Goal: Transaction & Acquisition: Purchase product/service

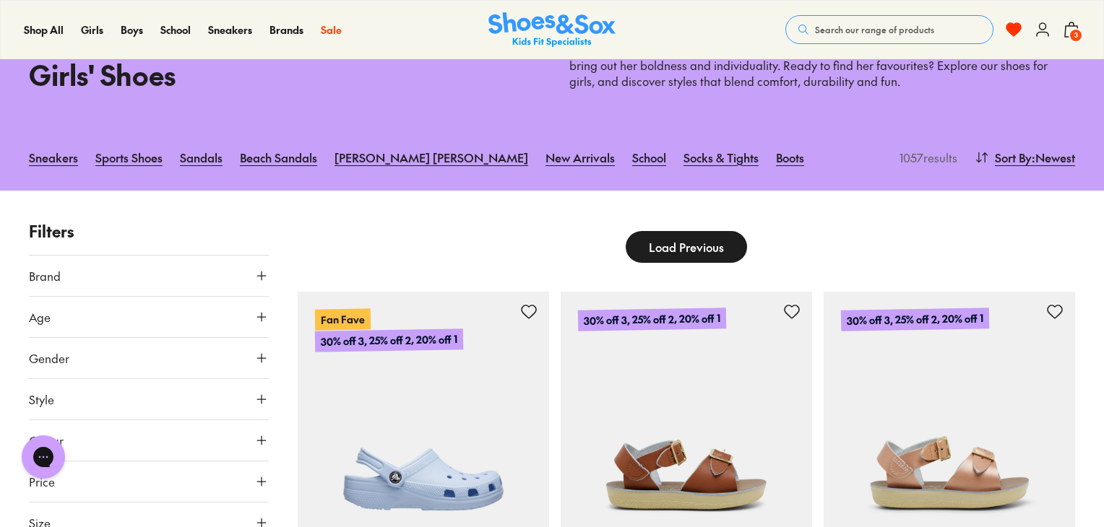
scroll to position [83, 0]
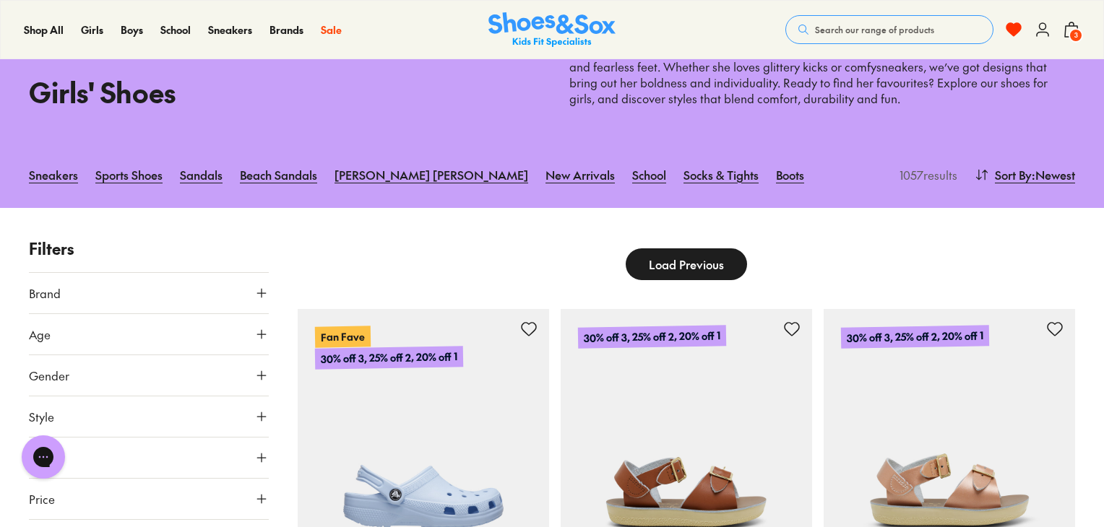
click at [184, 260] on p "Filters" at bounding box center [149, 249] width 240 height 24
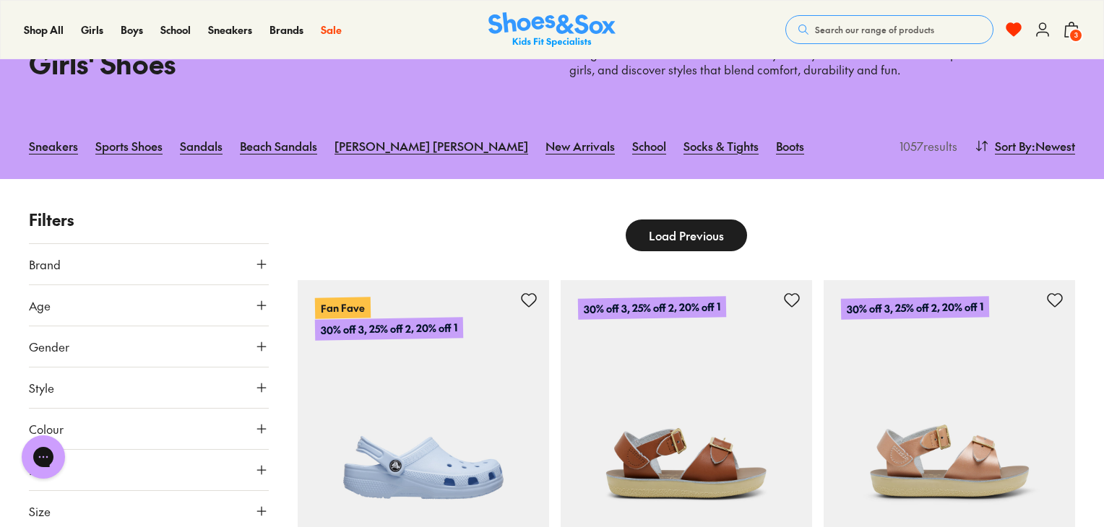
scroll to position [285, 0]
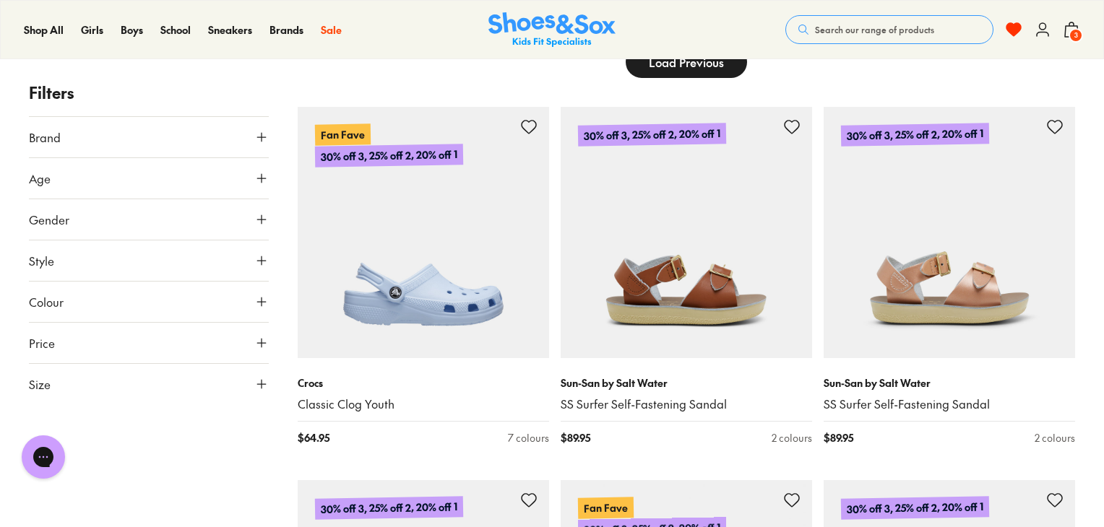
click at [142, 168] on button "Age" at bounding box center [149, 178] width 240 height 40
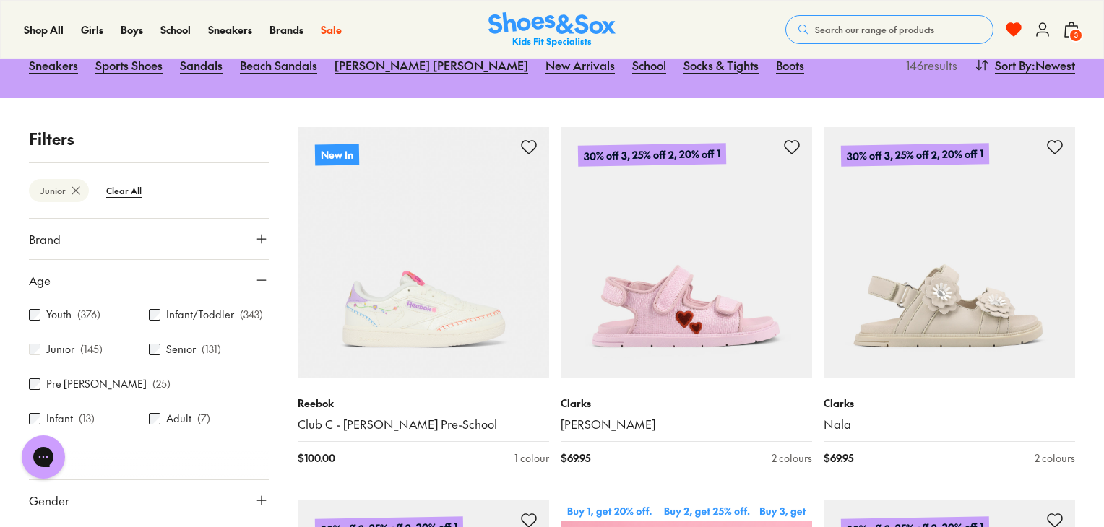
scroll to position [344, 0]
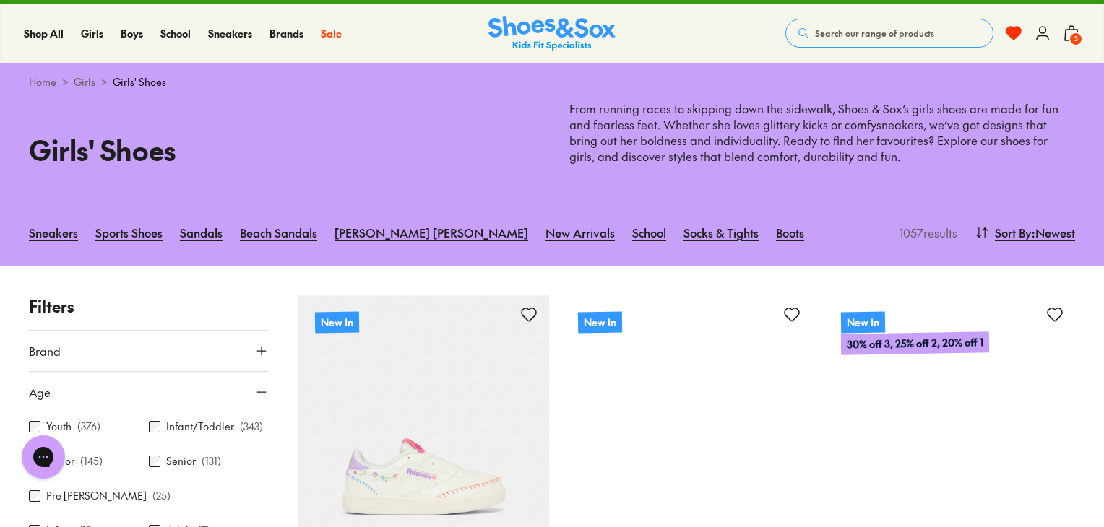
scroll to position [55, 0]
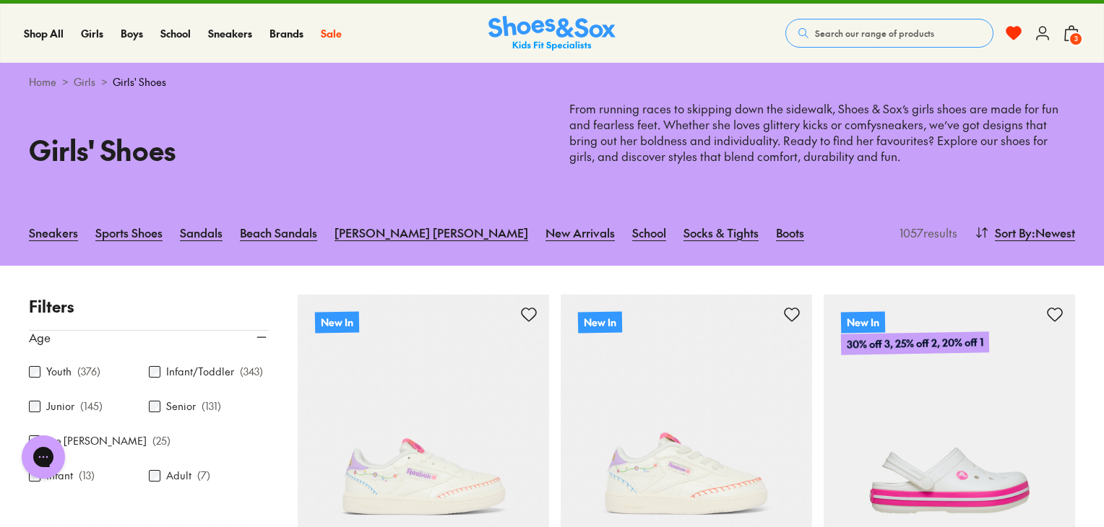
click at [246, 330] on button "Age" at bounding box center [149, 337] width 240 height 40
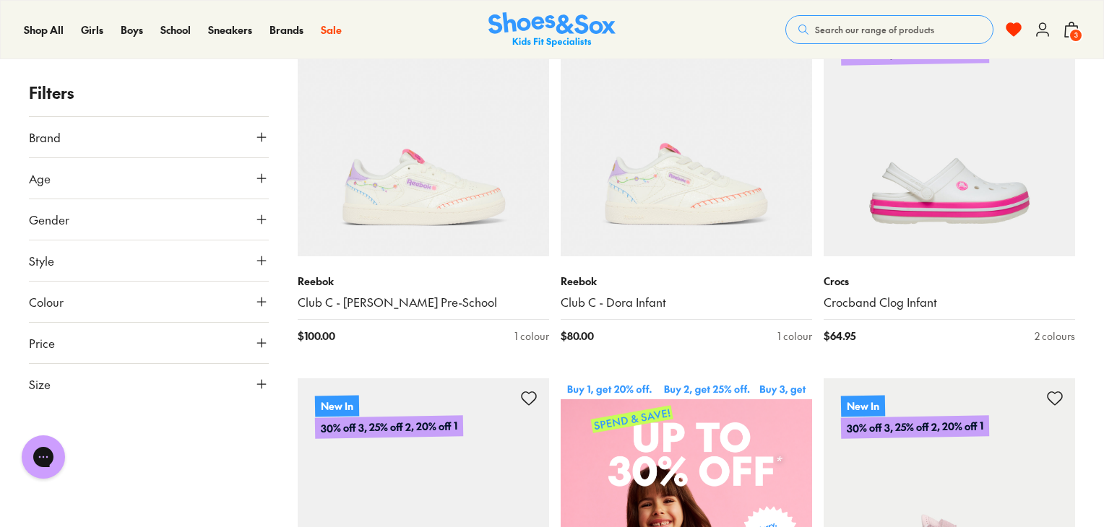
scroll to position [327, 0]
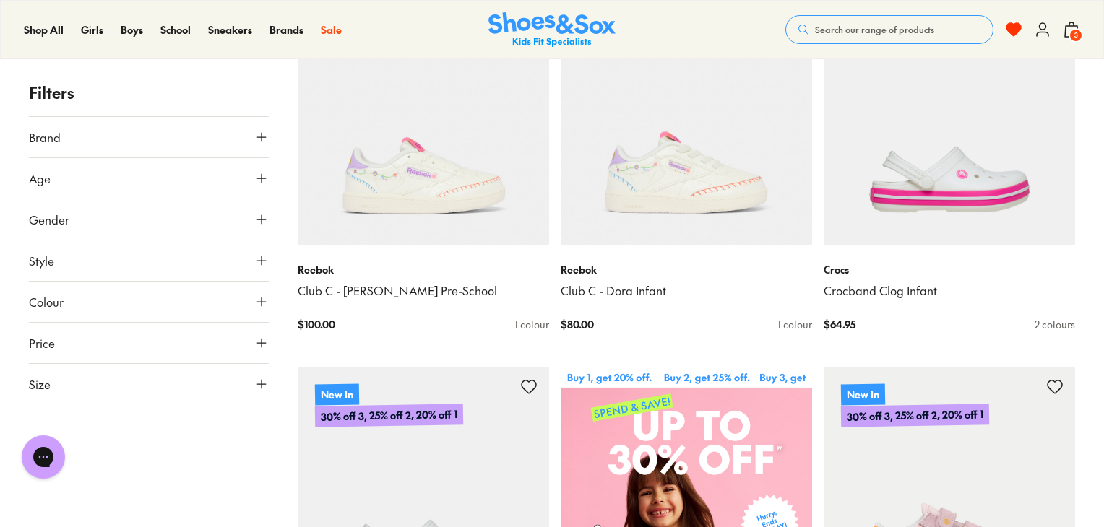
click at [157, 378] on button "Size" at bounding box center [149, 384] width 240 height 40
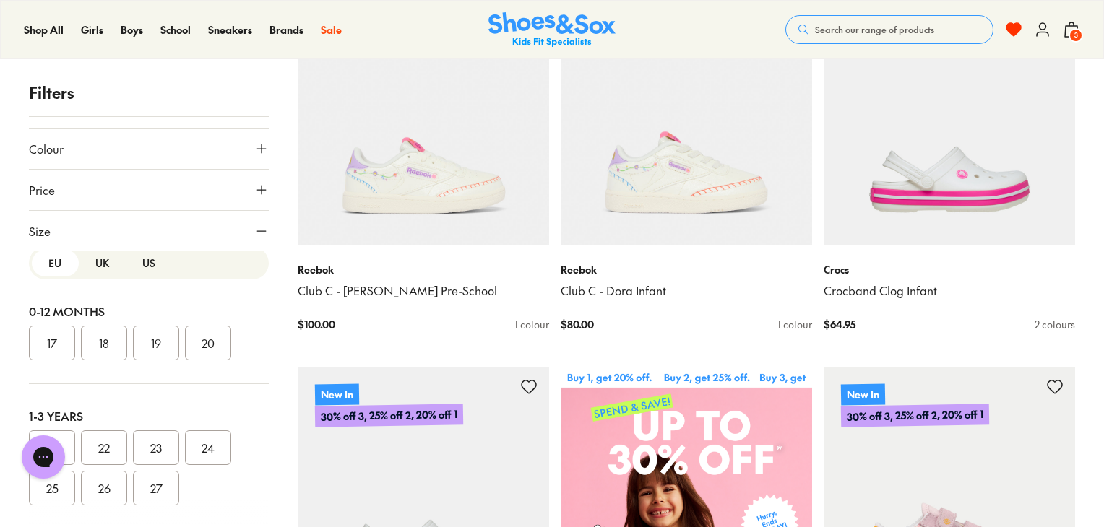
scroll to position [0, 0]
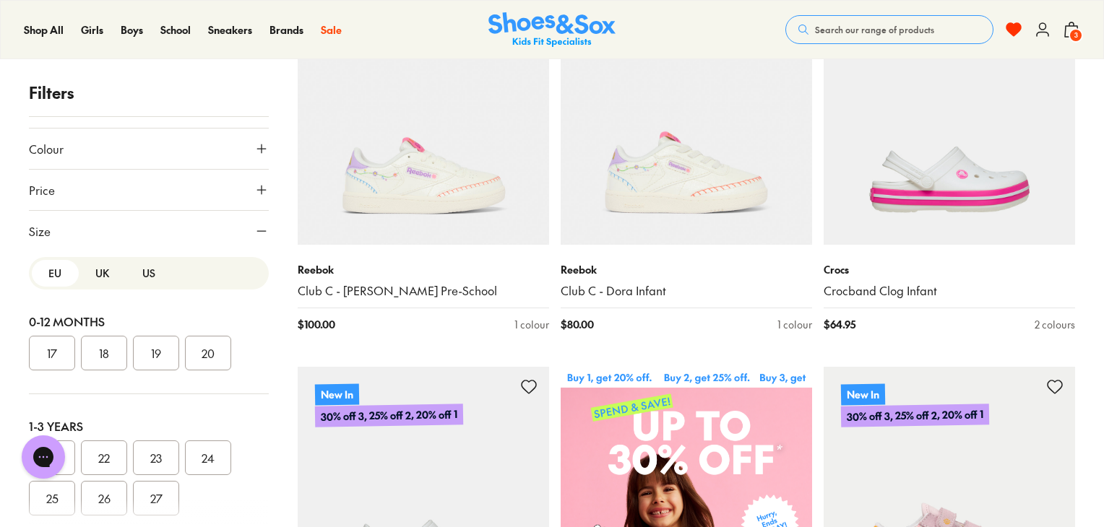
click at [141, 270] on button "US" at bounding box center [149, 273] width 47 height 27
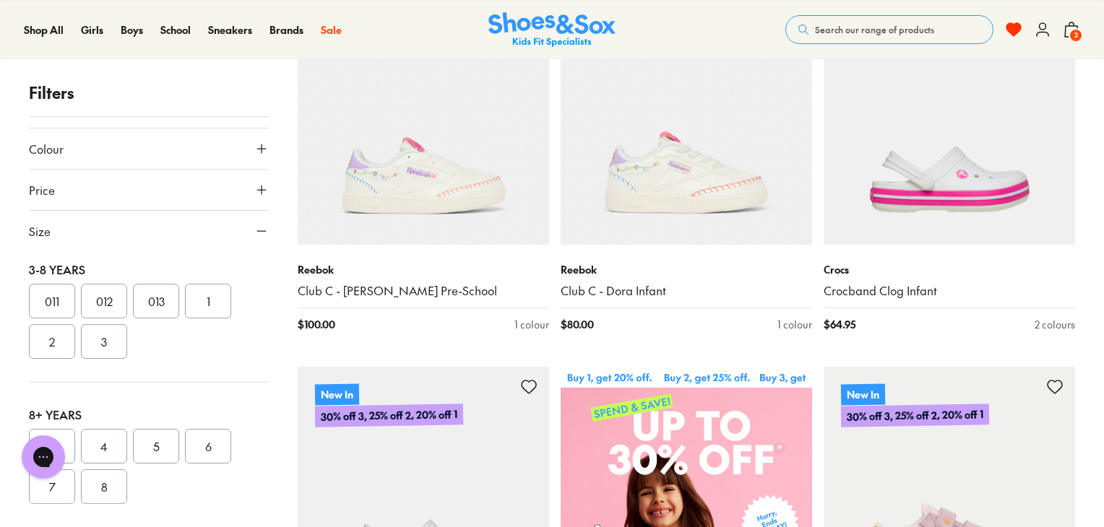
scroll to position [350, 0]
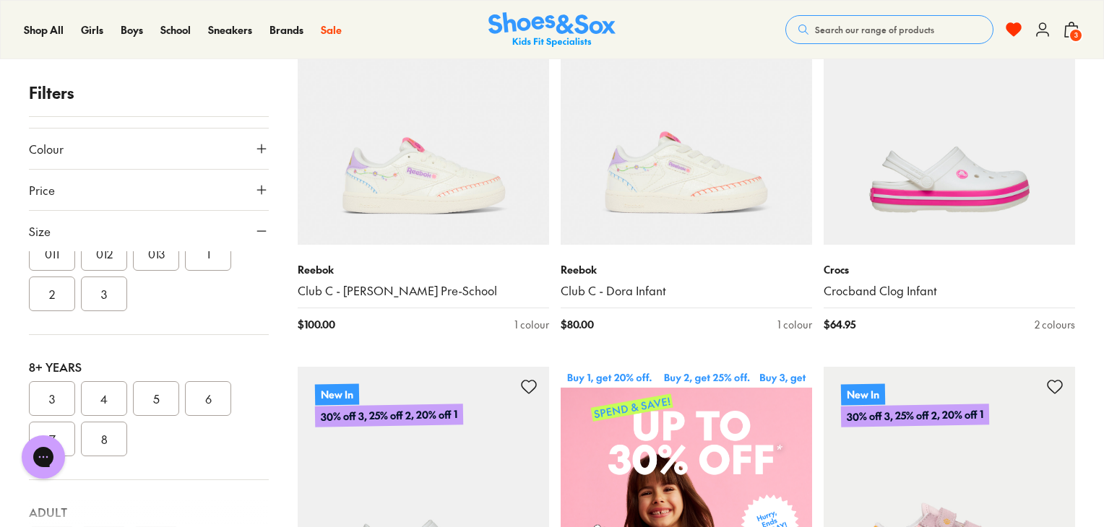
click at [51, 296] on button "2" at bounding box center [52, 294] width 46 height 35
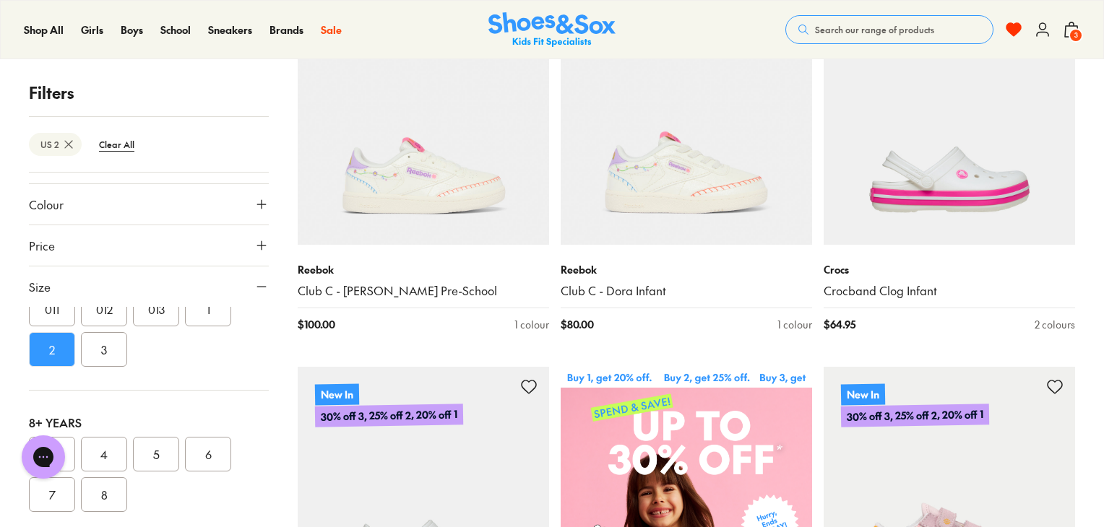
scroll to position [26, 0]
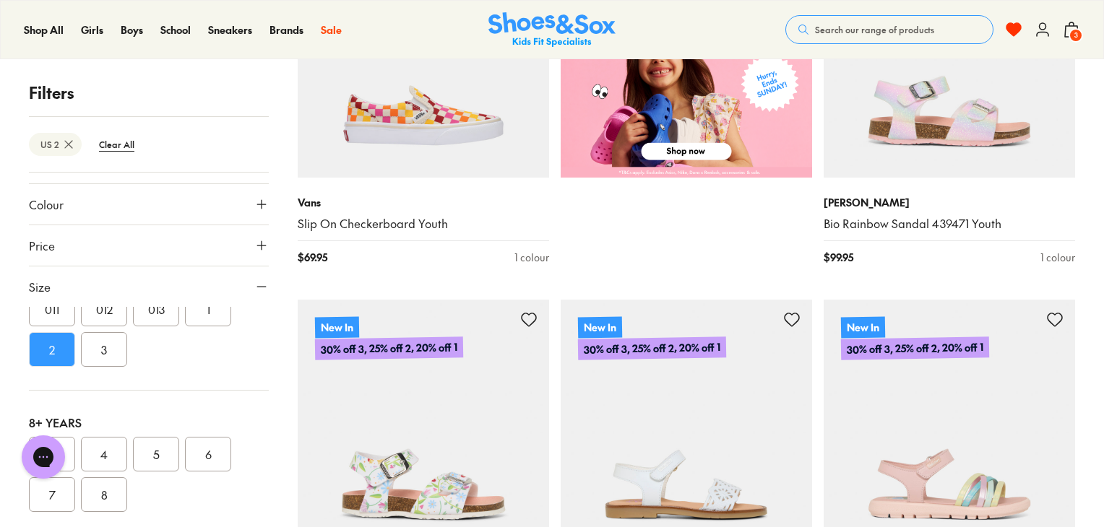
scroll to position [777, 0]
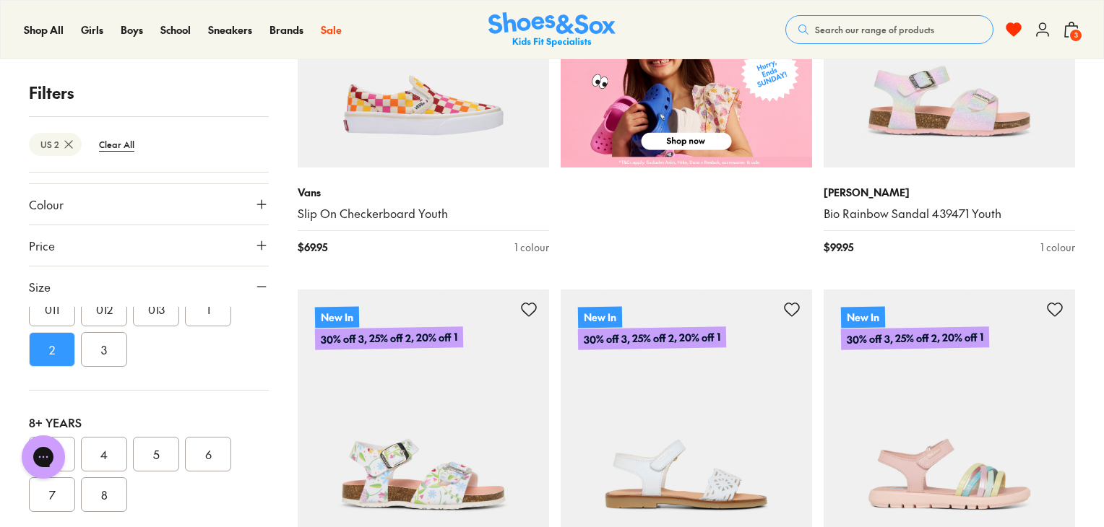
click at [92, 378] on div "3-8 Years 011 012 013 1 2 3" at bounding box center [149, 318] width 240 height 145
click at [95, 363] on button "3" at bounding box center [104, 349] width 46 height 35
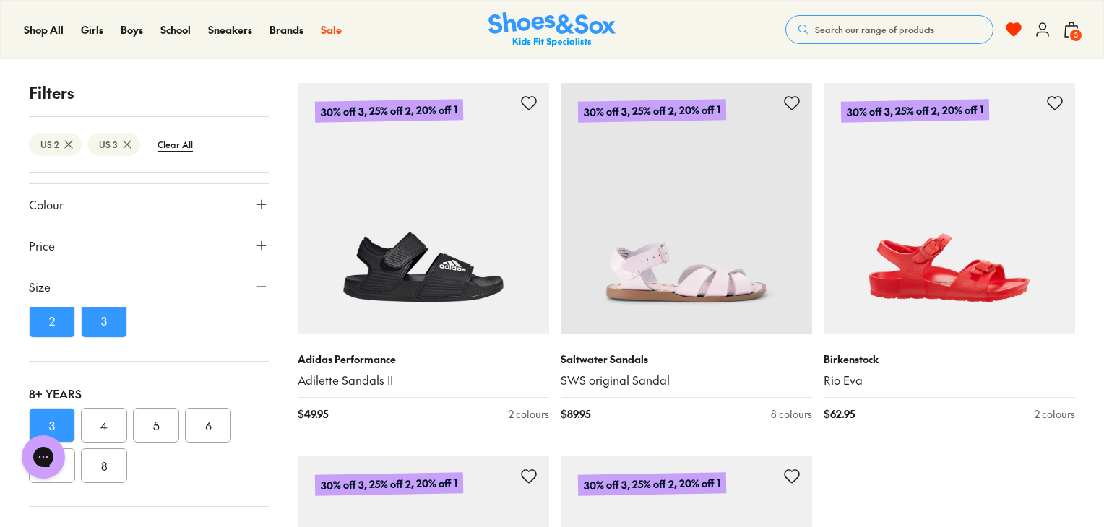
scroll to position [3644, 0]
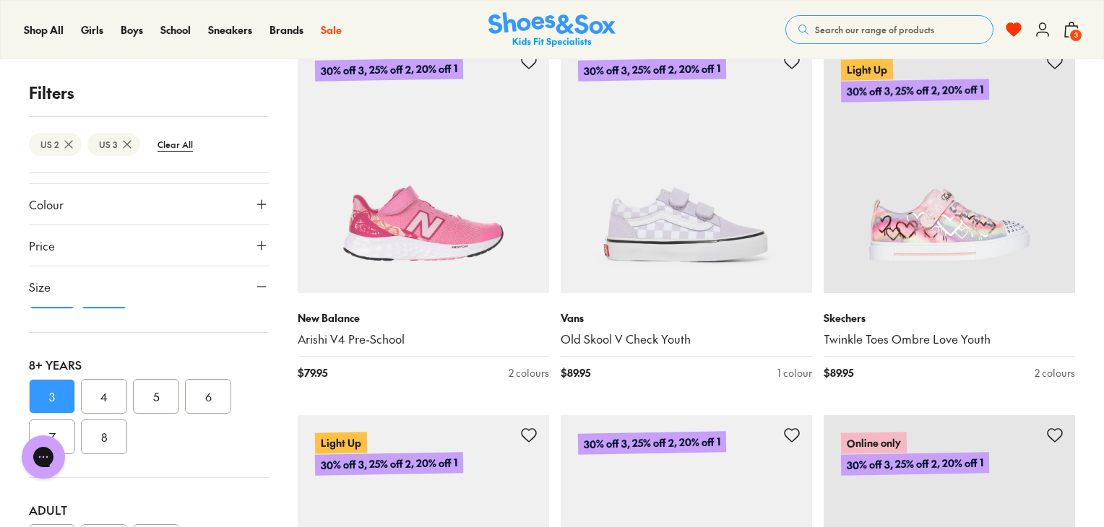
scroll to position [3552, 0]
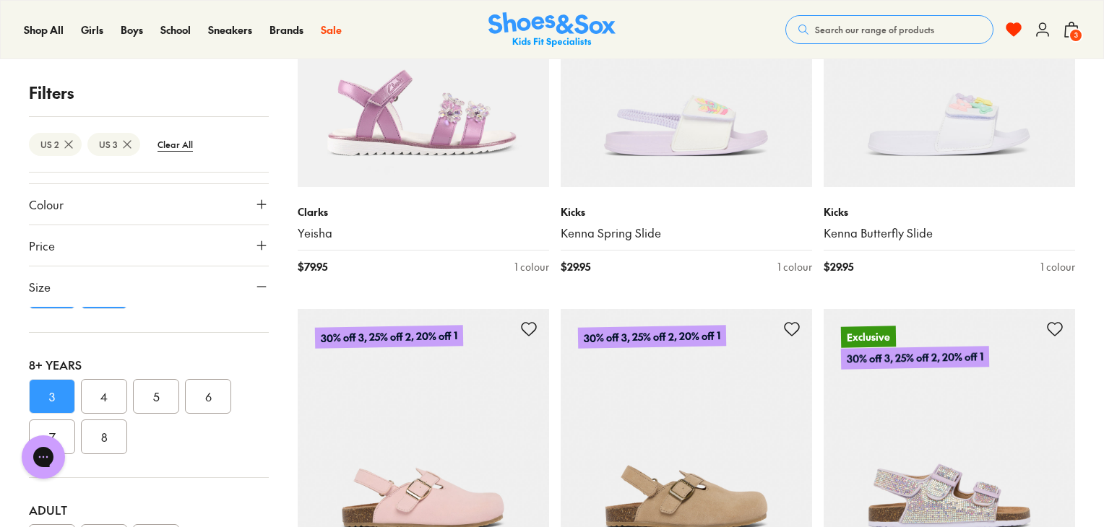
scroll to position [7309, 0]
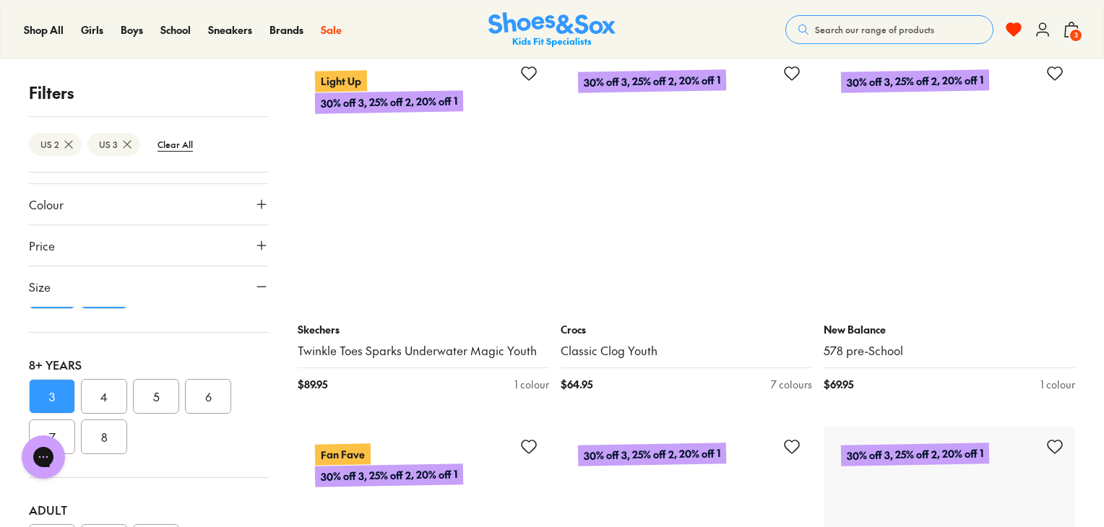
scroll to position [11441, 0]
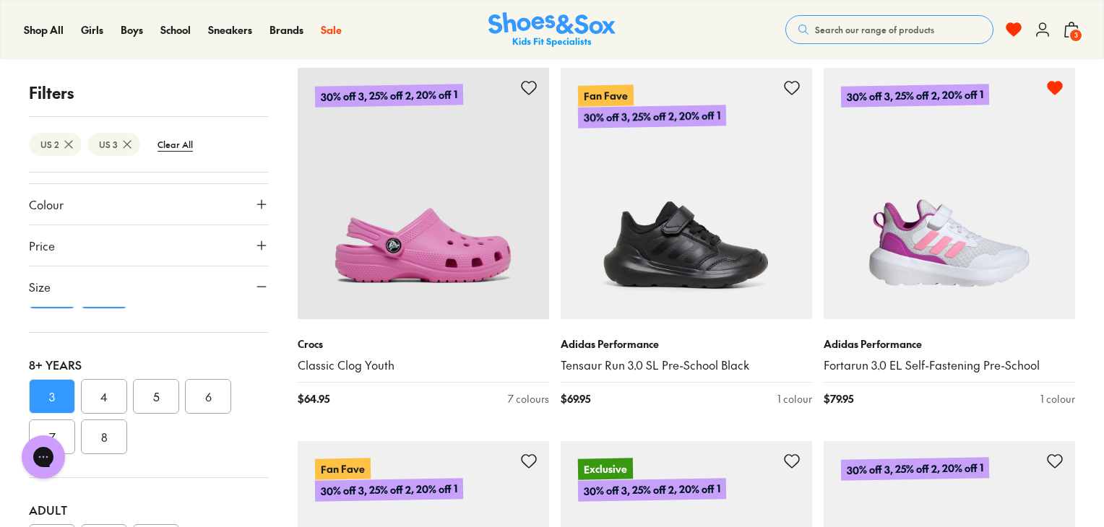
scroll to position [14447, 0]
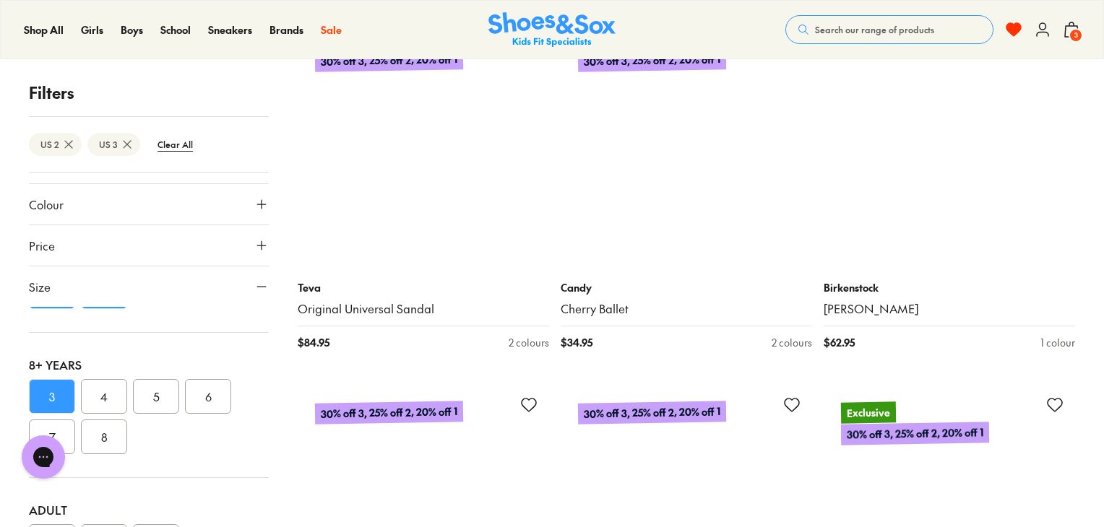
scroll to position [18897, 0]
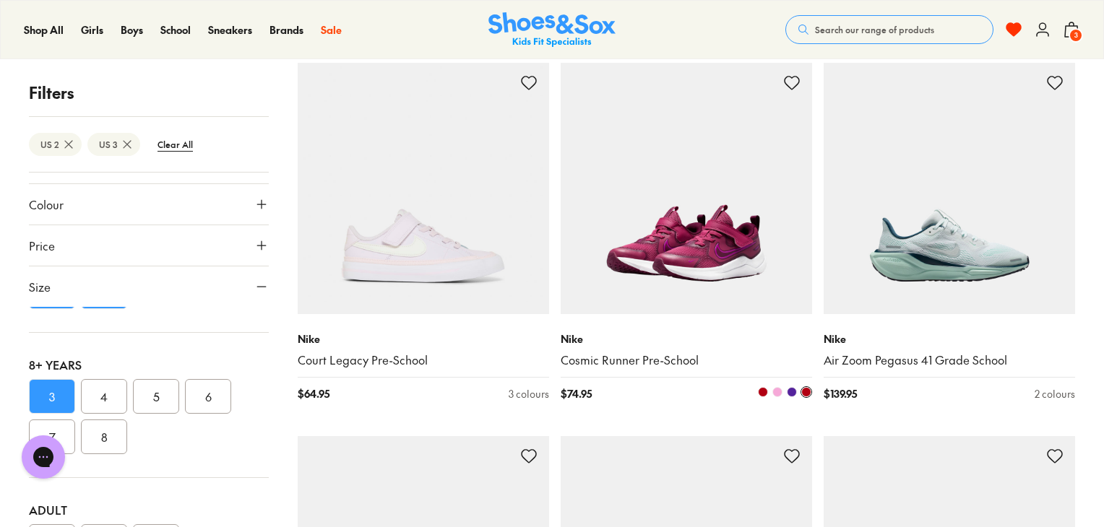
scroll to position [19648, 0]
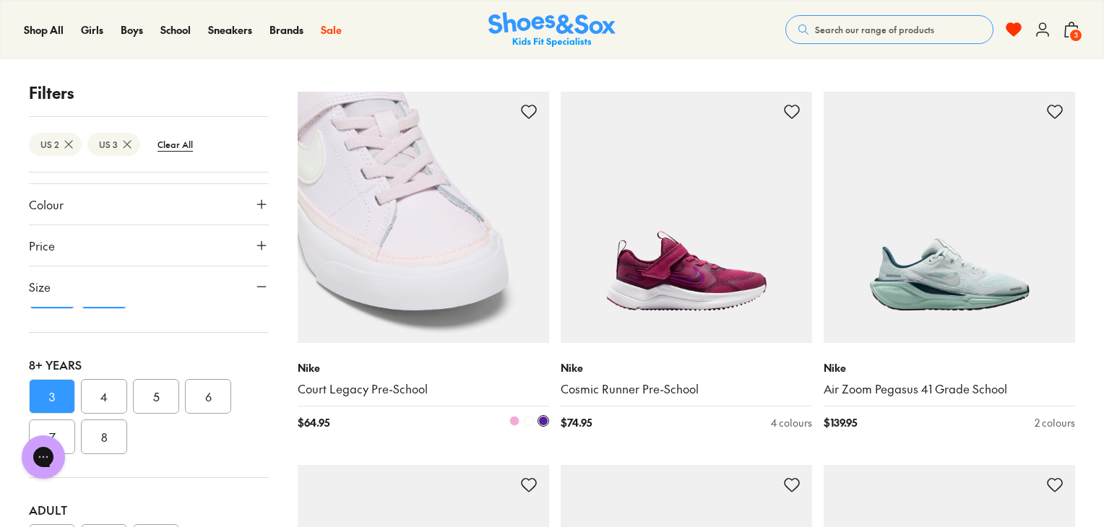
click at [532, 111] on icon at bounding box center [528, 111] width 17 height 17
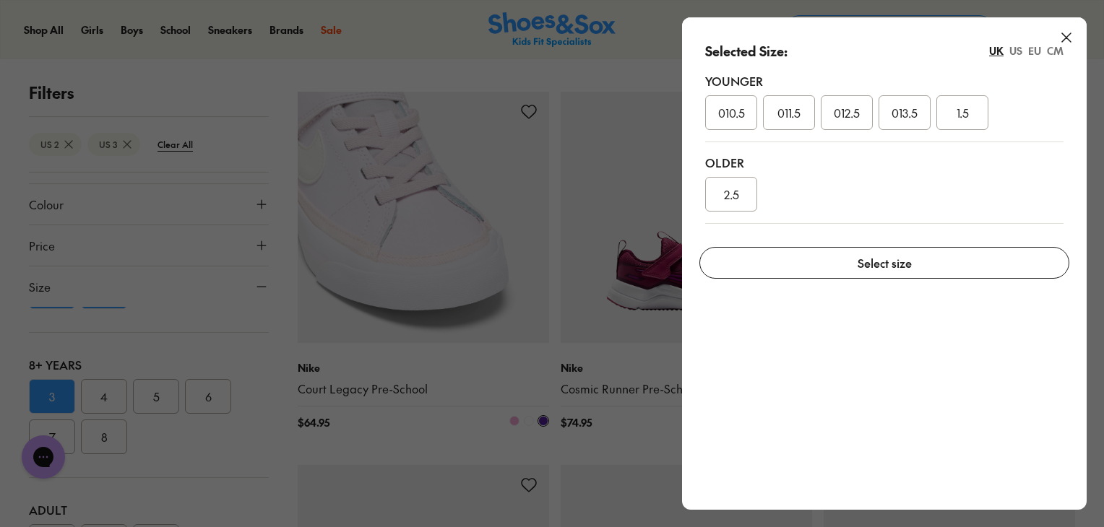
click at [730, 188] on span "2.5" at bounding box center [731, 194] width 15 height 17
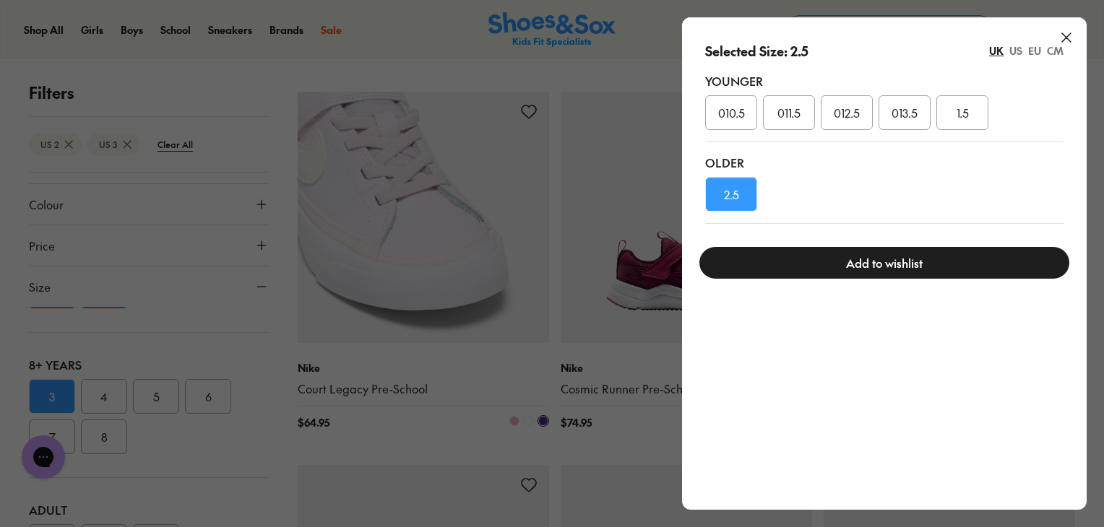
click at [810, 260] on button "Add to wishlist" at bounding box center [884, 263] width 370 height 32
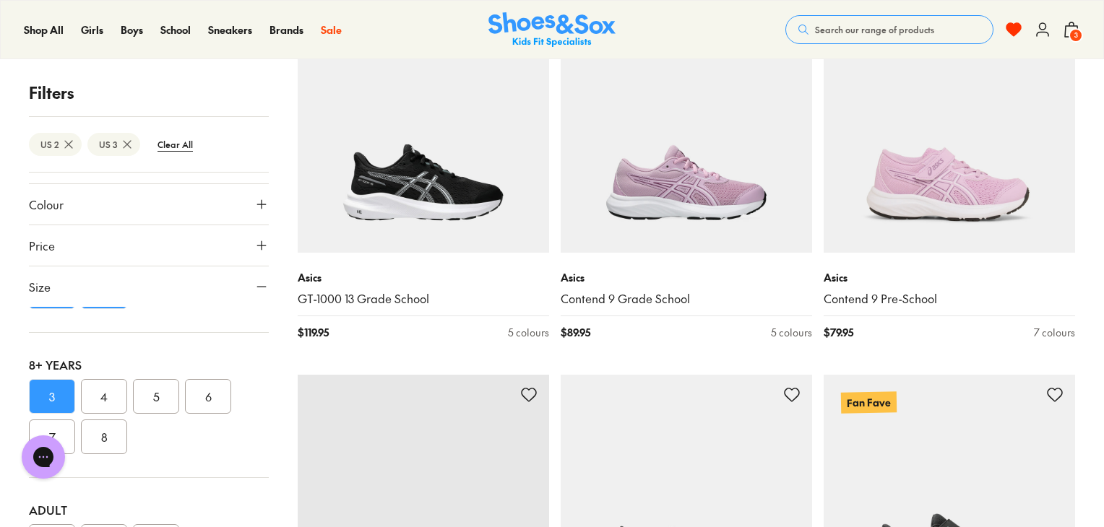
scroll to position [23492, 0]
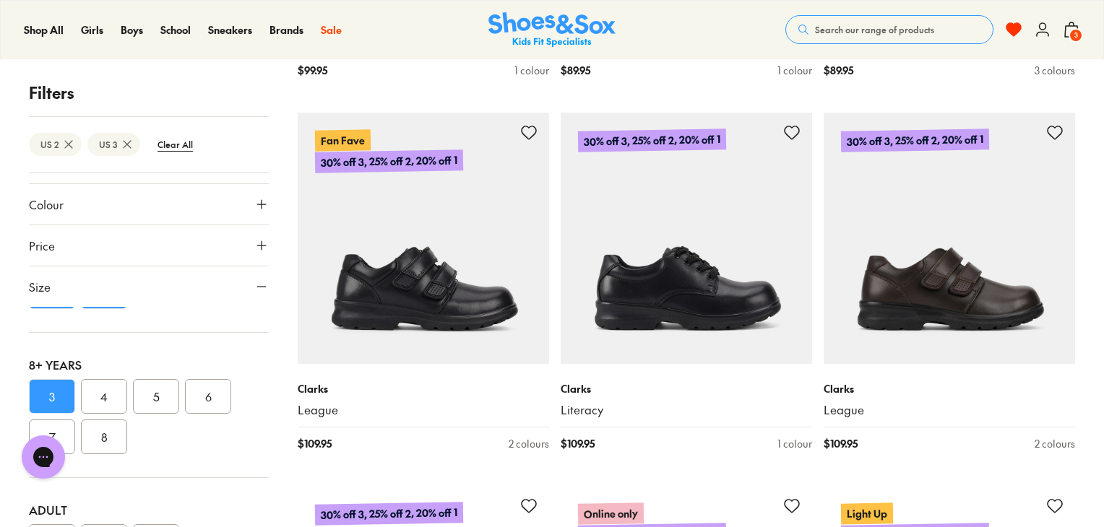
scroll to position [26740, 0]
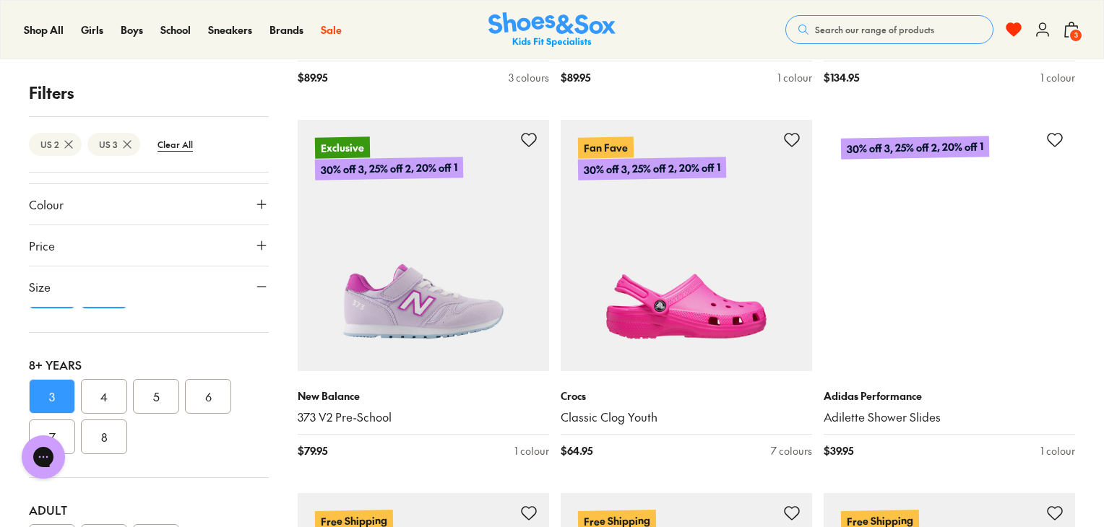
scroll to position [27867, 0]
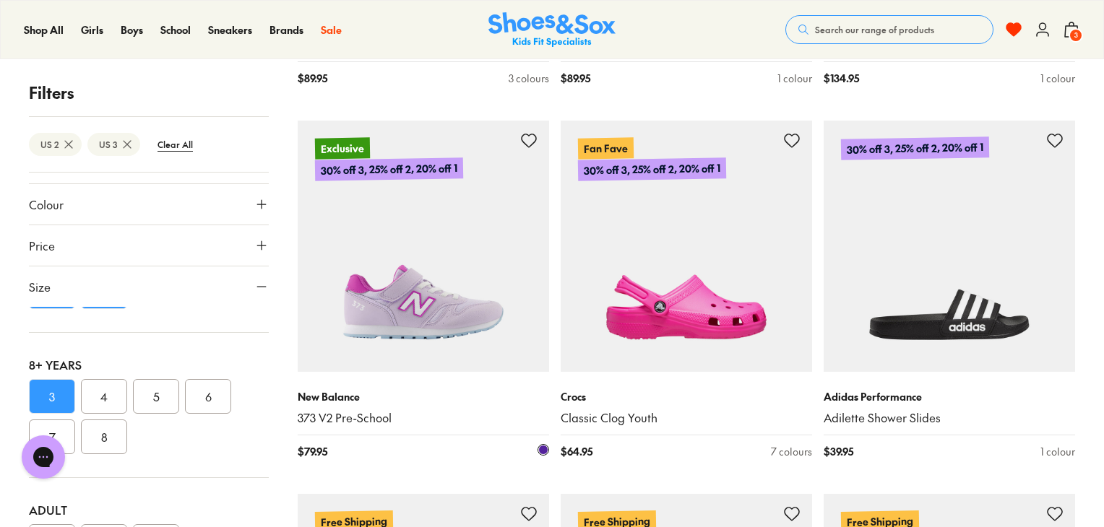
click at [529, 132] on icon at bounding box center [528, 140] width 17 height 17
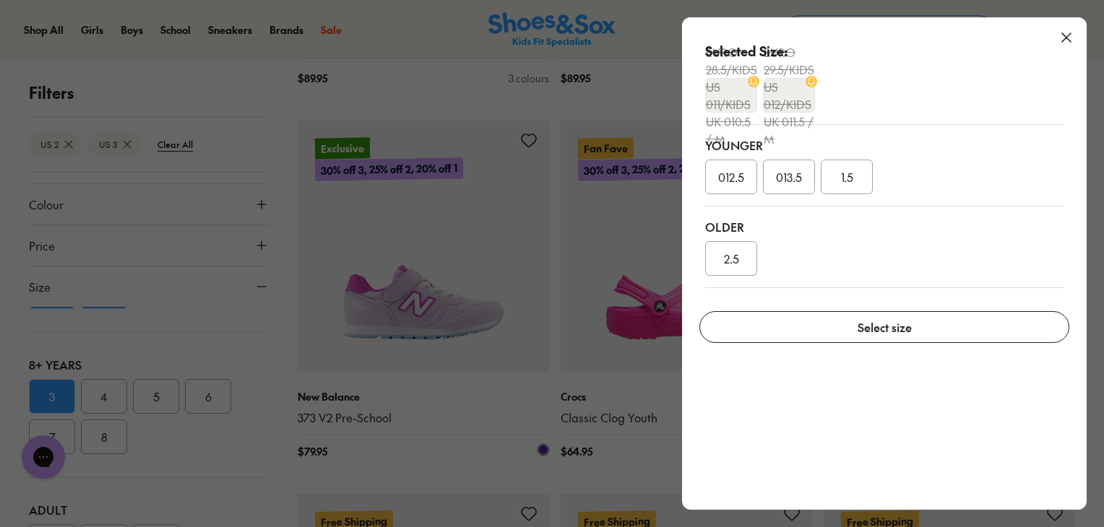
click at [724, 249] on div "2.5" at bounding box center [731, 258] width 52 height 35
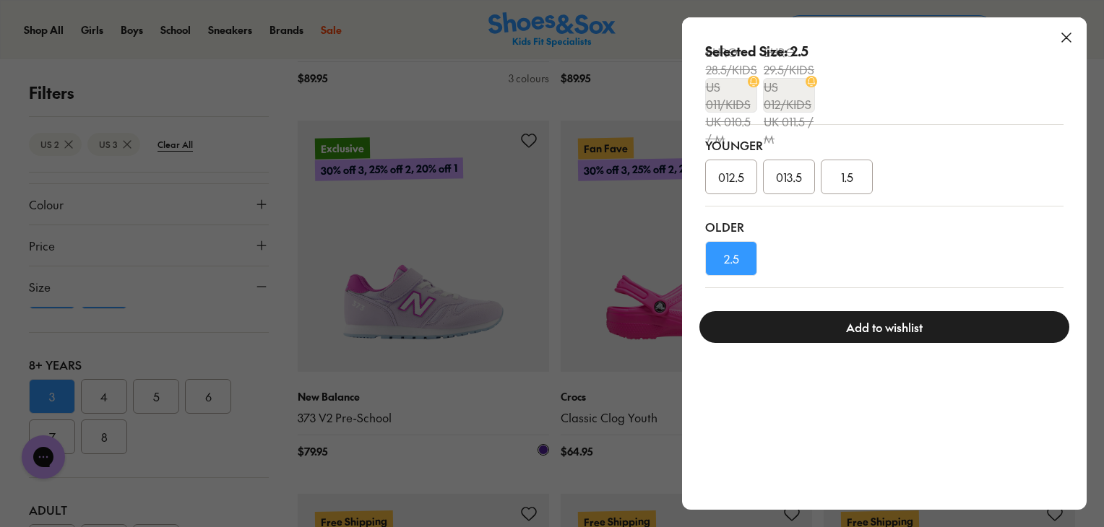
click at [841, 334] on button "Add to wishlist" at bounding box center [884, 327] width 370 height 32
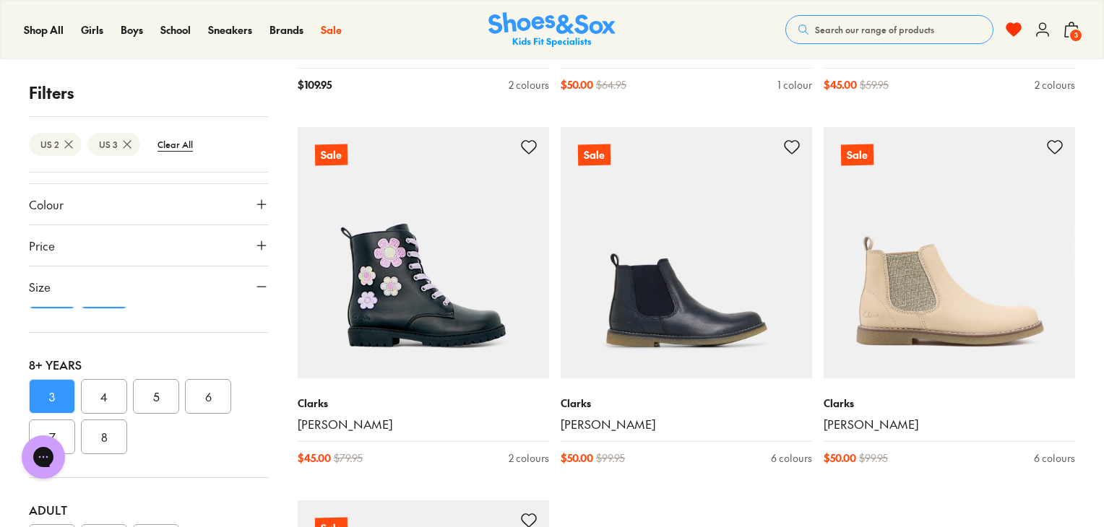
scroll to position [31624, 0]
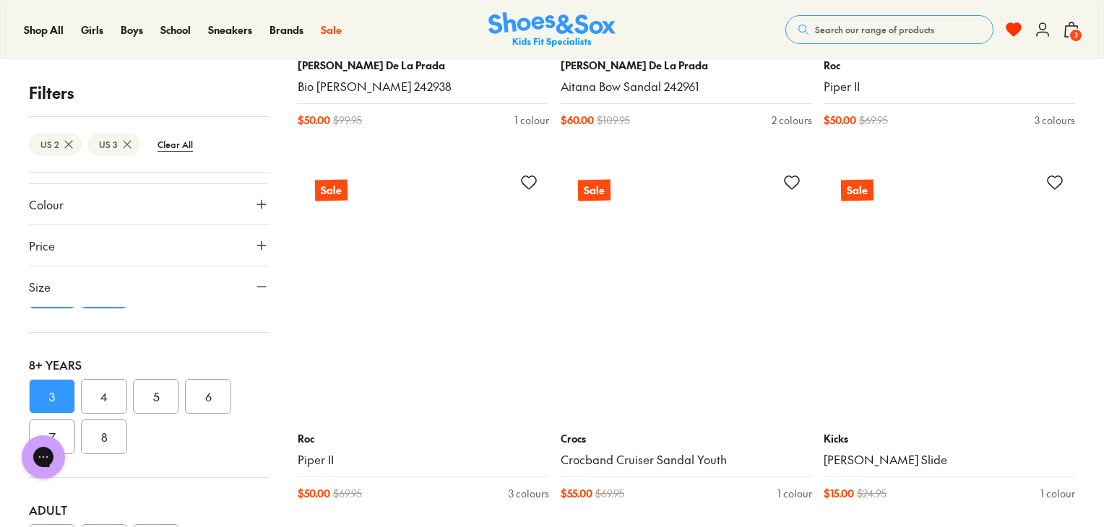
scroll to position [35323, 0]
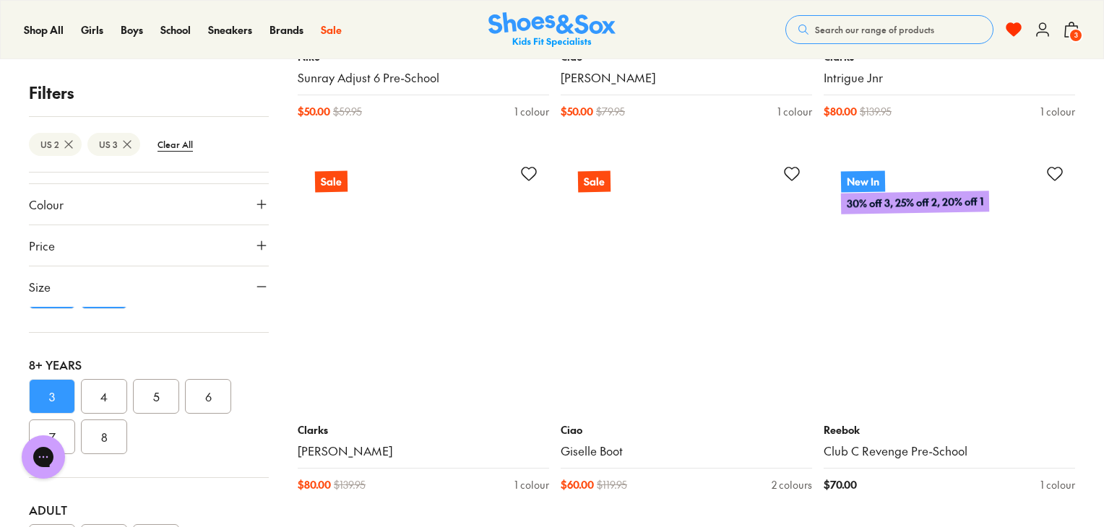
scroll to position [36826, 0]
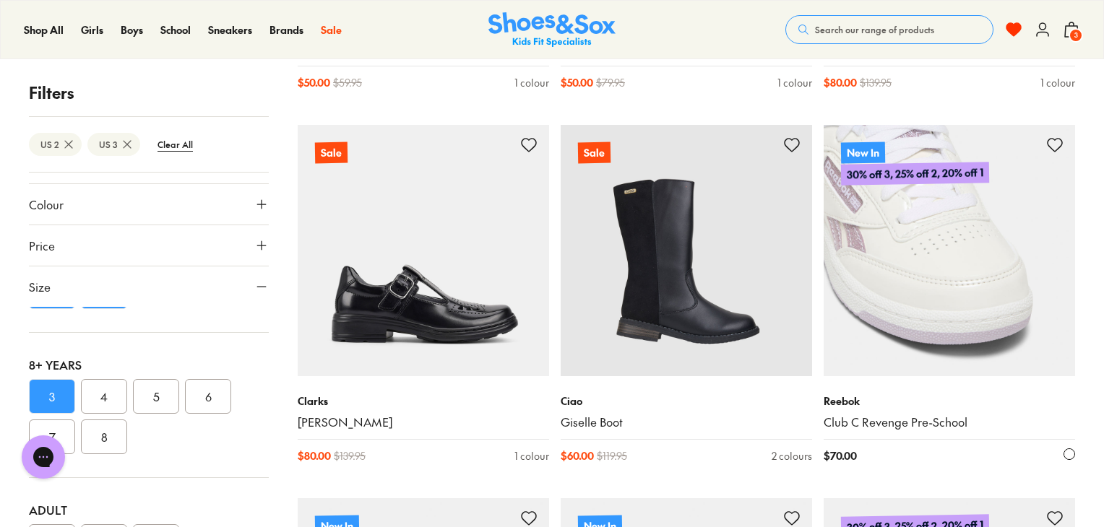
click at [1056, 137] on icon at bounding box center [1054, 145] width 17 height 17
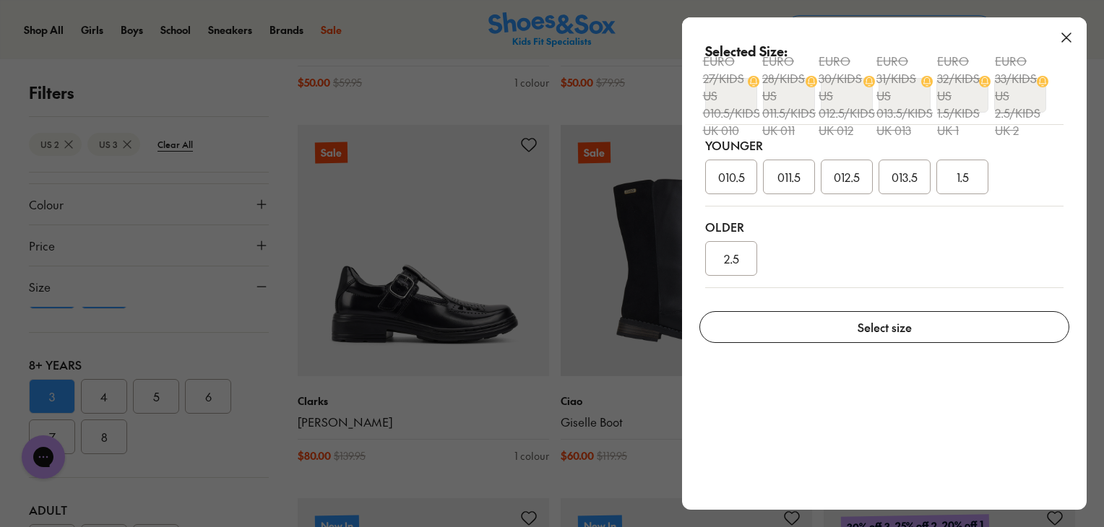
click at [742, 261] on div "2.5" at bounding box center [731, 258] width 52 height 35
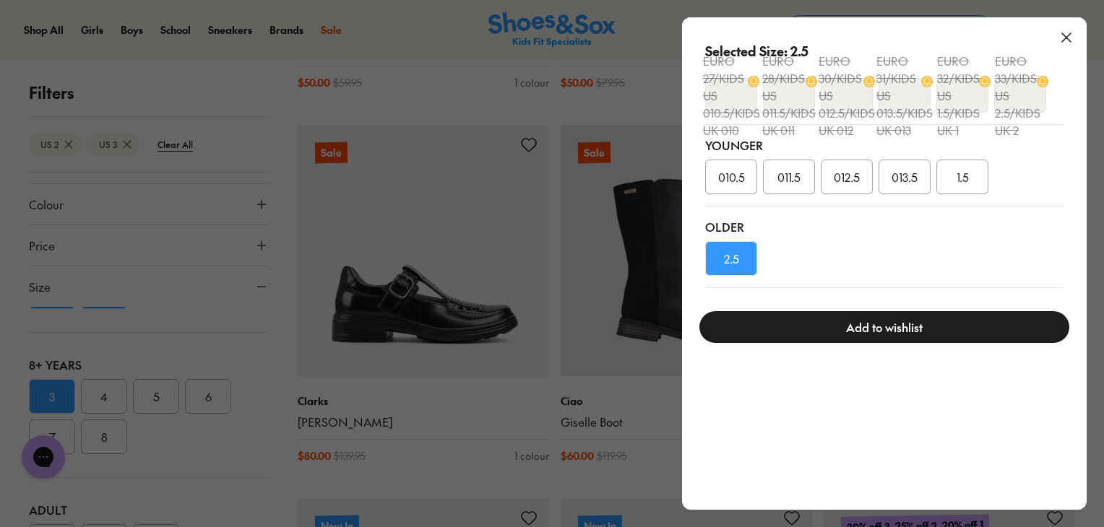
click at [864, 333] on button "Add to wishlist" at bounding box center [884, 327] width 370 height 32
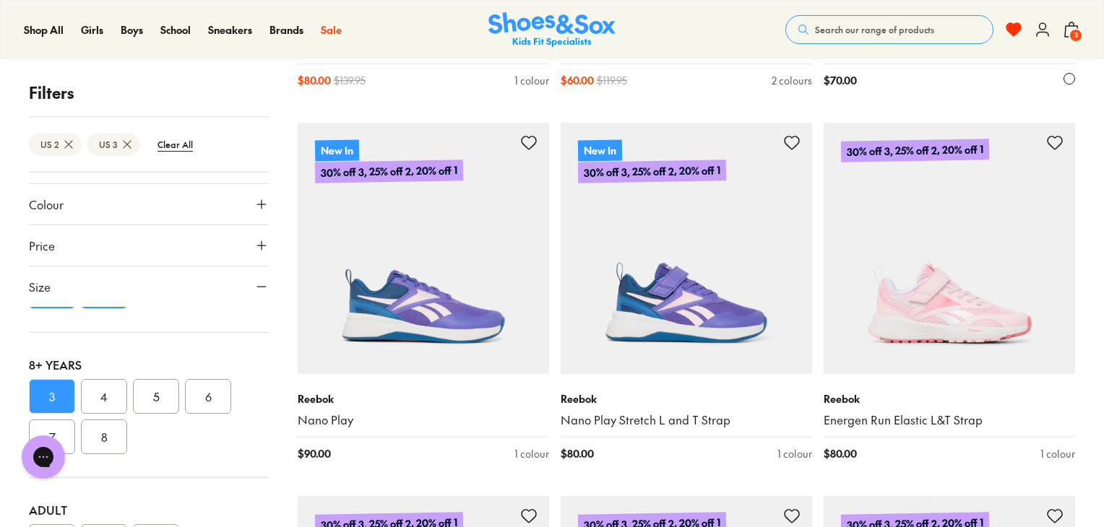
scroll to position [37230, 0]
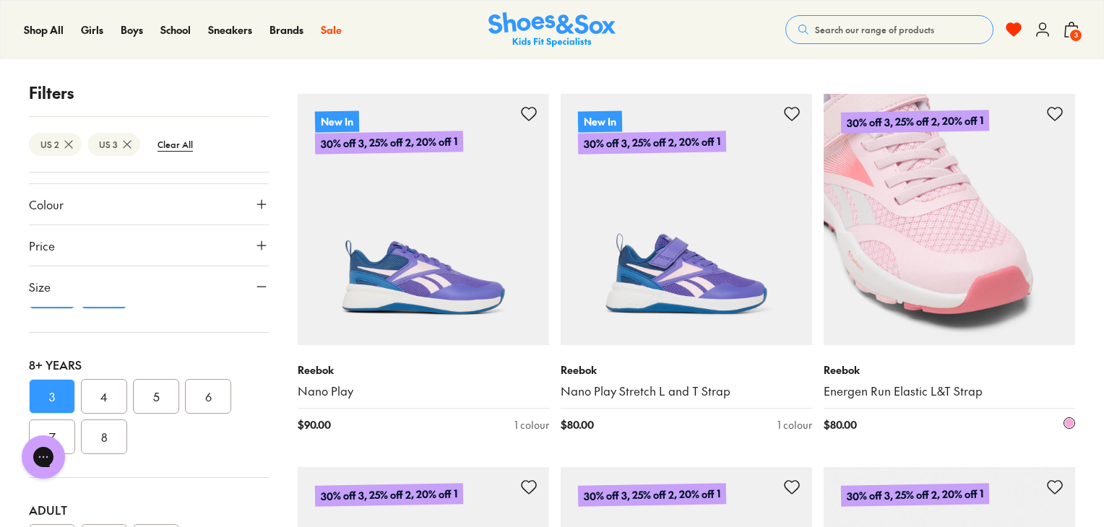
click at [1054, 105] on icon at bounding box center [1054, 113] width 17 height 17
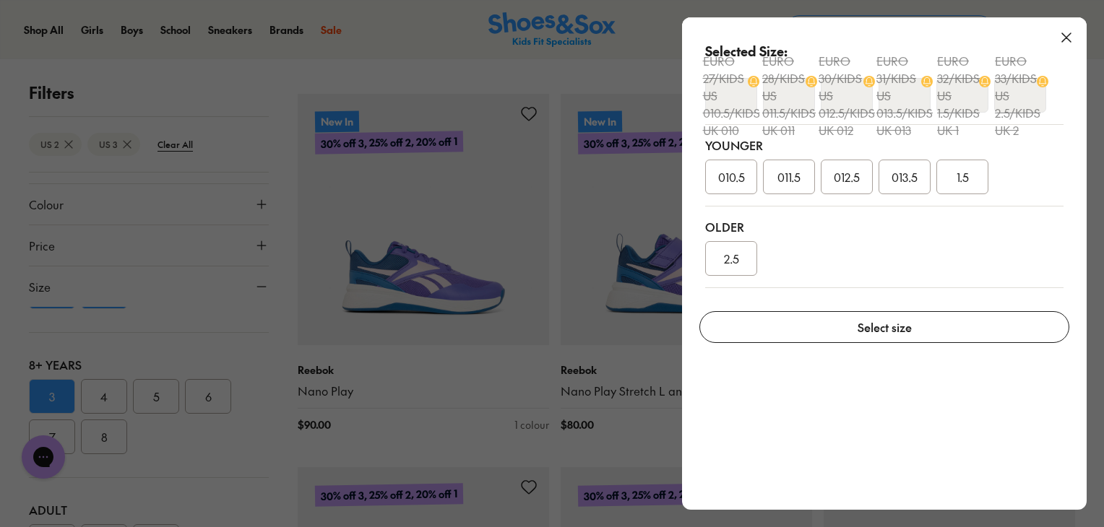
click at [735, 246] on div "2.5" at bounding box center [731, 258] width 52 height 35
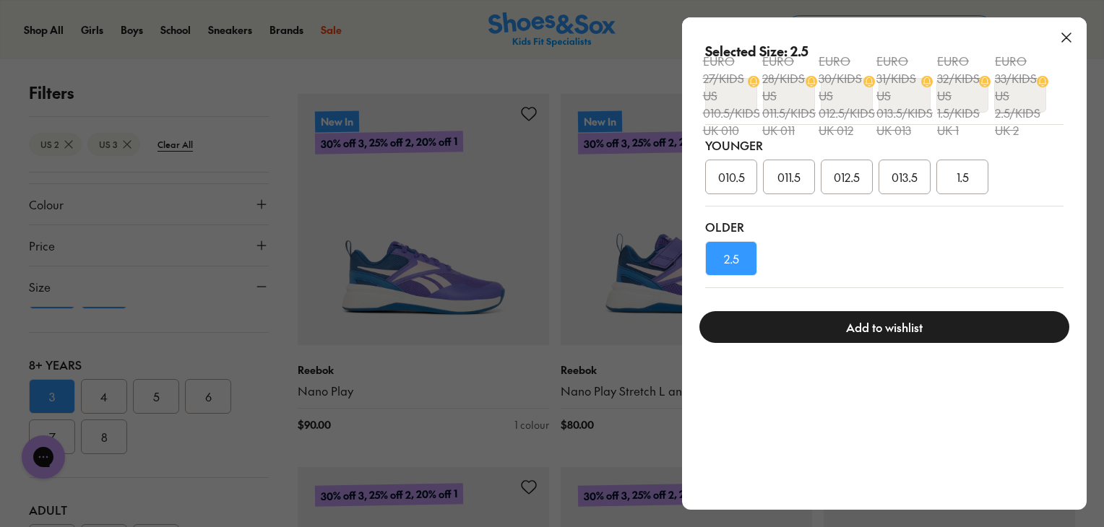
click at [854, 329] on button "Add to wishlist" at bounding box center [884, 327] width 370 height 32
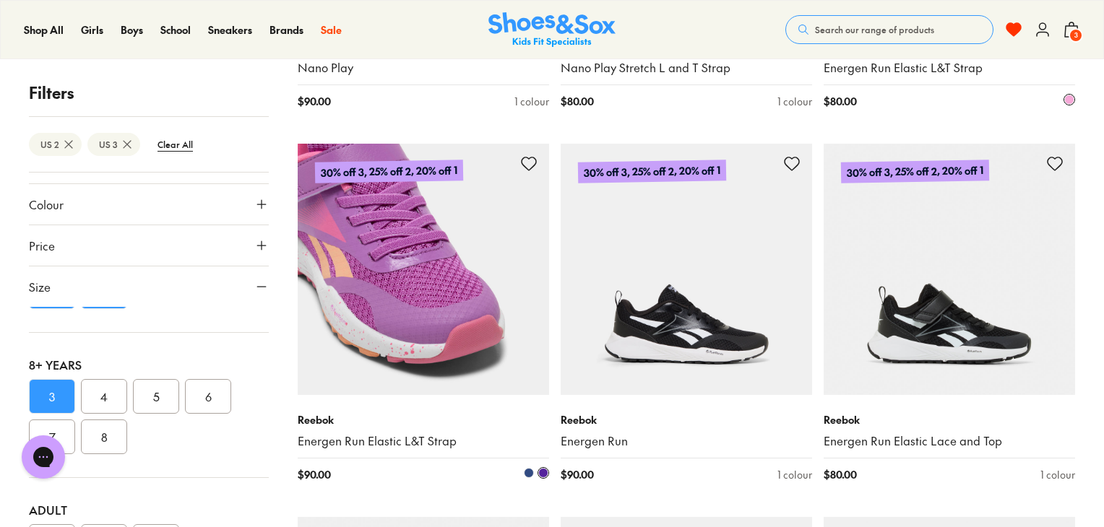
scroll to position [37548, 0]
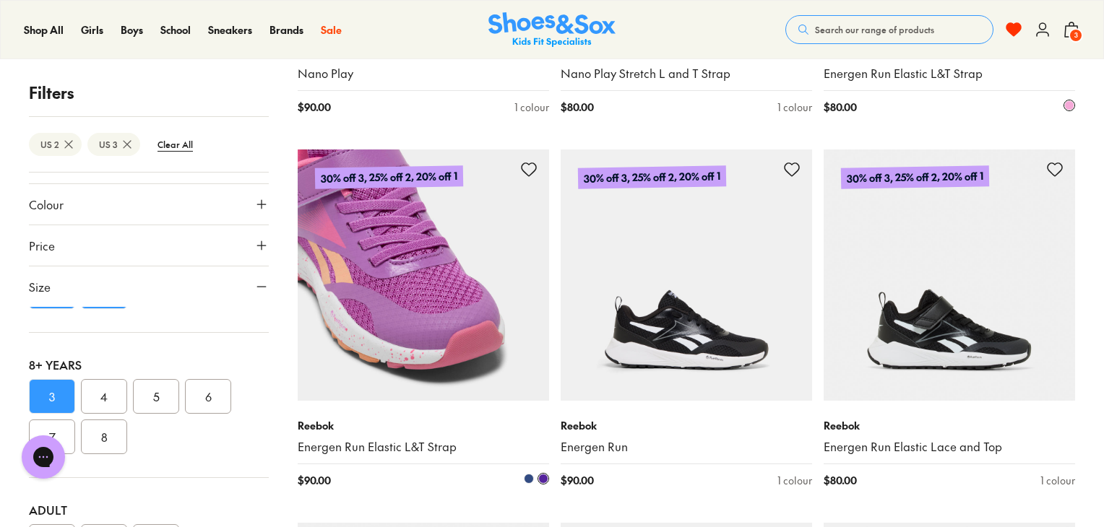
click at [532, 161] on icon at bounding box center [528, 169] width 17 height 17
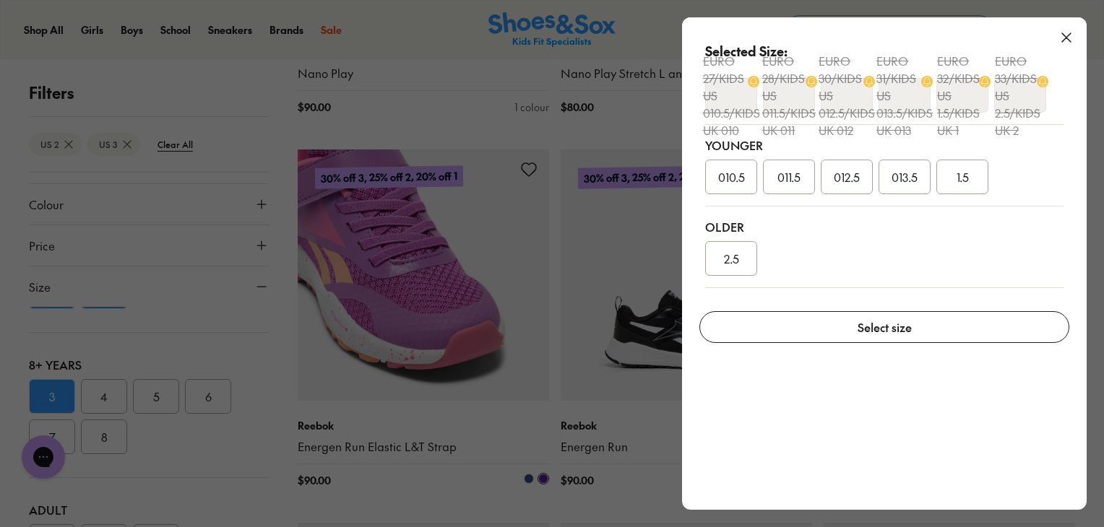
click at [725, 267] on span "2.5" at bounding box center [731, 258] width 15 height 17
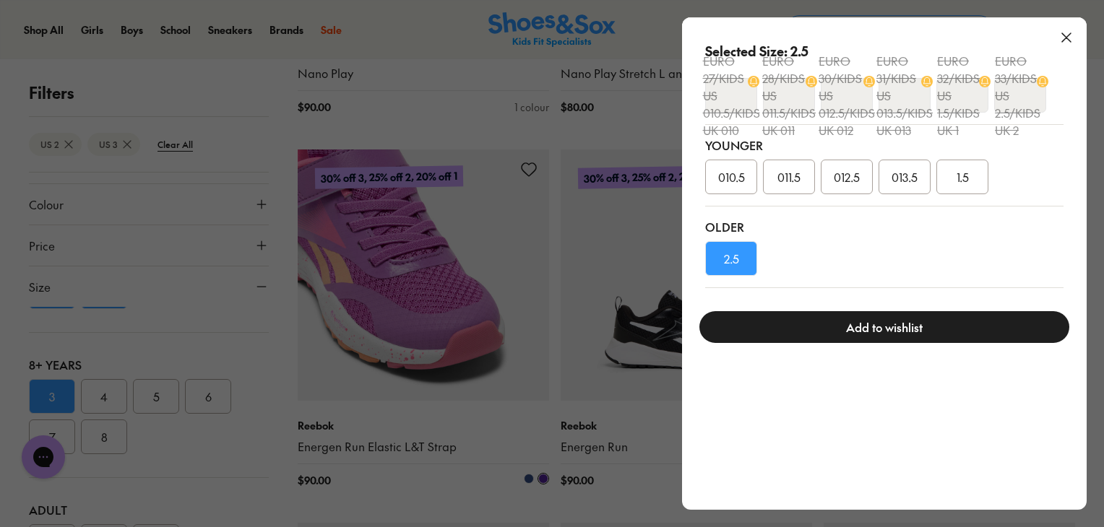
click at [793, 329] on button "Add to wishlist" at bounding box center [884, 327] width 370 height 32
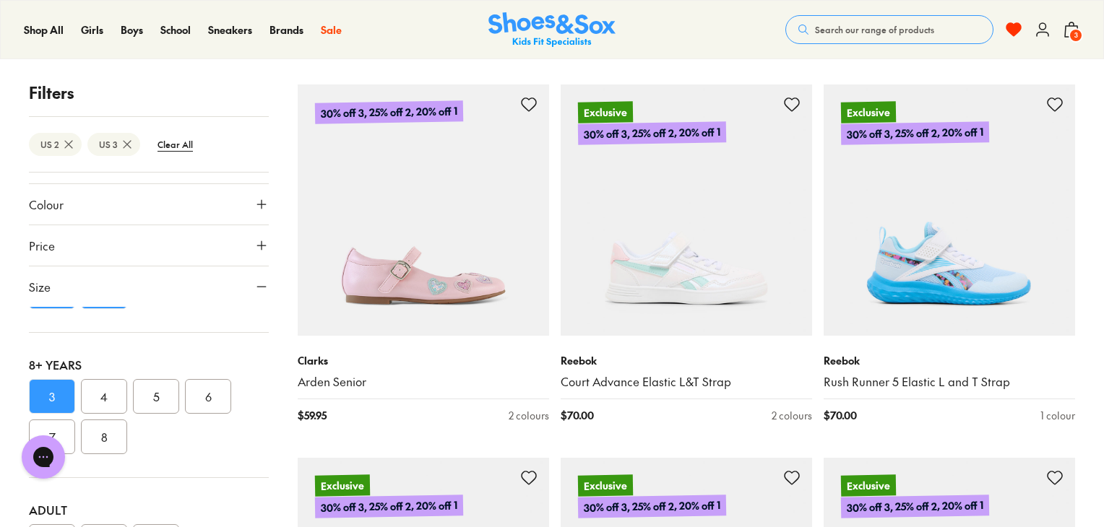
scroll to position [38733, 0]
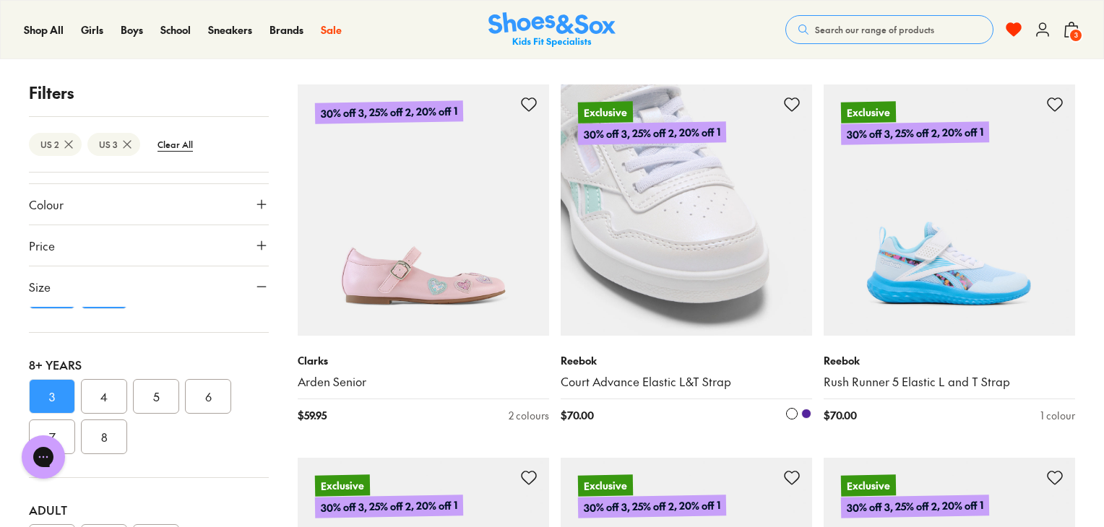
click at [791, 96] on icon at bounding box center [791, 104] width 17 height 17
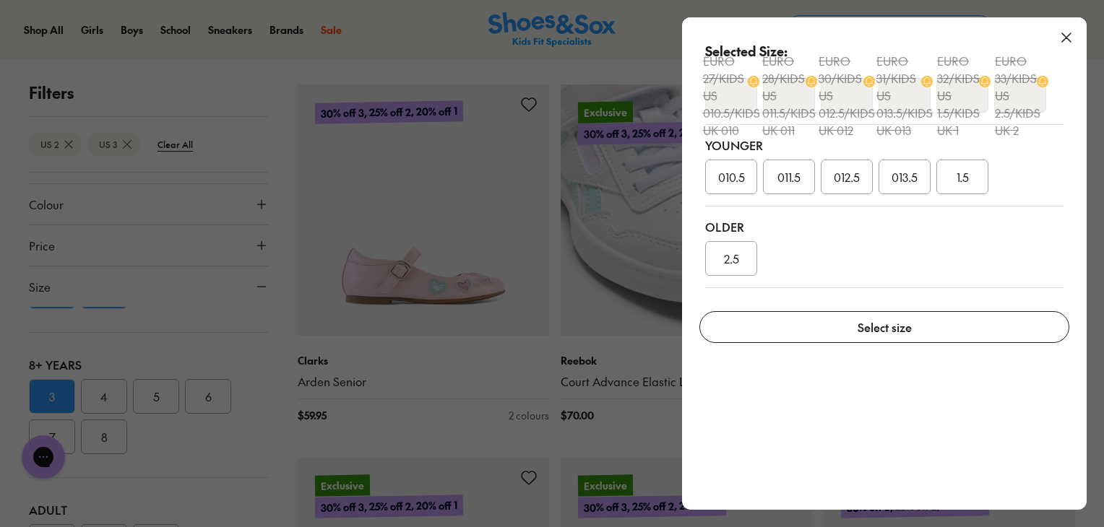
click at [725, 244] on div "2.5" at bounding box center [731, 258] width 52 height 35
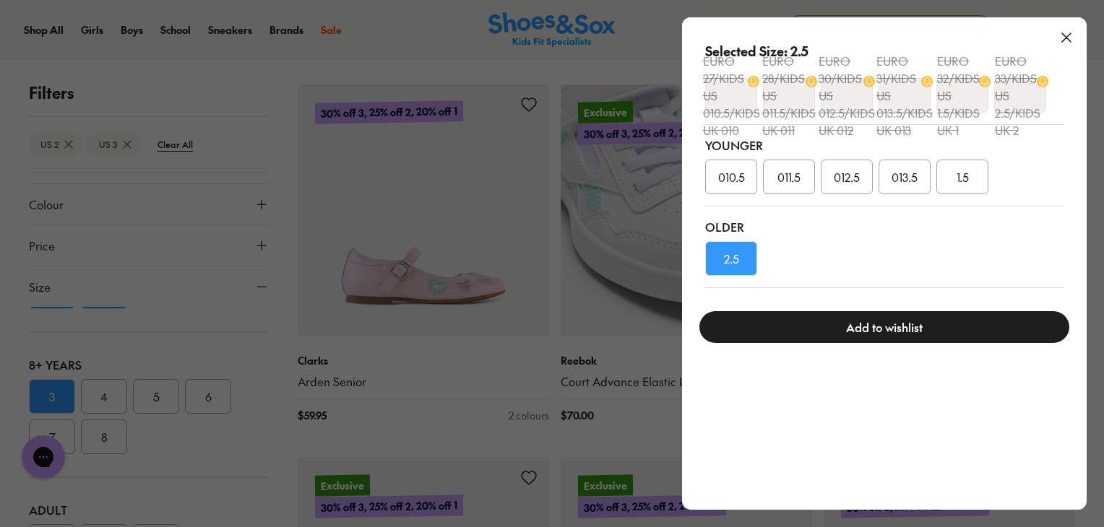
click at [802, 319] on button "Add to wishlist" at bounding box center [884, 327] width 370 height 32
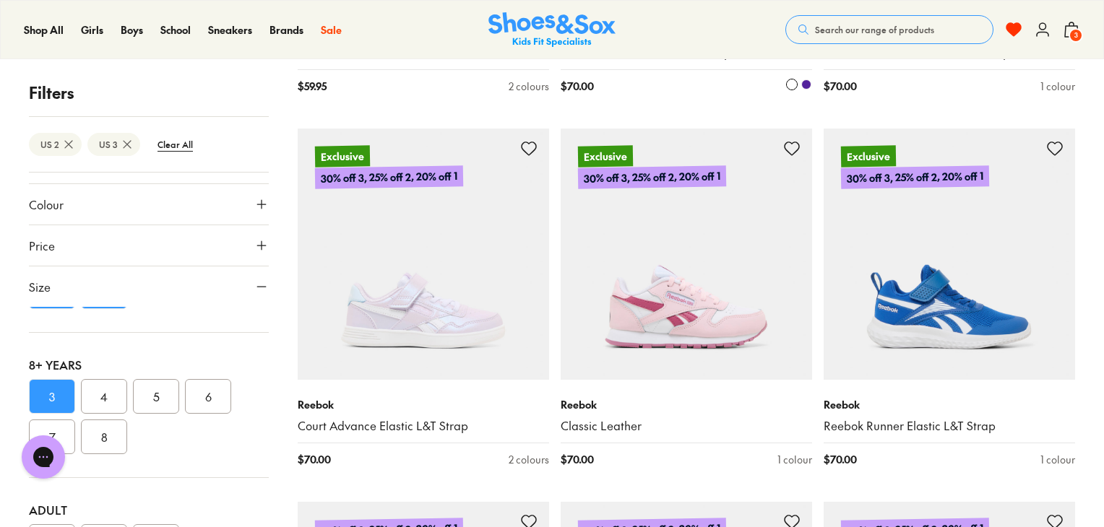
scroll to position [39080, 0]
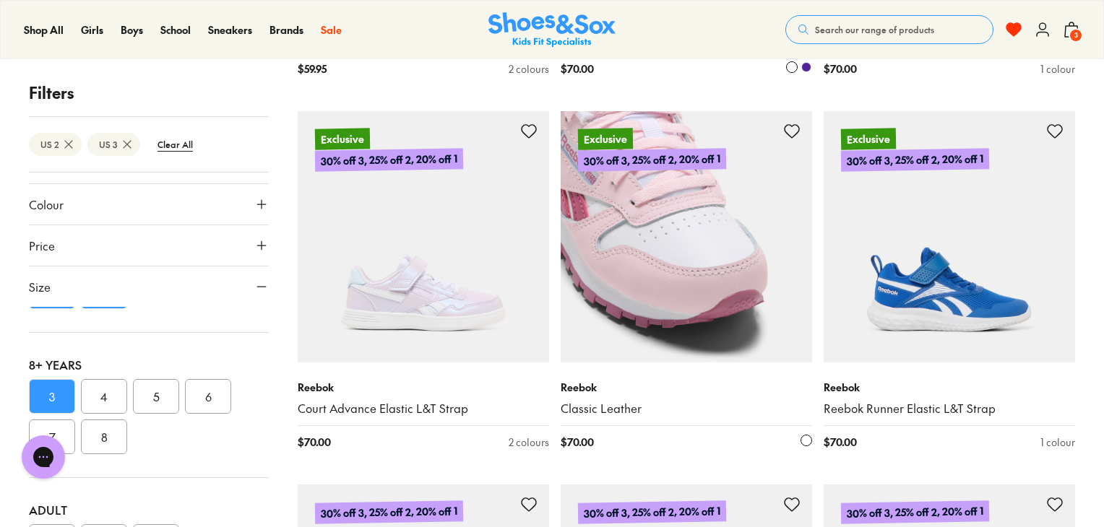
click at [793, 123] on icon at bounding box center [791, 131] width 17 height 17
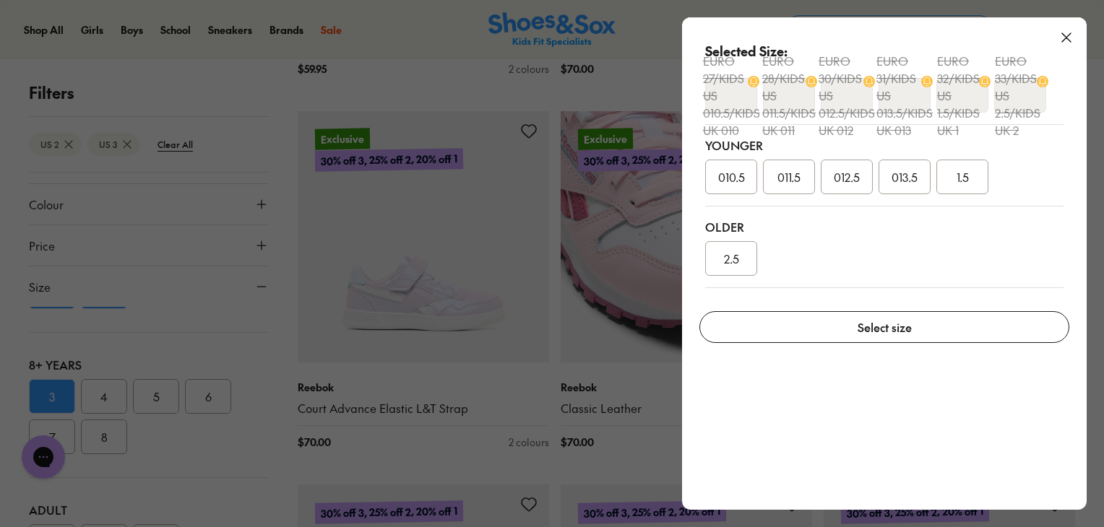
click at [728, 262] on span "2.5" at bounding box center [731, 258] width 15 height 17
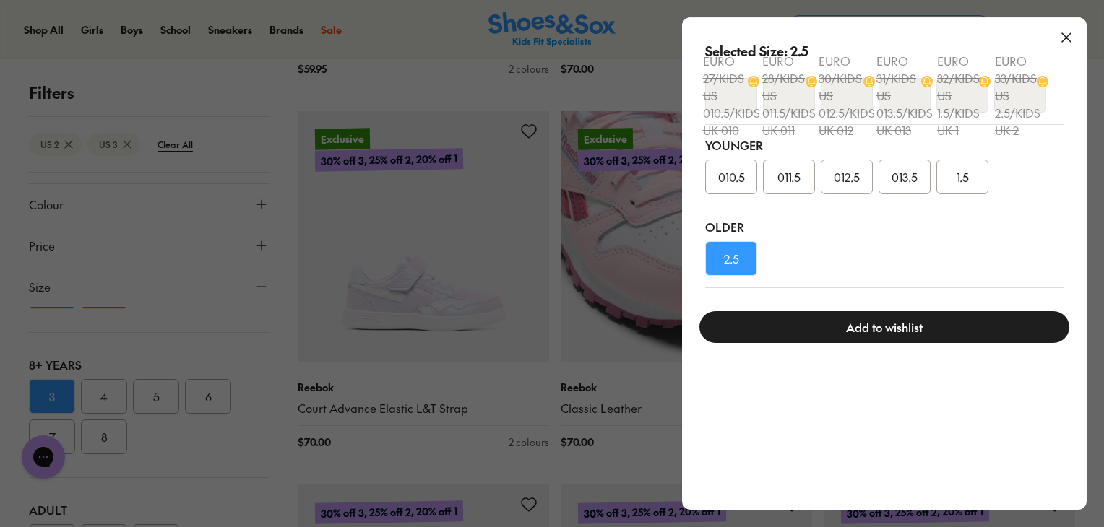
click at [748, 320] on button "Add to wishlist" at bounding box center [884, 327] width 370 height 32
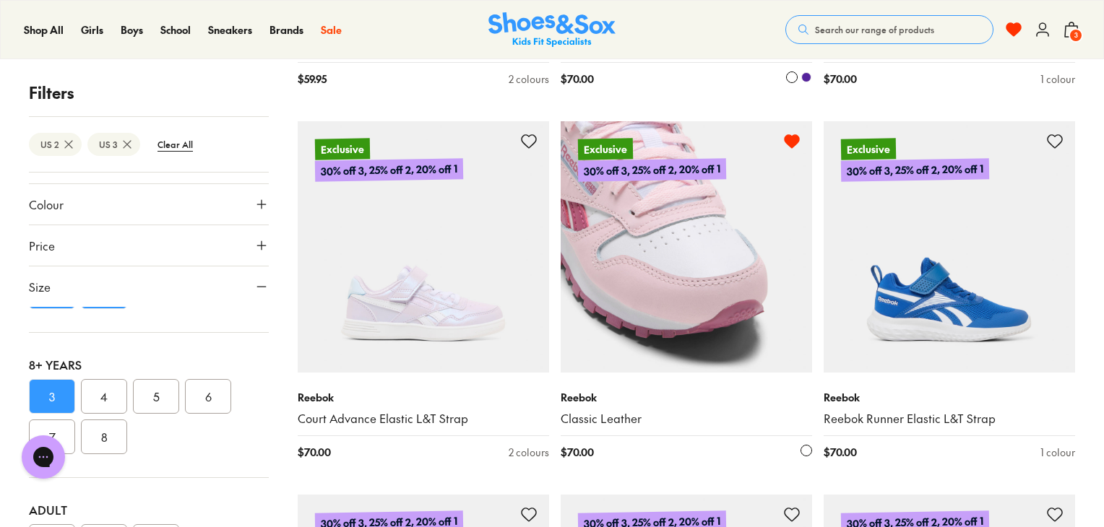
scroll to position [39051, 0]
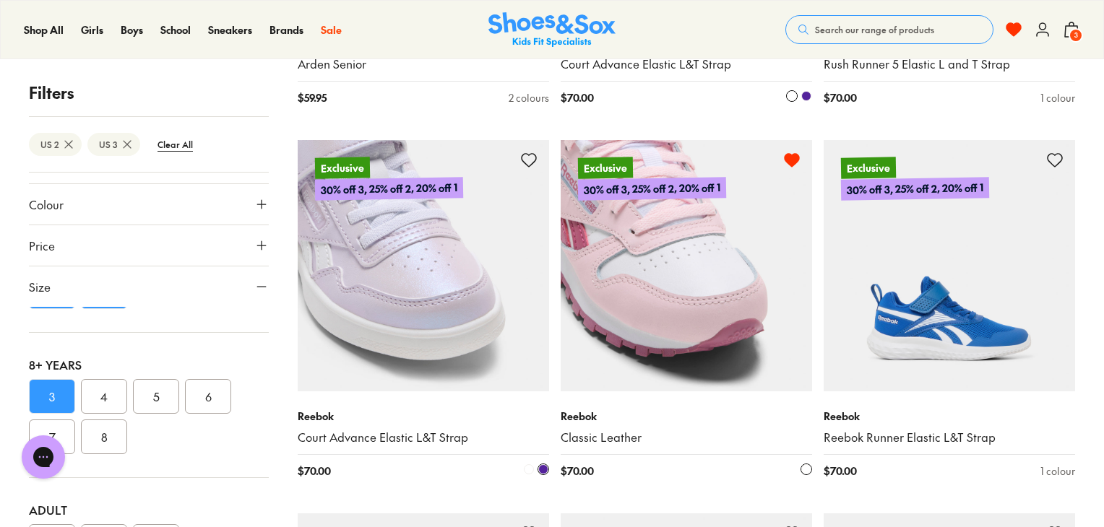
click at [529, 152] on icon at bounding box center [528, 160] width 17 height 17
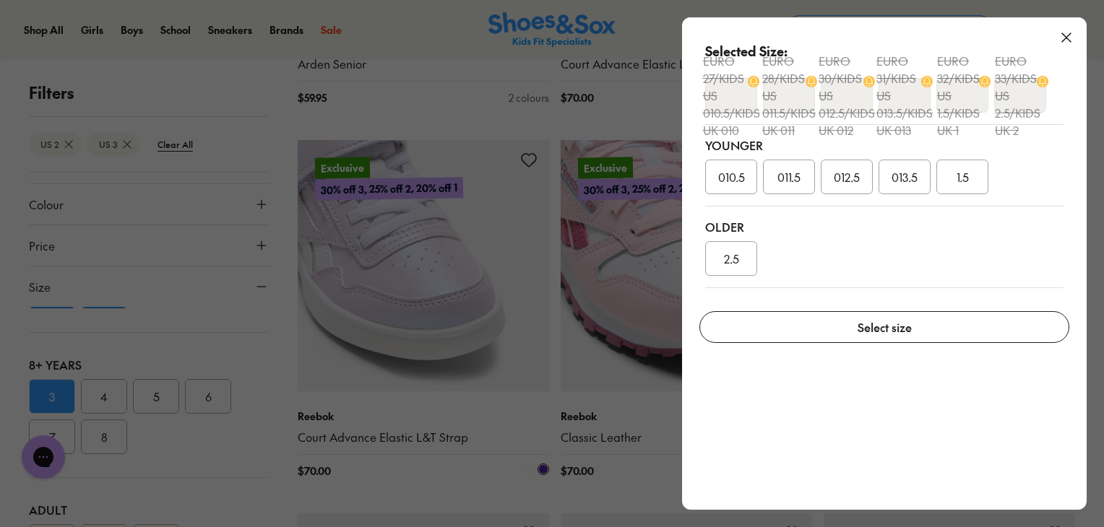
click at [722, 248] on div "2.5" at bounding box center [731, 258] width 52 height 35
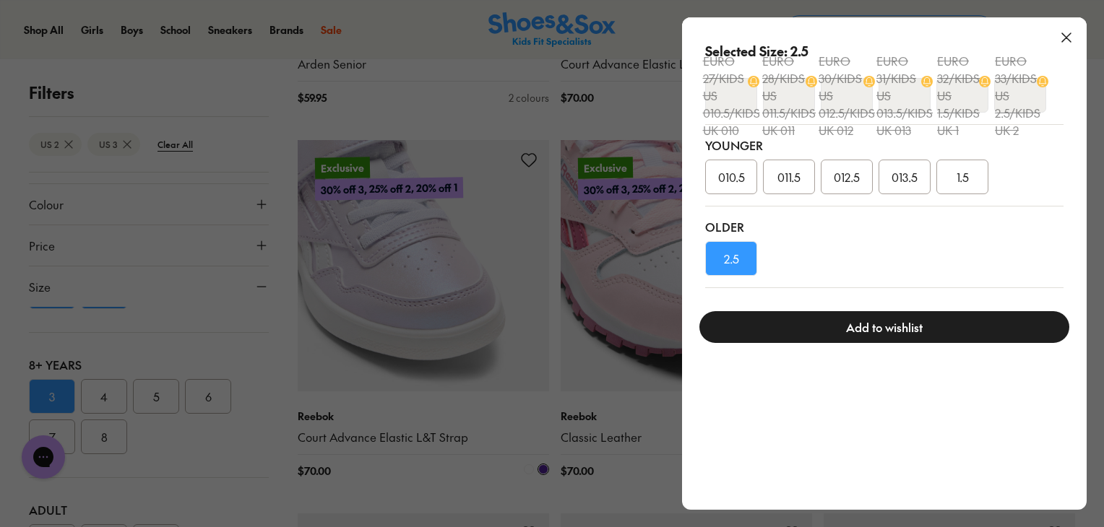
click at [802, 330] on button "Add to wishlist" at bounding box center [884, 327] width 370 height 32
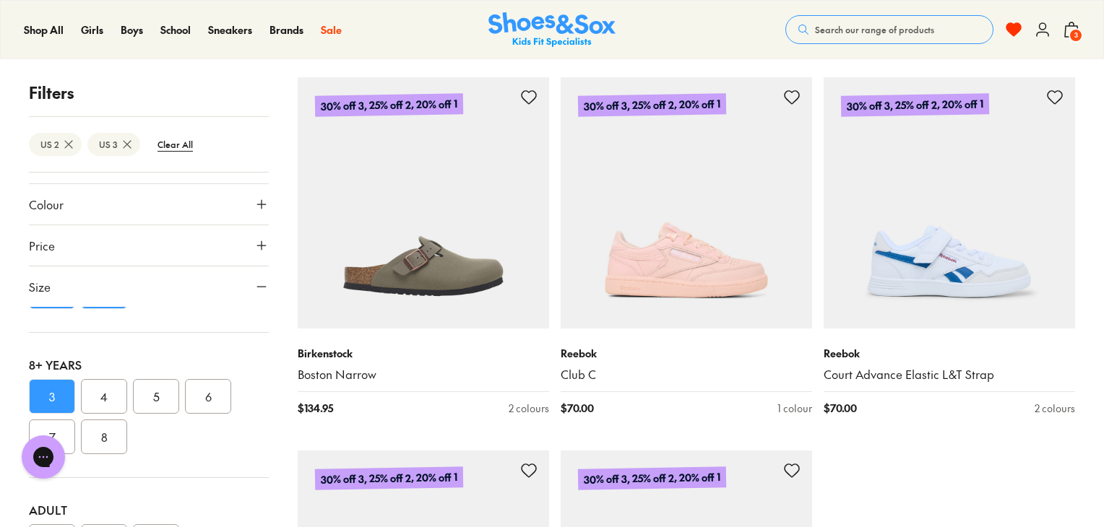
scroll to position [39484, 0]
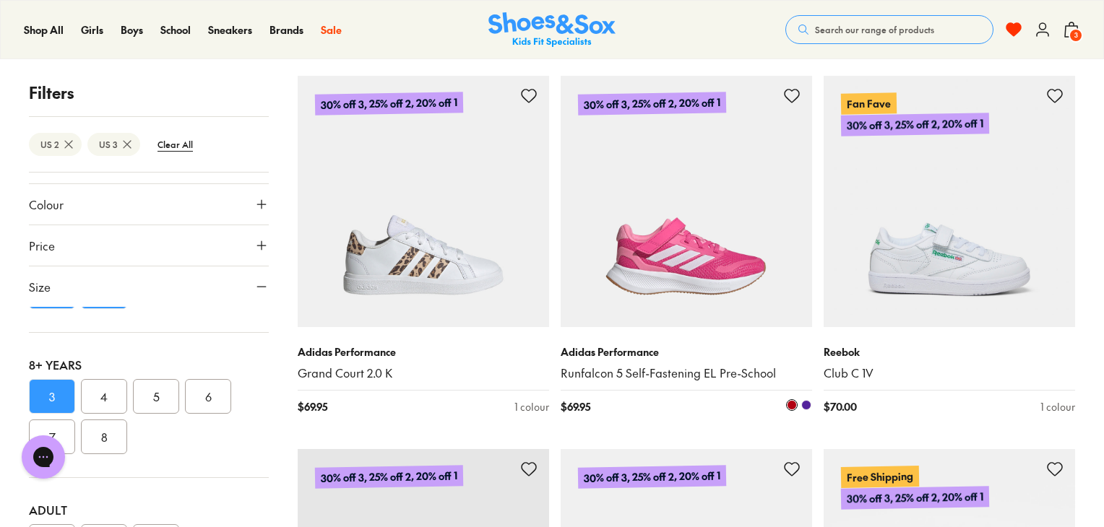
scroll to position [40207, 0]
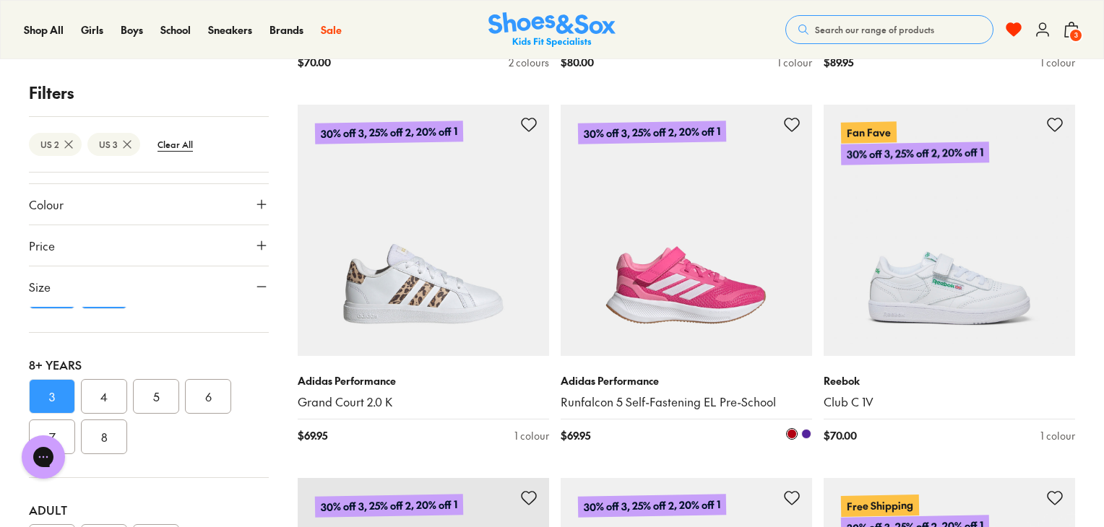
click at [790, 116] on icon at bounding box center [791, 124] width 17 height 17
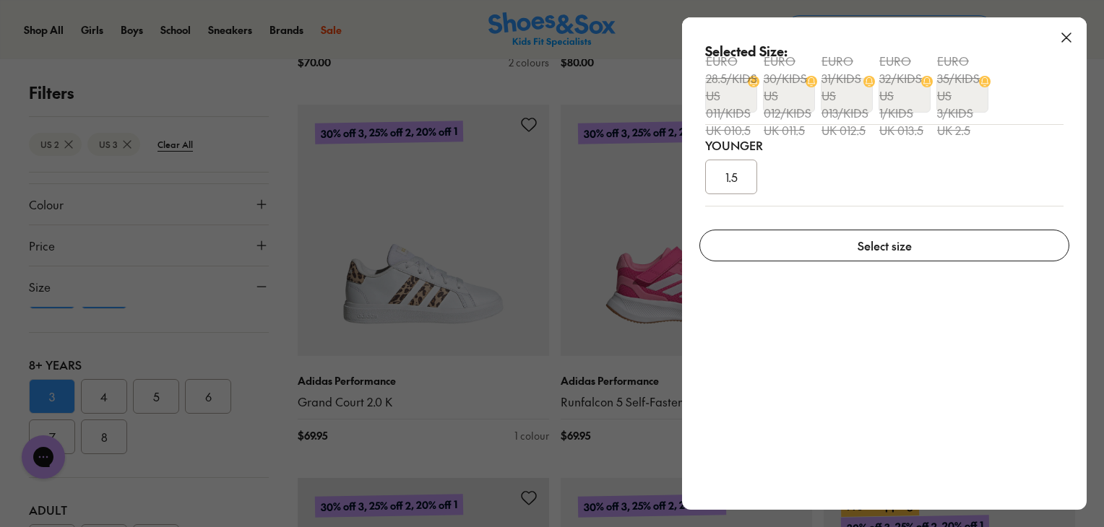
click at [1066, 35] on icon at bounding box center [1066, 37] width 17 height 17
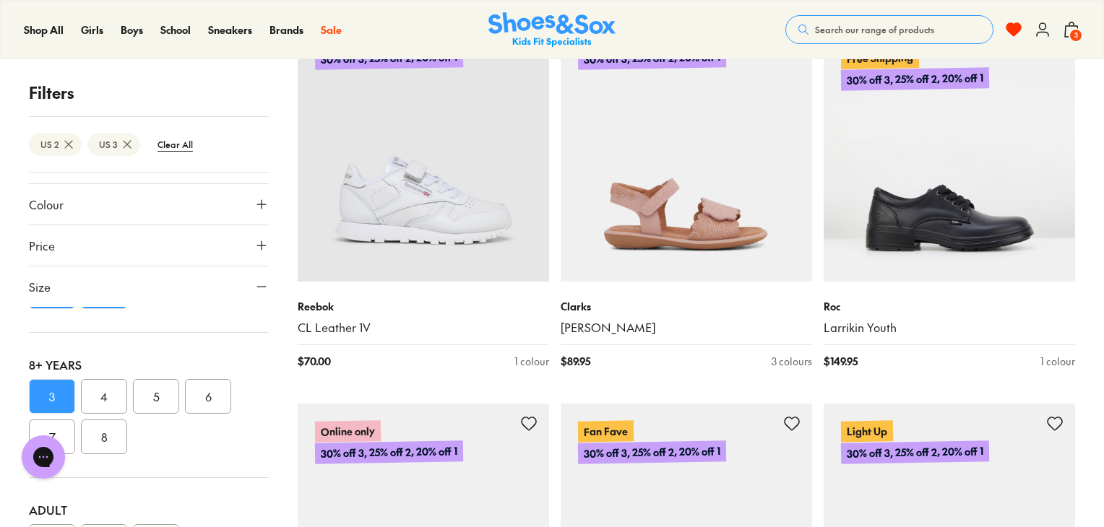
scroll to position [40698, 0]
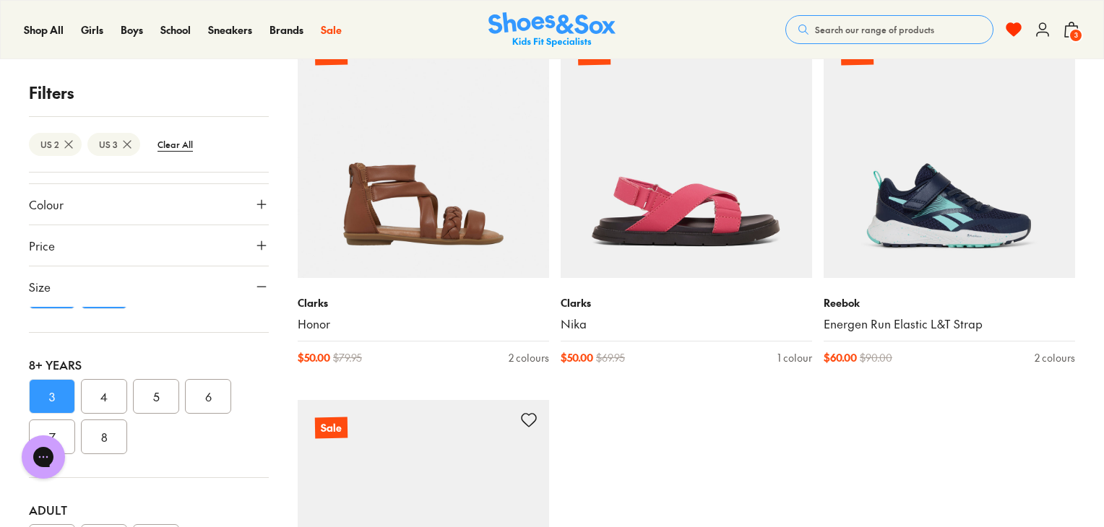
scroll to position [43675, 0]
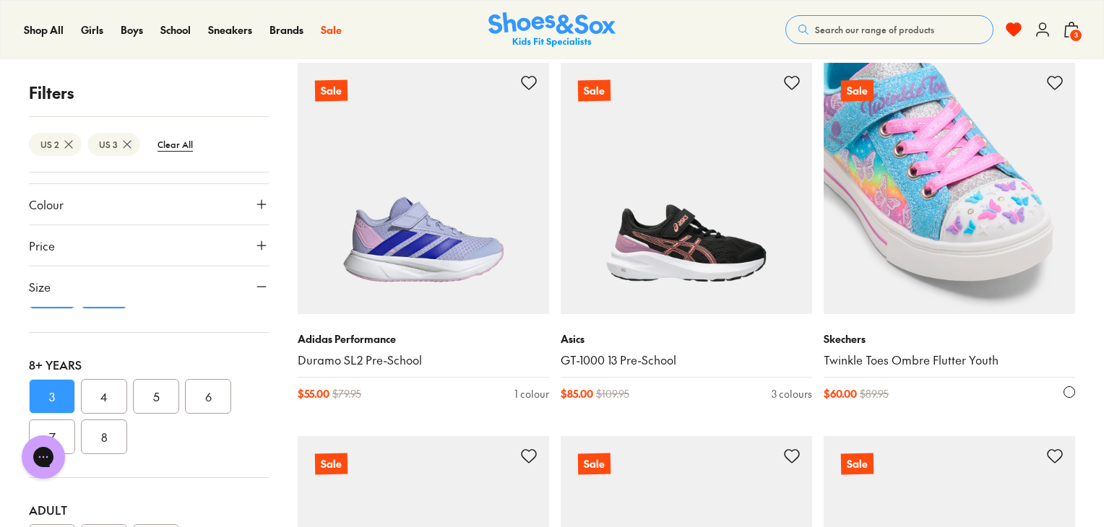
scroll to position [47374, 0]
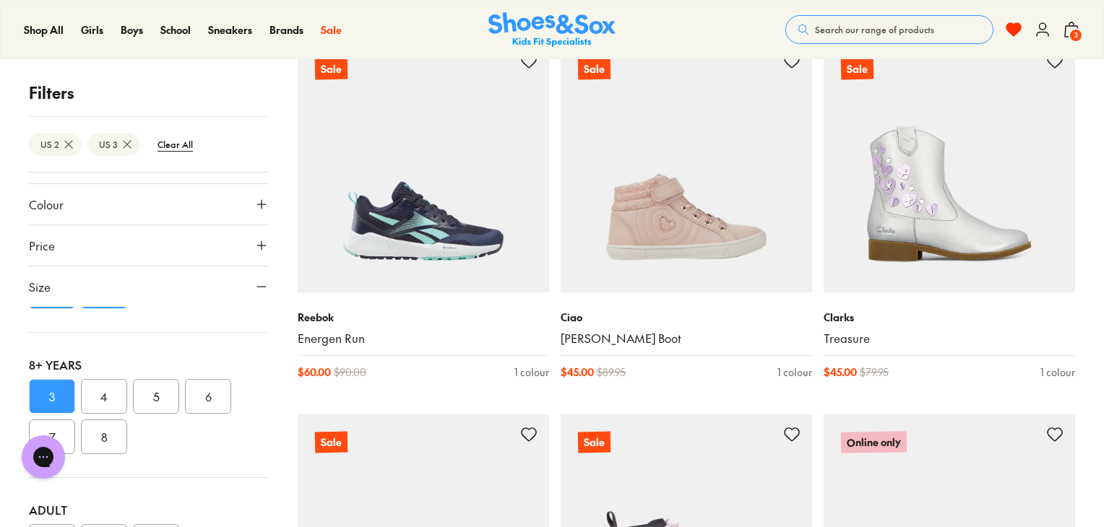
scroll to position [43972, 0]
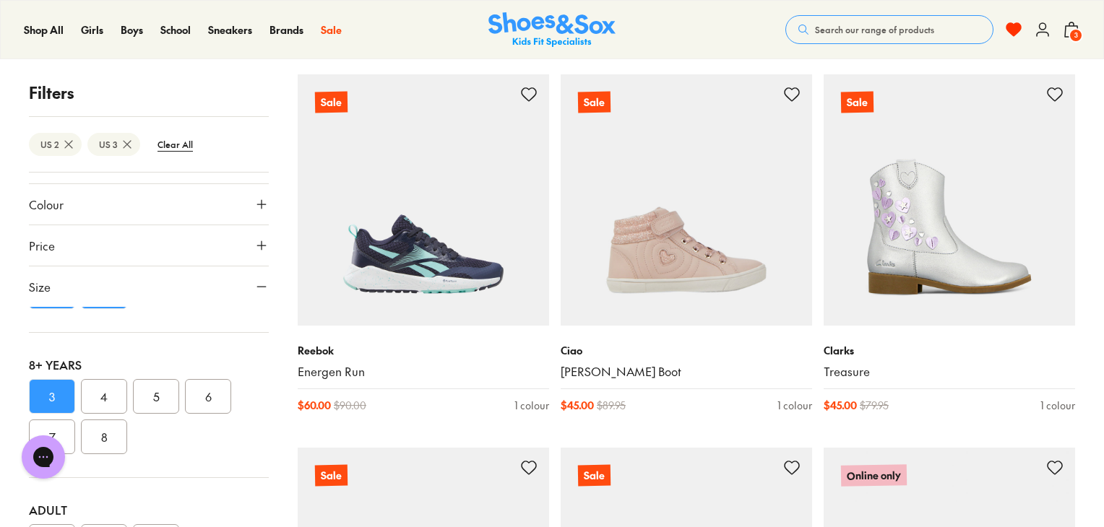
click at [126, 147] on icon at bounding box center [127, 144] width 14 height 14
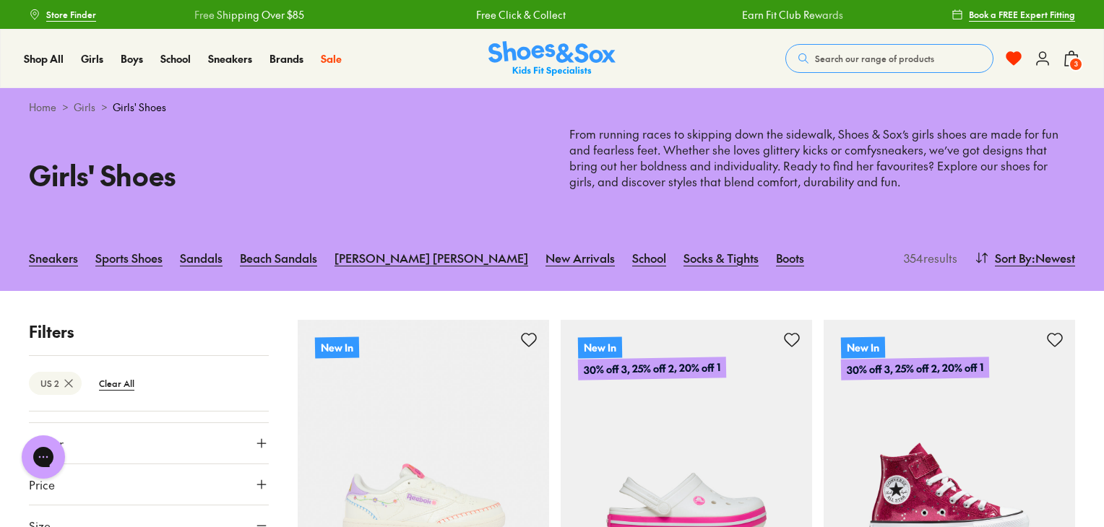
click at [66, 385] on use at bounding box center [68, 383] width 7 height 7
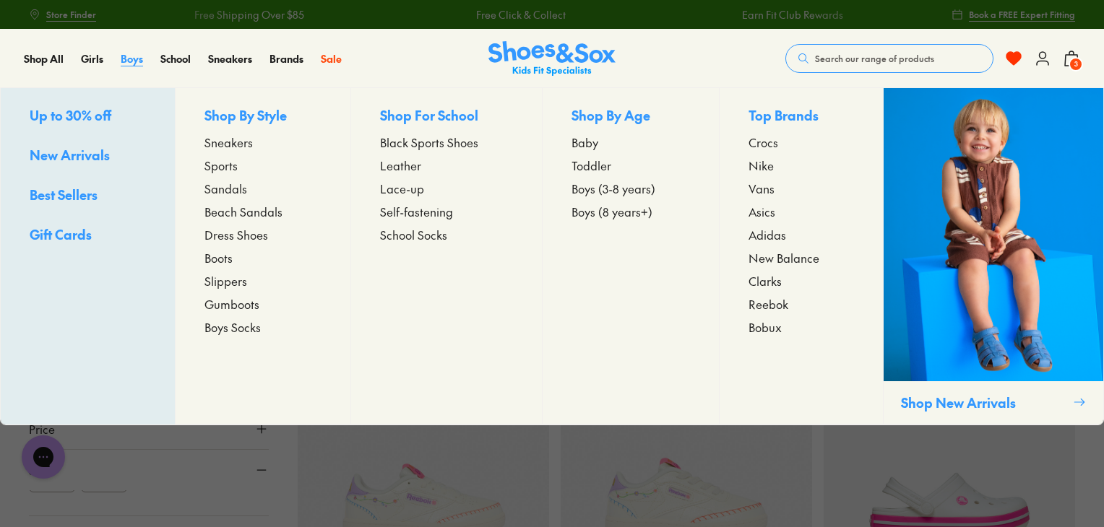
click at [134, 61] on span "Boys" at bounding box center [132, 58] width 22 height 14
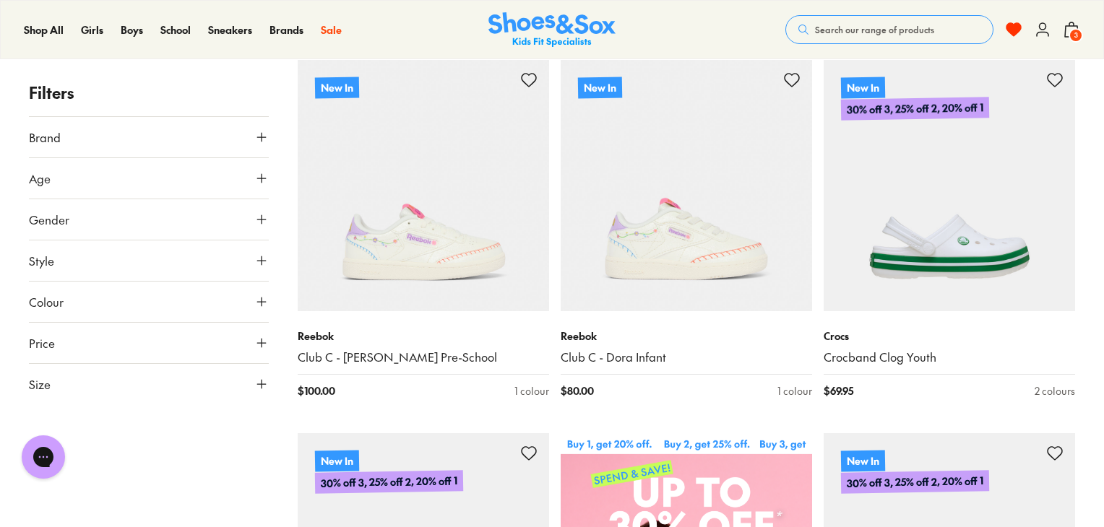
click at [158, 385] on button "Size" at bounding box center [149, 384] width 240 height 40
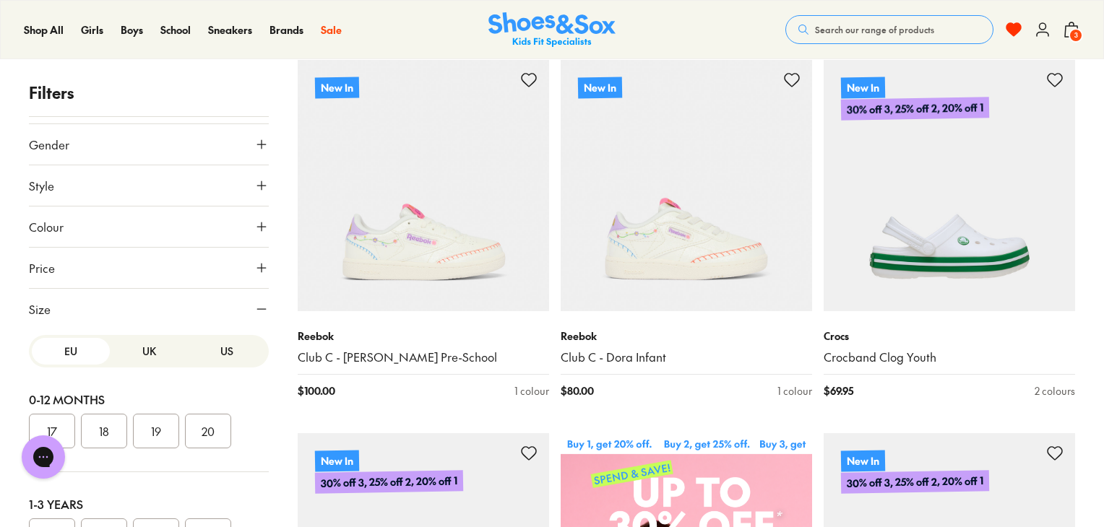
scroll to position [87, 0]
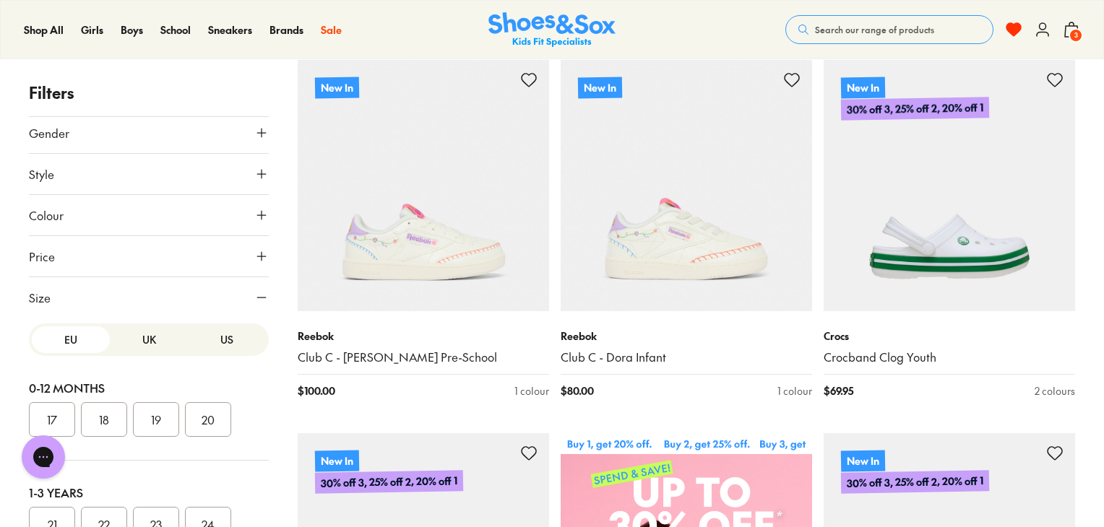
click at [223, 340] on button "US" at bounding box center [227, 340] width 78 height 27
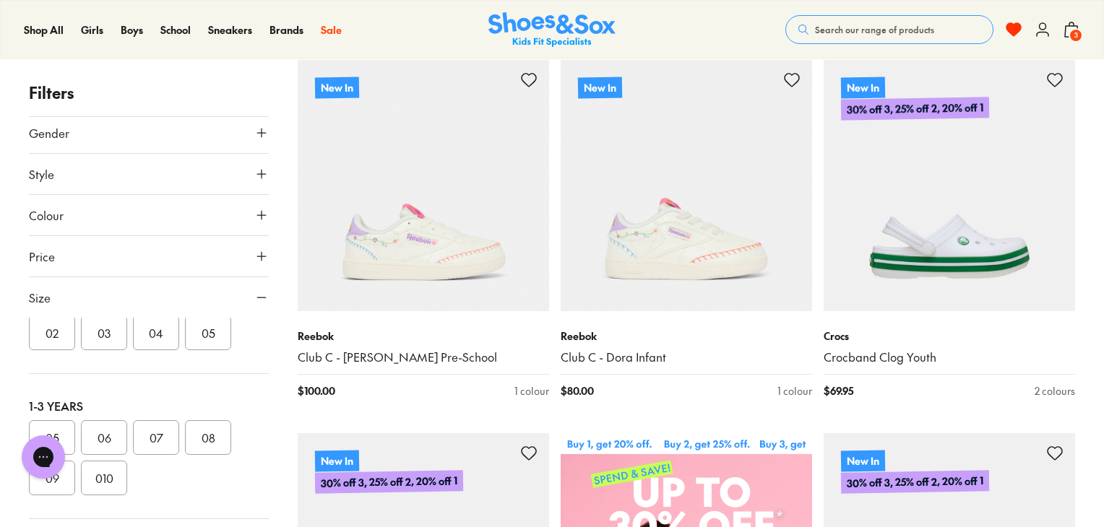
click at [61, 486] on button "09" at bounding box center [52, 478] width 46 height 35
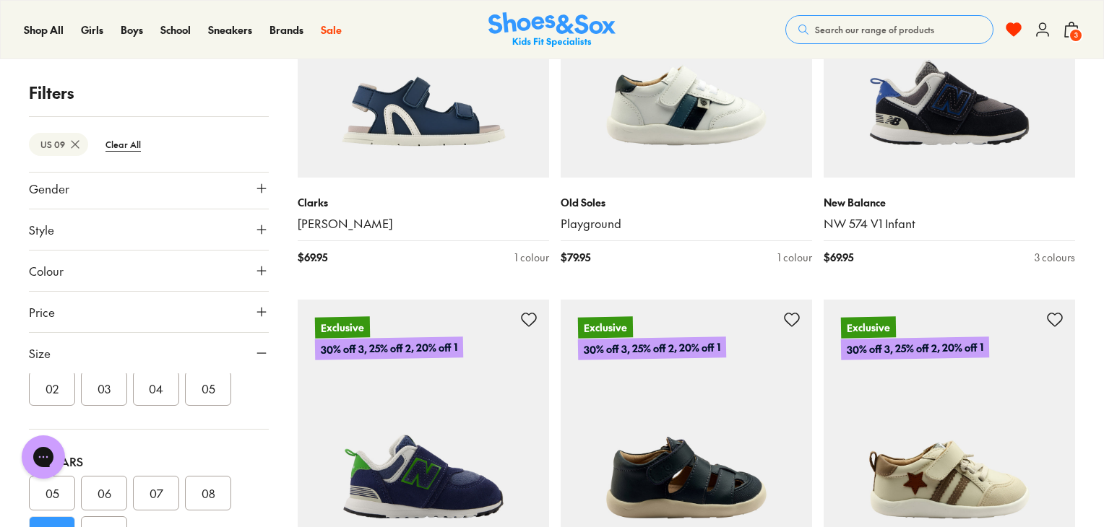
scroll to position [3410, 0]
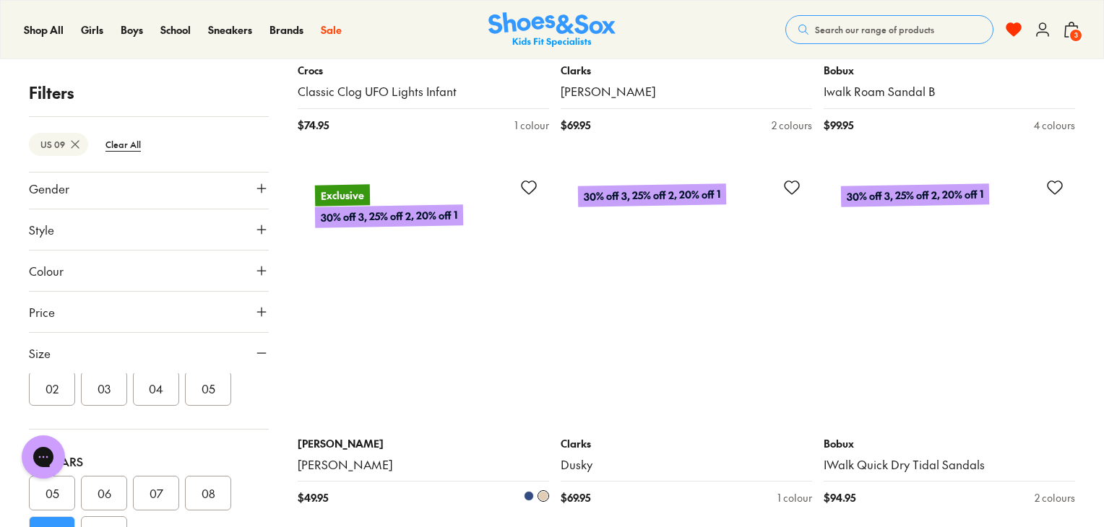
scroll to position [5751, 0]
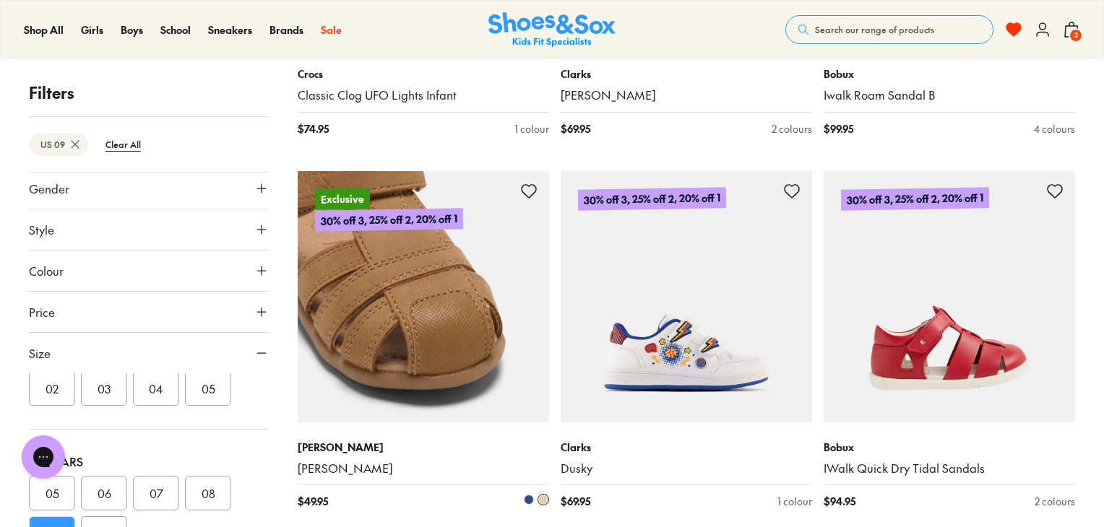
click at [523, 189] on icon at bounding box center [528, 191] width 17 height 17
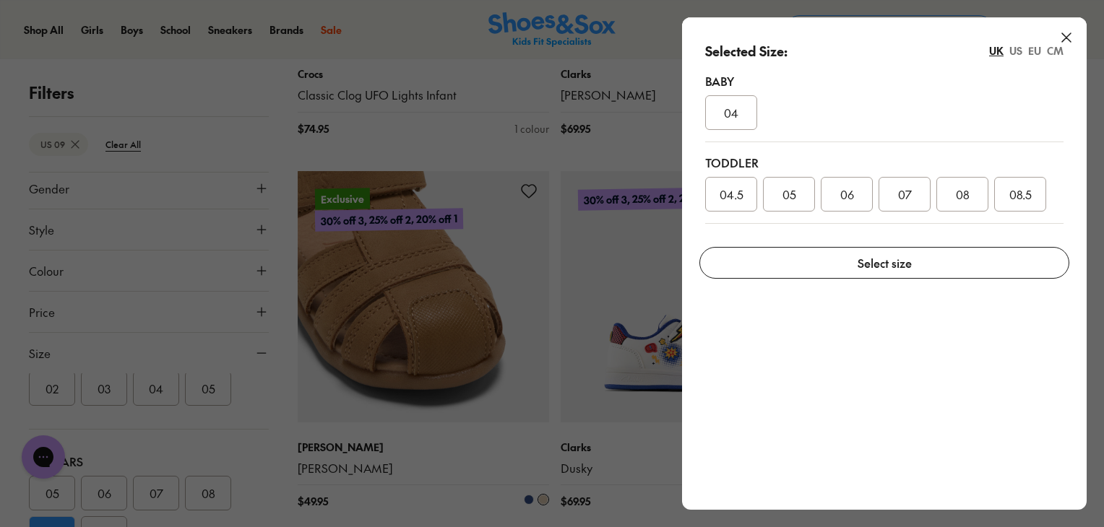
click at [1070, 34] on use at bounding box center [1066, 37] width 9 height 9
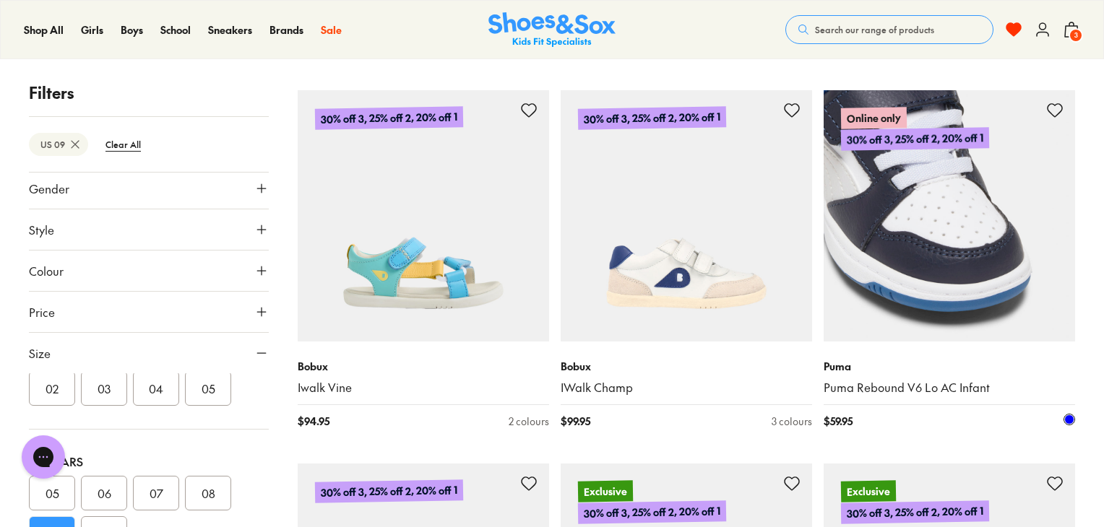
scroll to position [6184, 0]
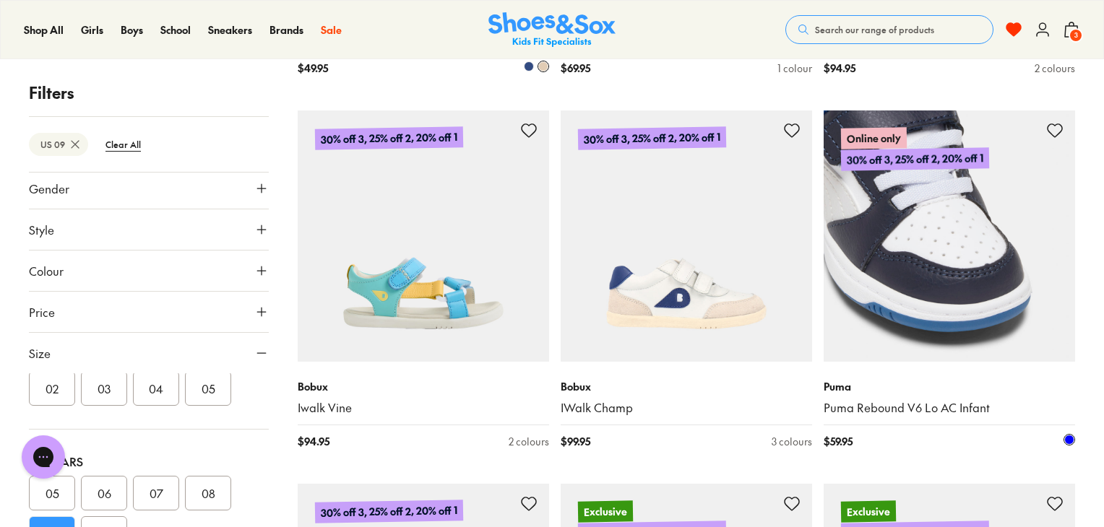
click at [1058, 127] on icon at bounding box center [1054, 130] width 17 height 17
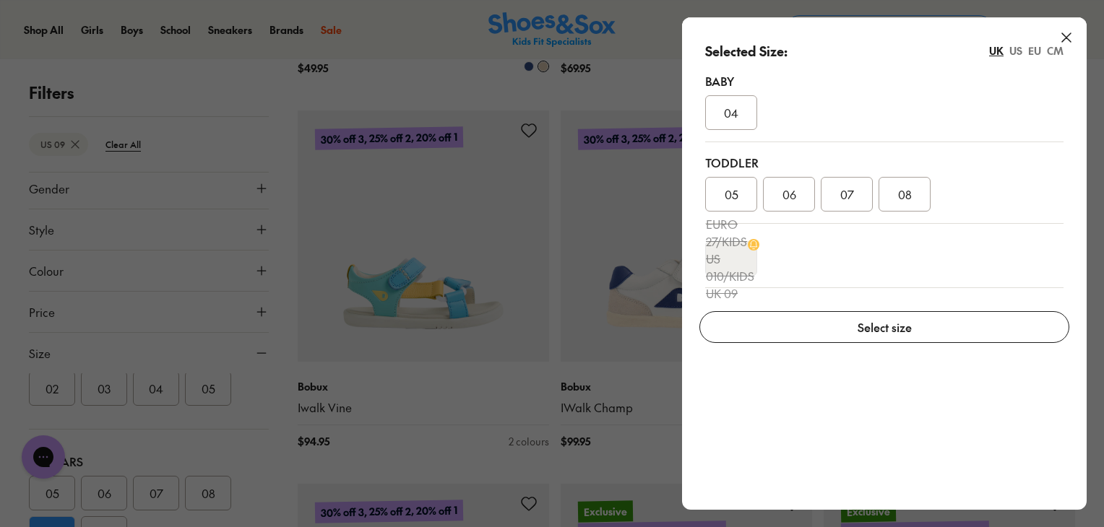
click at [1016, 53] on div "US" at bounding box center [1015, 50] width 13 height 15
click at [915, 190] on div "09" at bounding box center [905, 194] width 52 height 35
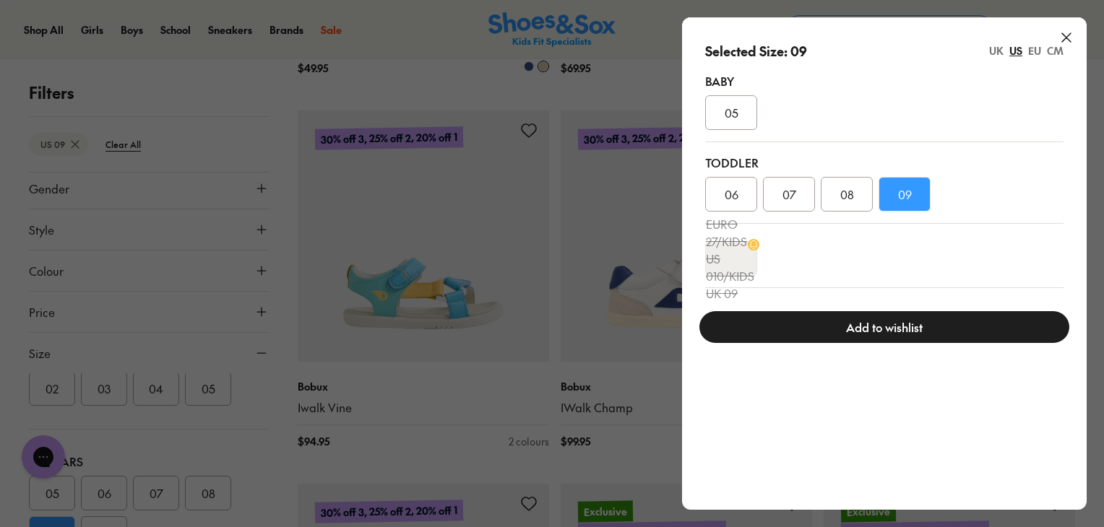
click at [884, 321] on button "Add to wishlist" at bounding box center [884, 327] width 370 height 32
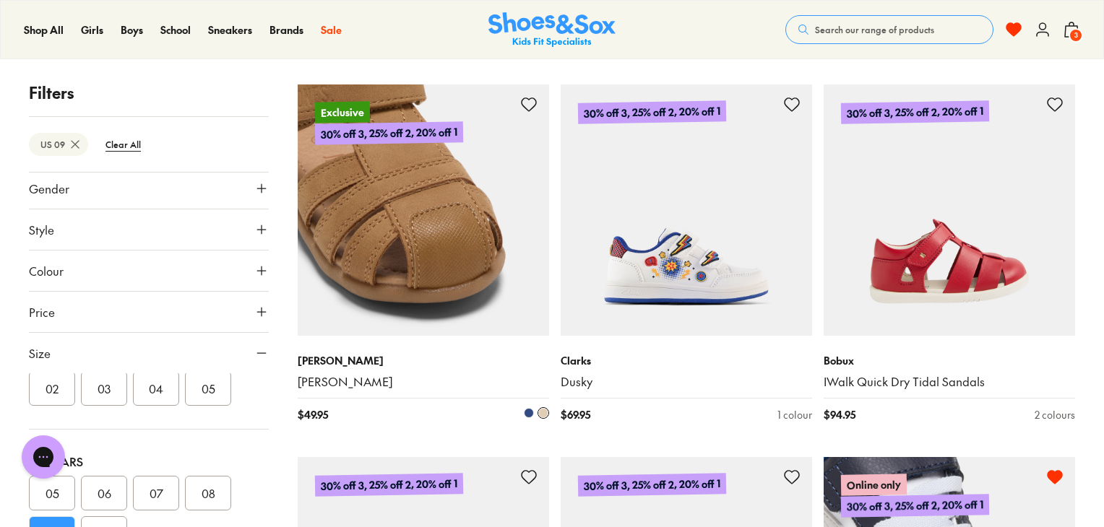
scroll to position [5866, 0]
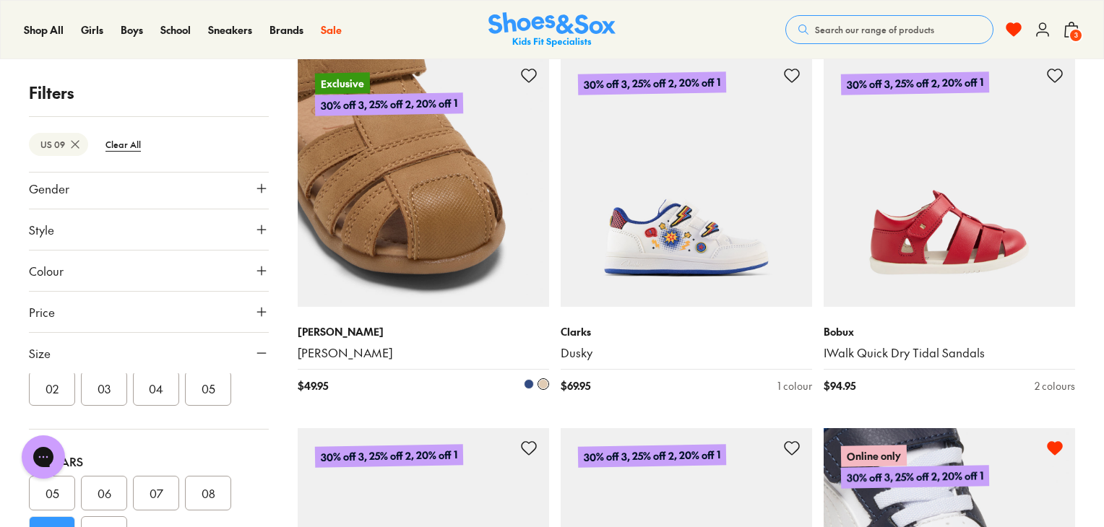
click at [529, 79] on icon at bounding box center [528, 75] width 17 height 17
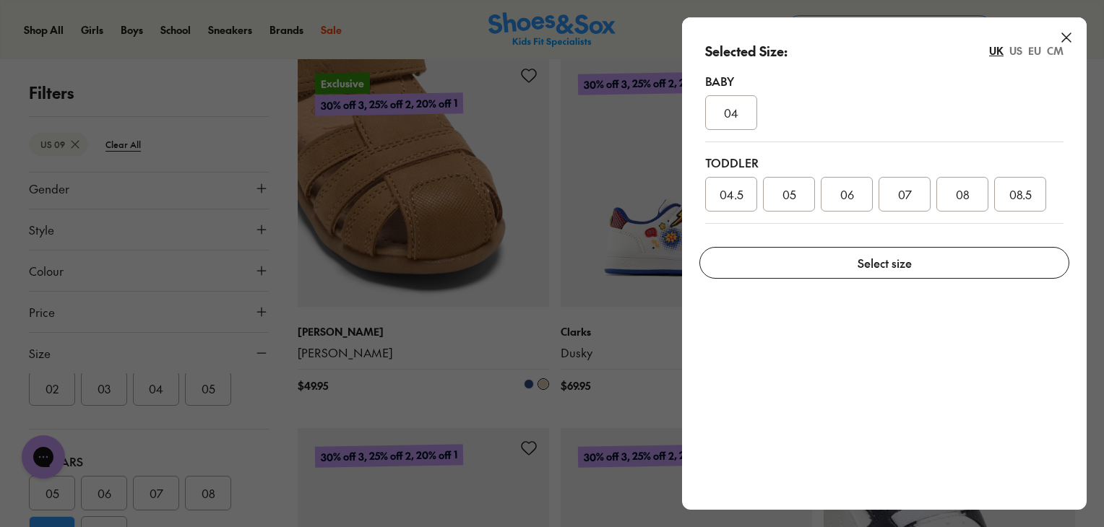
click at [1011, 51] on div "US" at bounding box center [1015, 50] width 13 height 15
click at [974, 186] on div "09" at bounding box center [962, 194] width 52 height 35
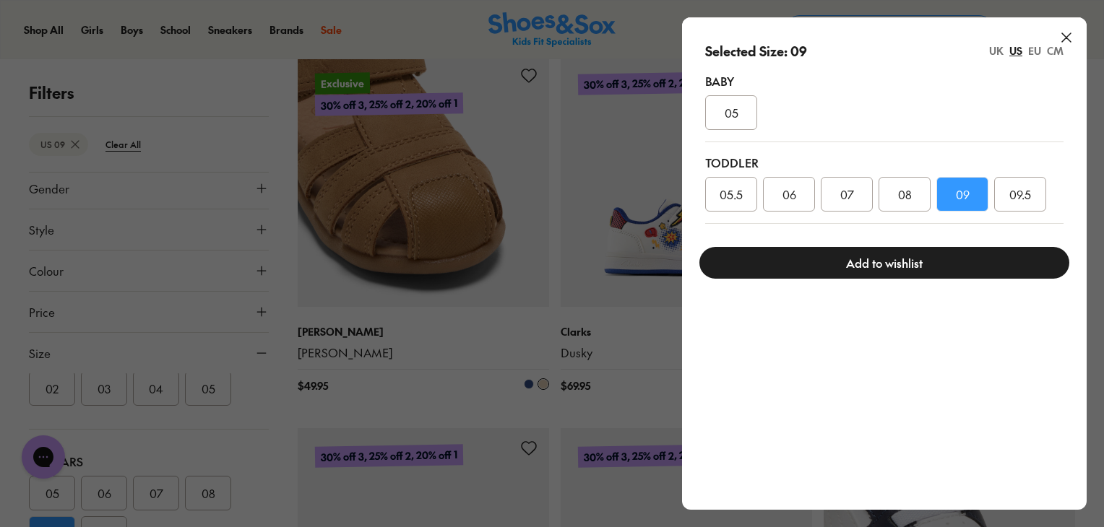
click at [941, 272] on button "Add to wishlist" at bounding box center [884, 263] width 370 height 32
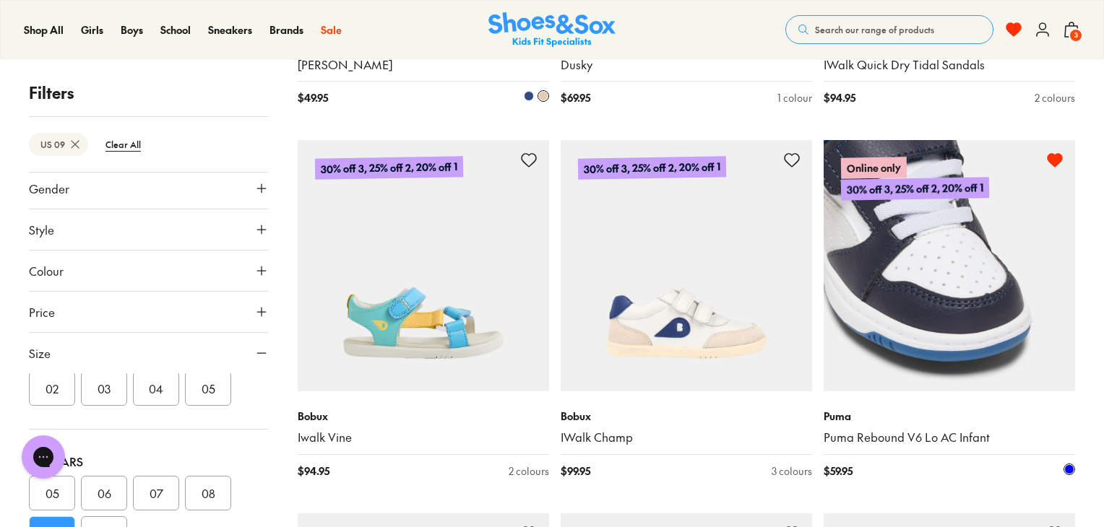
scroll to position [6155, 0]
click at [1056, 162] on use at bounding box center [1055, 159] width 14 height 13
click at [1056, 162] on icon at bounding box center [1054, 159] width 17 height 17
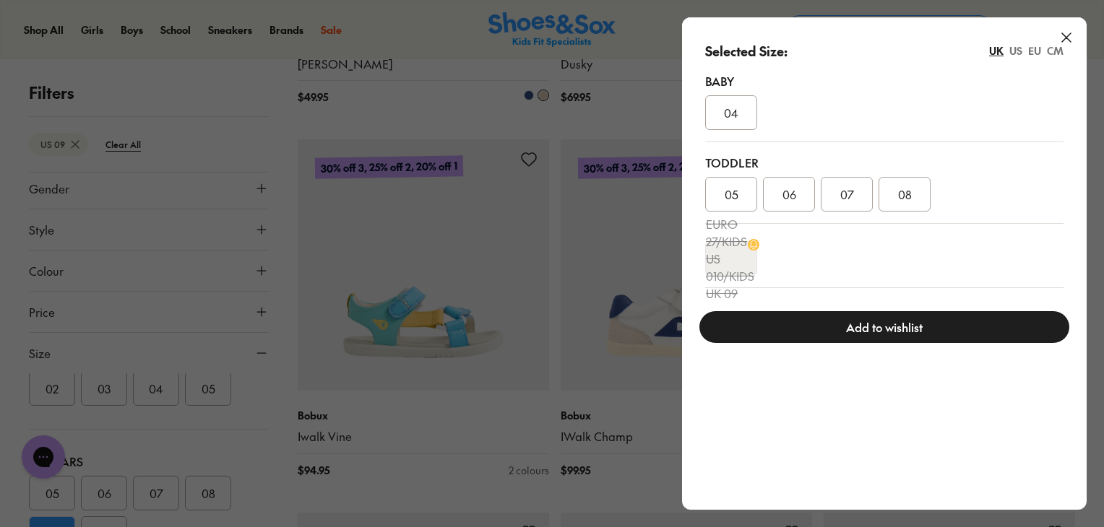
click at [1014, 50] on div "US" at bounding box center [1015, 50] width 13 height 15
click at [905, 192] on span "09" at bounding box center [905, 194] width 14 height 17
click at [873, 327] on button "Add to wishlist" at bounding box center [884, 327] width 370 height 32
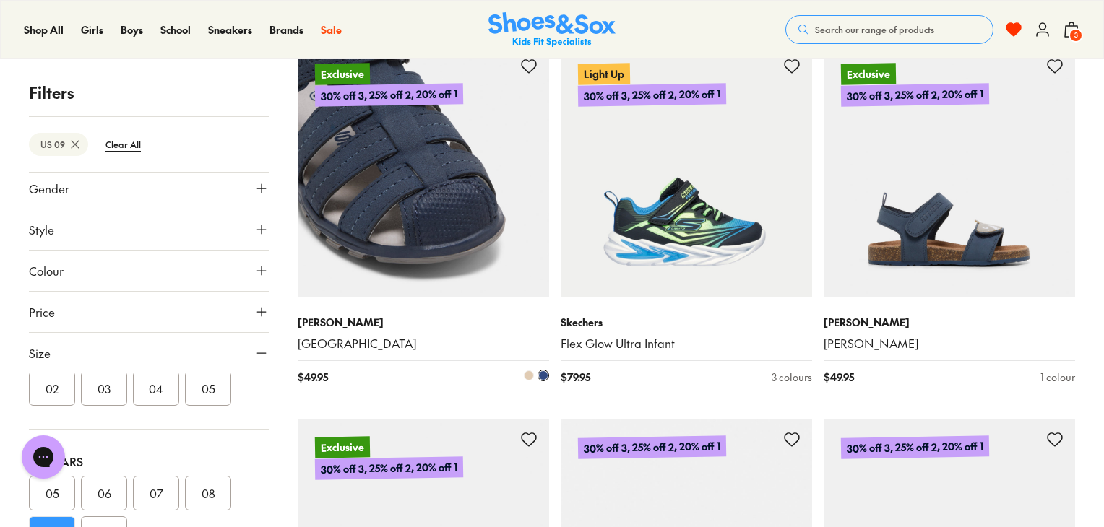
scroll to position [7340, 0]
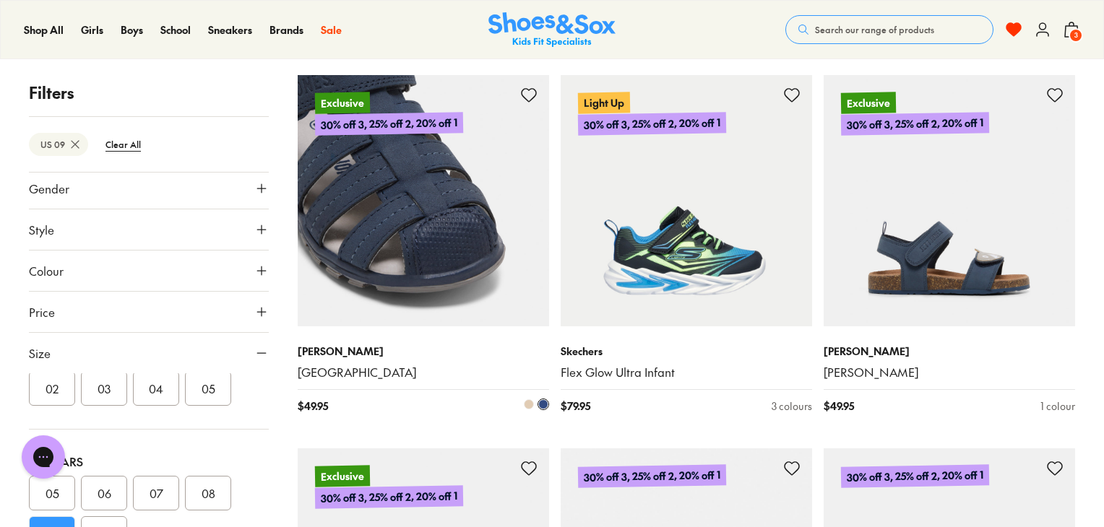
click at [529, 94] on icon at bounding box center [528, 95] width 17 height 17
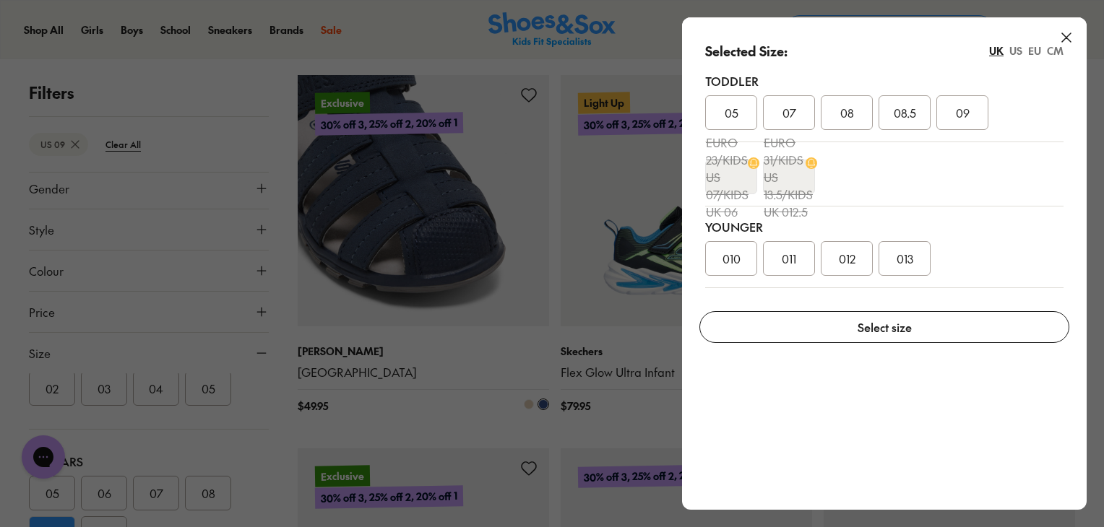
click at [1006, 47] on div "UK US EU CM" at bounding box center [1026, 50] width 74 height 15
click at [1011, 53] on div "US" at bounding box center [1015, 50] width 13 height 15
click at [868, 110] on div "09" at bounding box center [847, 112] width 52 height 35
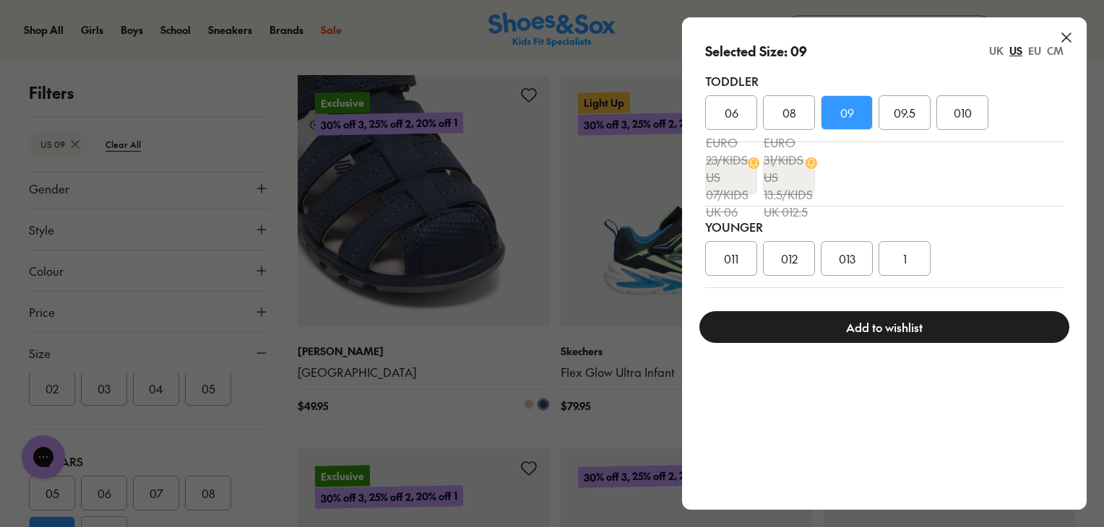
click at [868, 333] on button "Add to wishlist" at bounding box center [884, 327] width 370 height 32
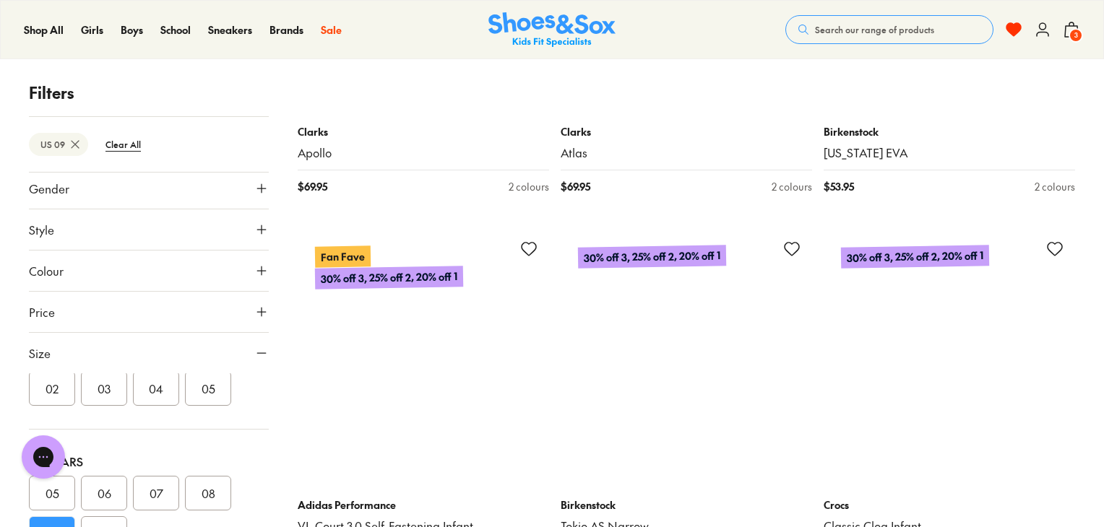
scroll to position [10779, 0]
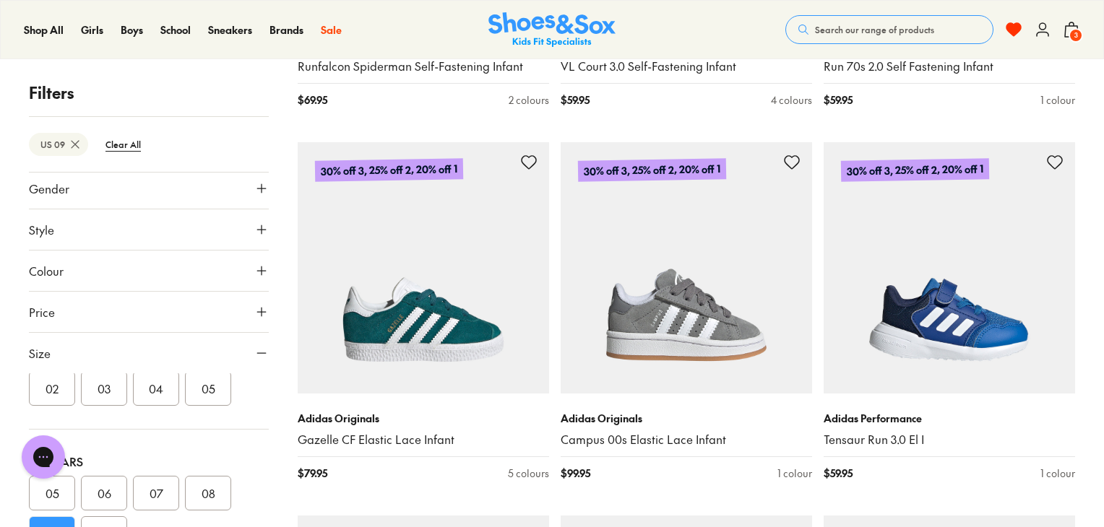
scroll to position [11415, 0]
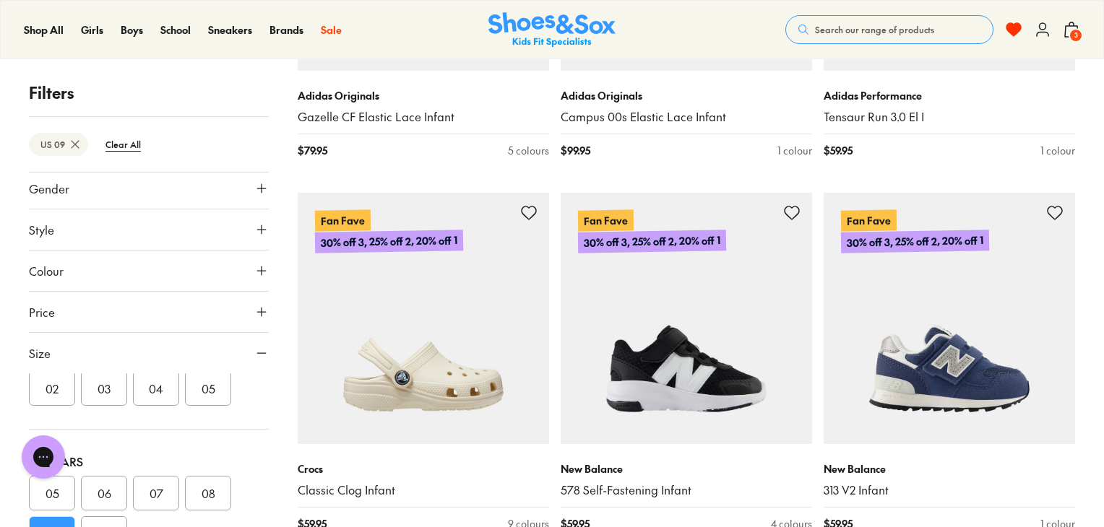
scroll to position [11964, 0]
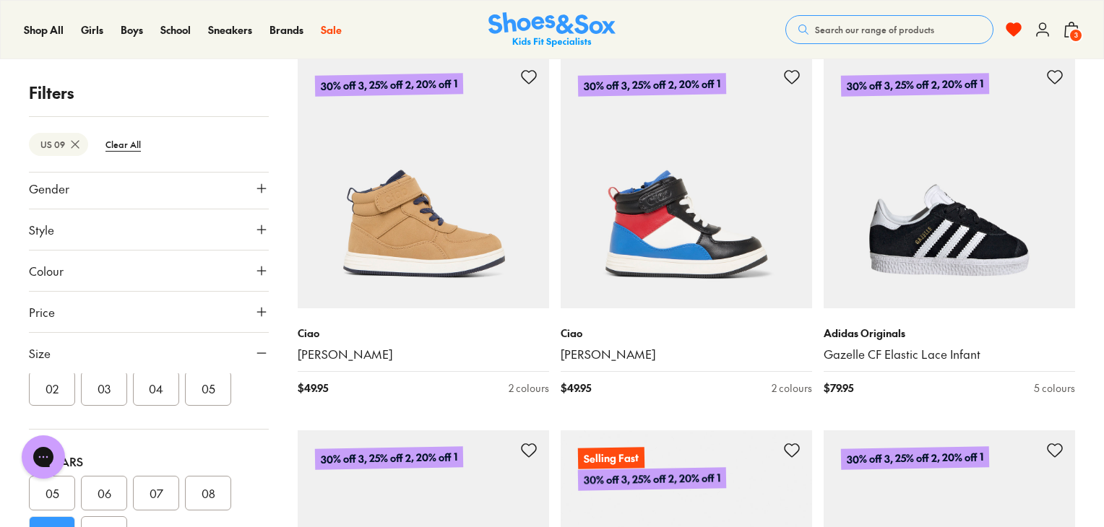
scroll to position [12571, 0]
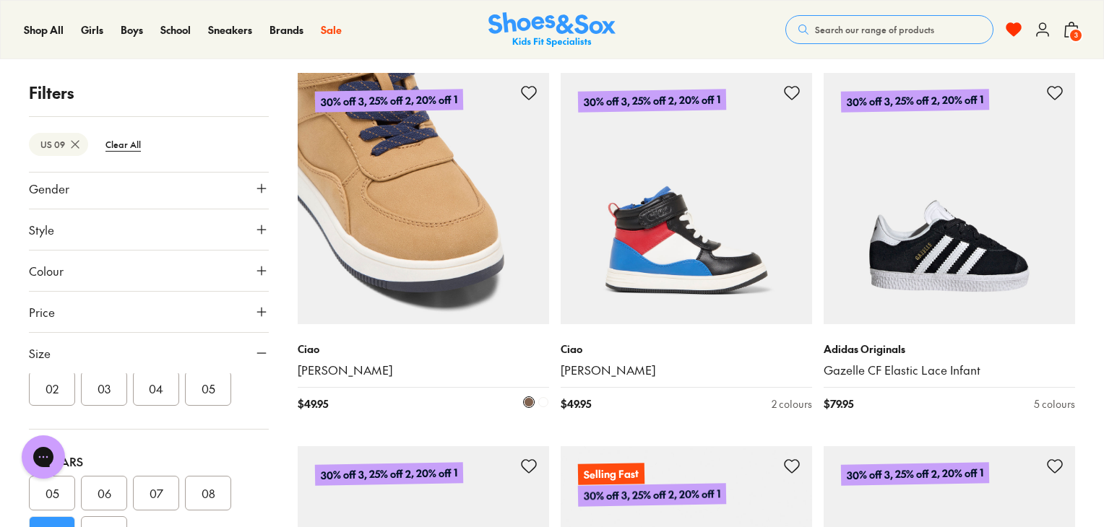
click at [530, 93] on icon at bounding box center [528, 93] width 17 height 17
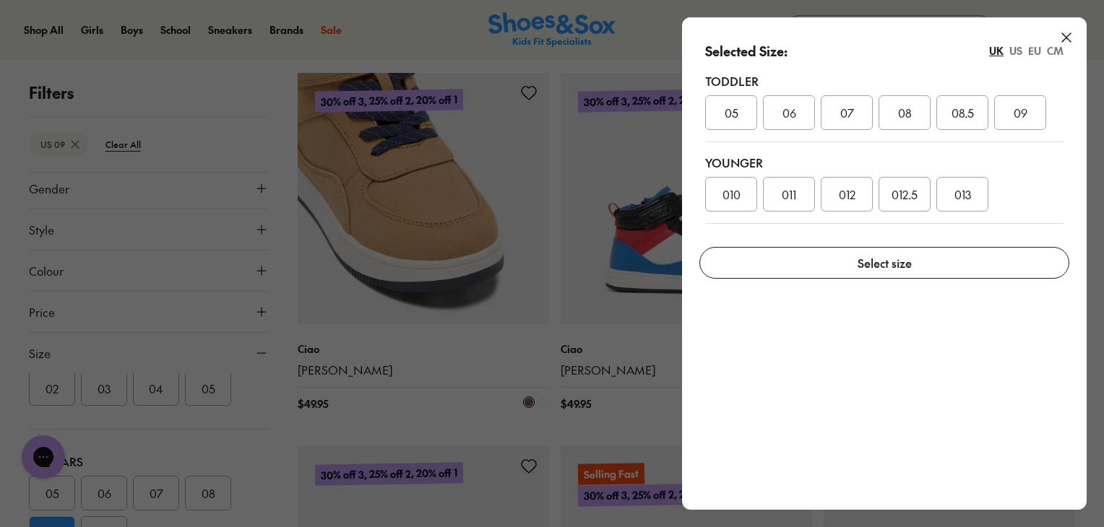
click at [1016, 50] on div "US" at bounding box center [1015, 50] width 13 height 15
click at [909, 113] on span "09" at bounding box center [905, 112] width 14 height 17
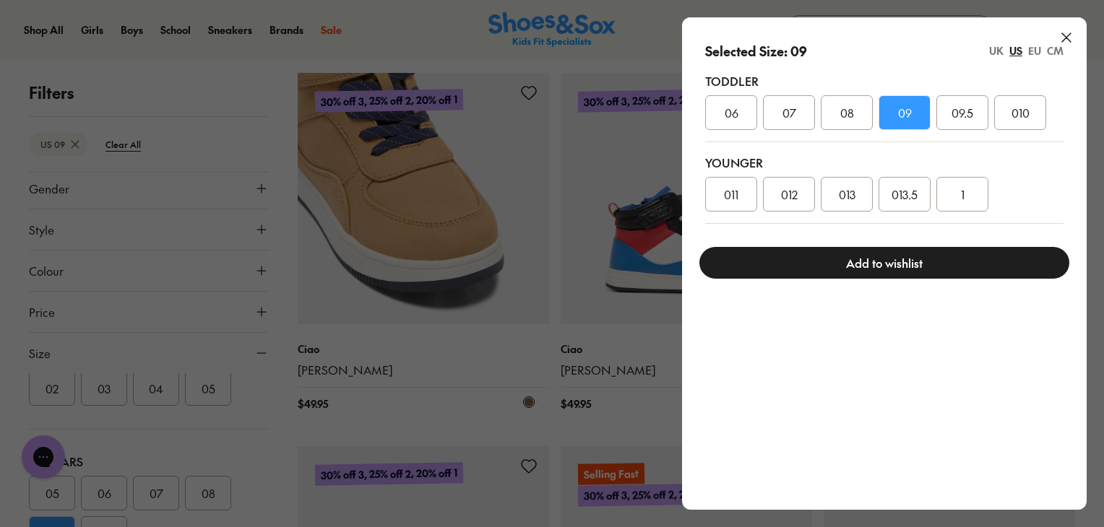
click at [886, 256] on button "Add to wishlist" at bounding box center [884, 263] width 370 height 32
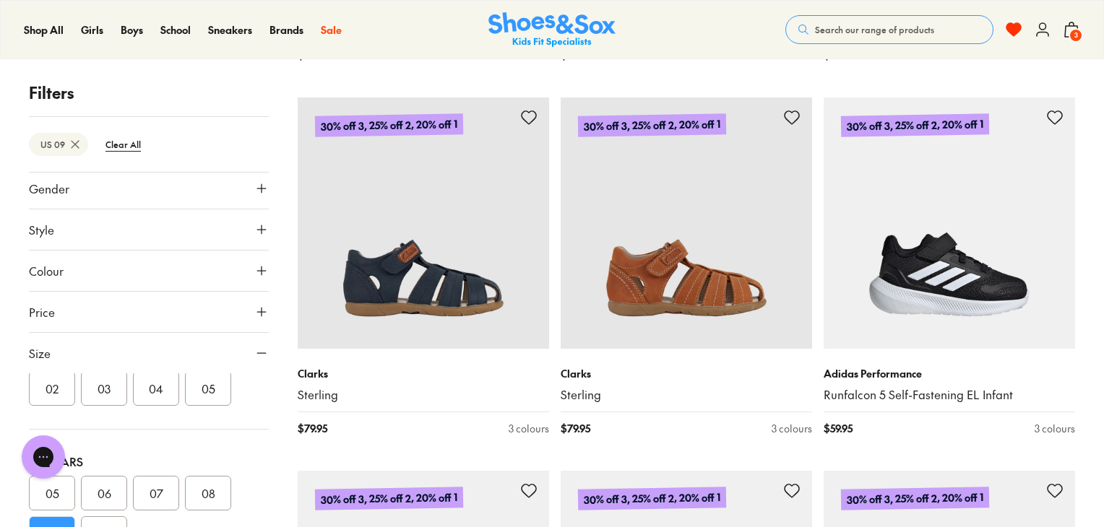
scroll to position [13322, 0]
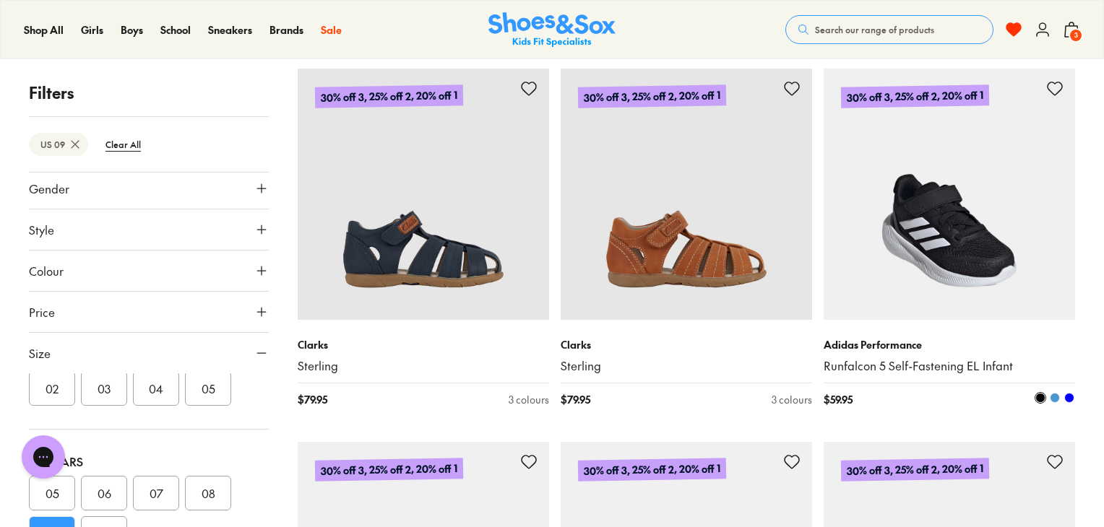
click at [1058, 85] on icon at bounding box center [1054, 88] width 17 height 17
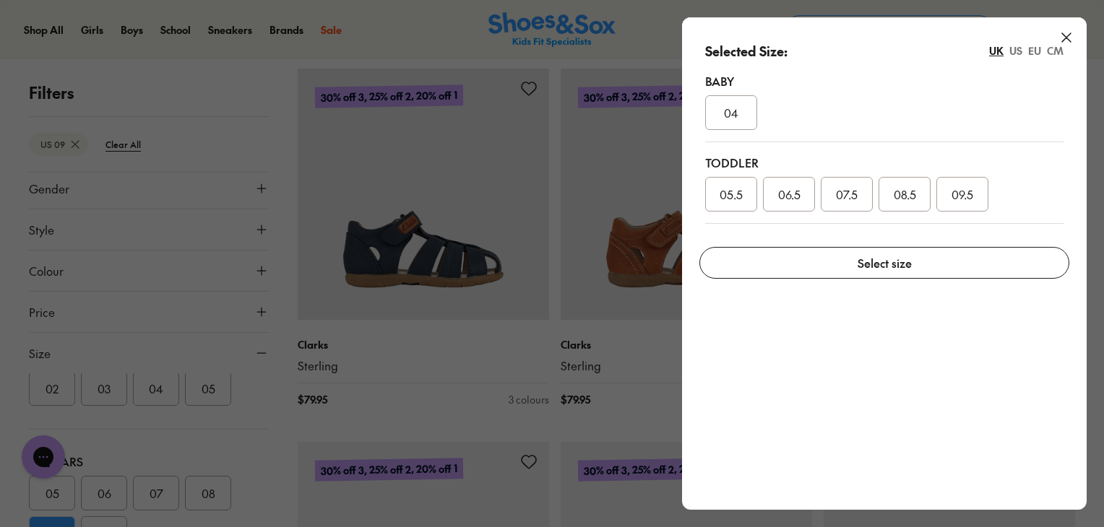
click at [1020, 56] on div "US" at bounding box center [1015, 50] width 13 height 15
click at [916, 199] on div "09" at bounding box center [905, 194] width 52 height 35
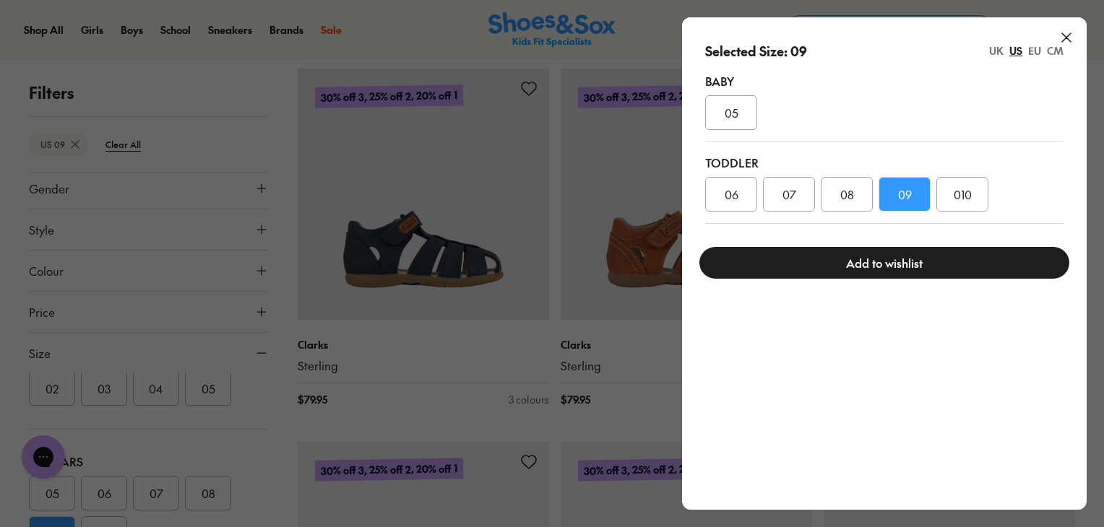
click at [902, 265] on button "Add to wishlist" at bounding box center [884, 263] width 370 height 32
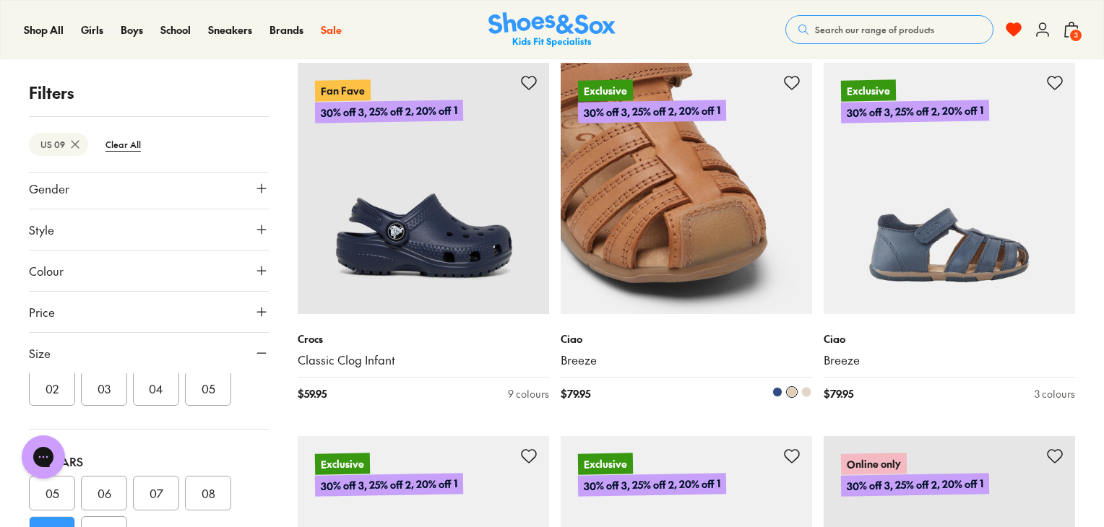
scroll to position [14074, 0]
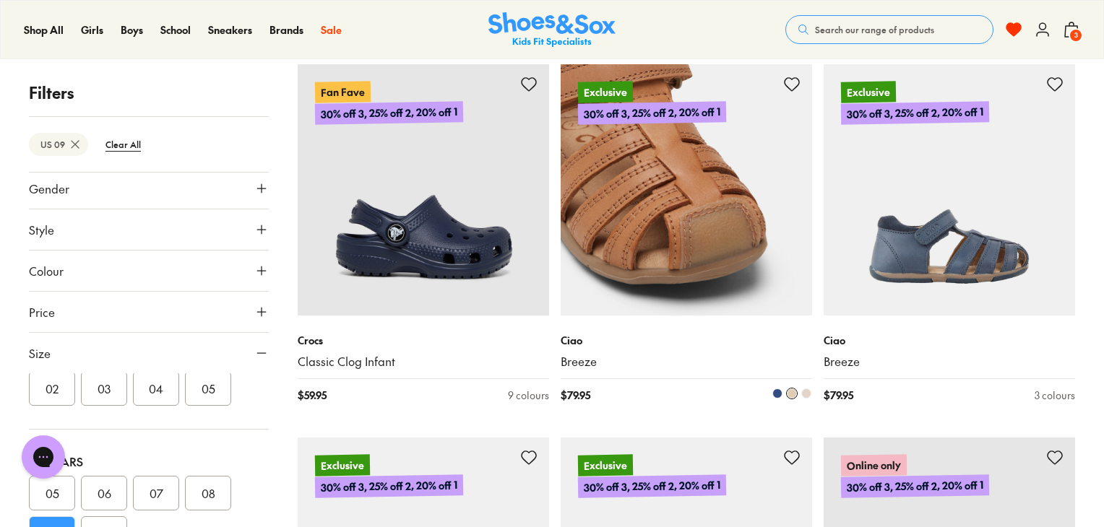
click at [791, 85] on icon at bounding box center [791, 84] width 17 height 17
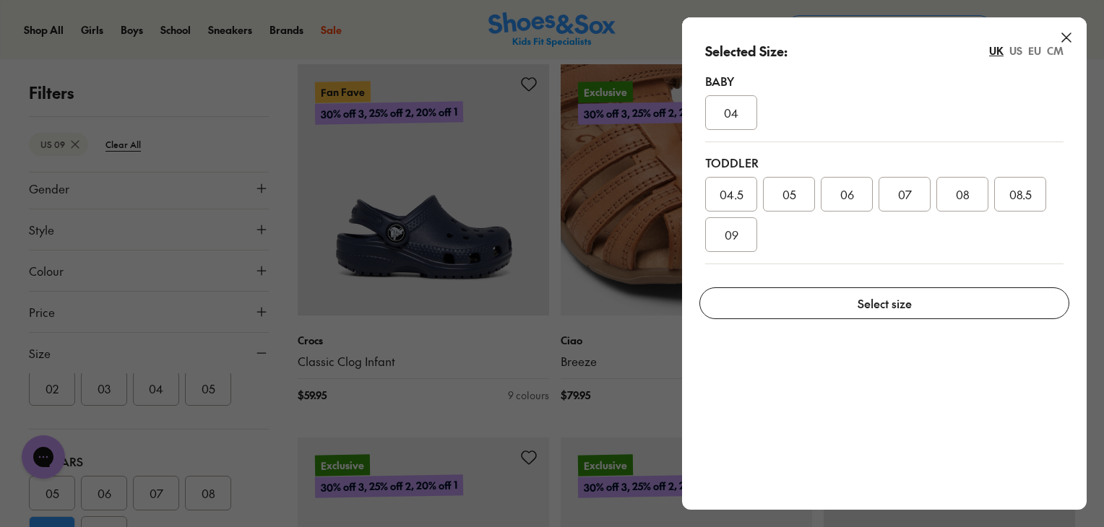
click at [1017, 49] on div "UK US EU CM" at bounding box center [1026, 50] width 74 height 15
click at [1017, 49] on div "US" at bounding box center [1015, 50] width 13 height 15
click at [967, 184] on div "09" at bounding box center [962, 194] width 52 height 35
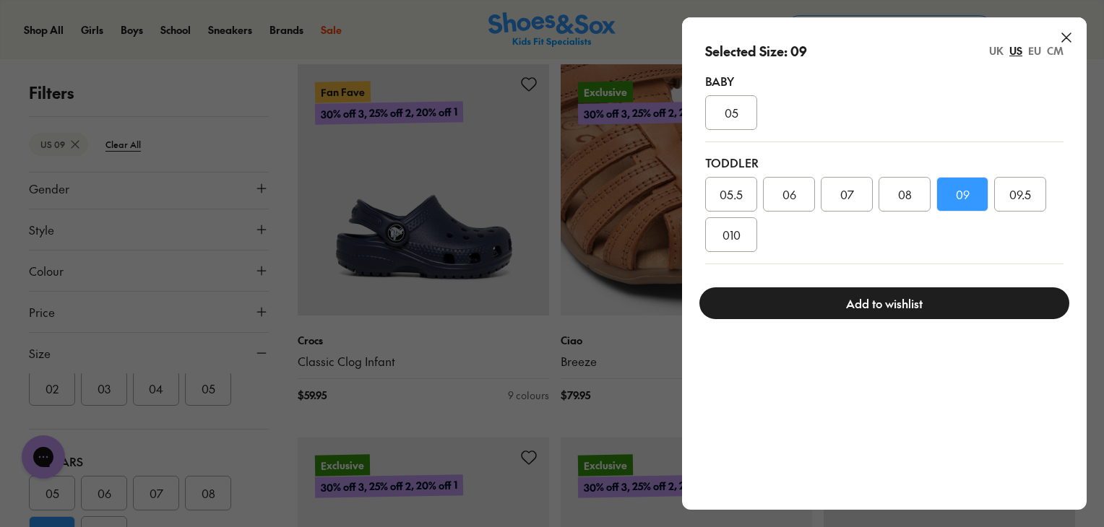
click at [909, 308] on button "Add to wishlist" at bounding box center [884, 304] width 370 height 32
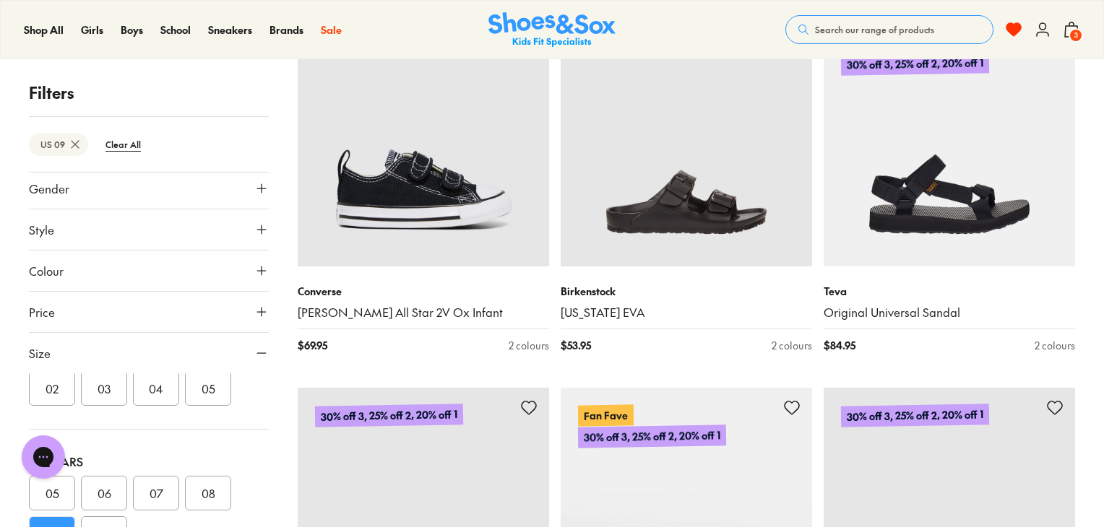
scroll to position [15259, 0]
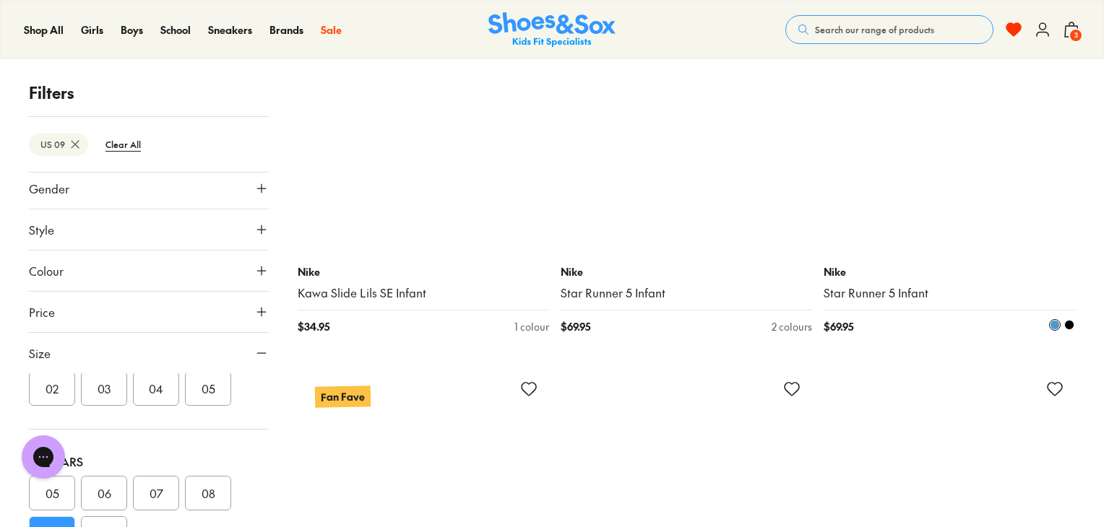
scroll to position [17426, 0]
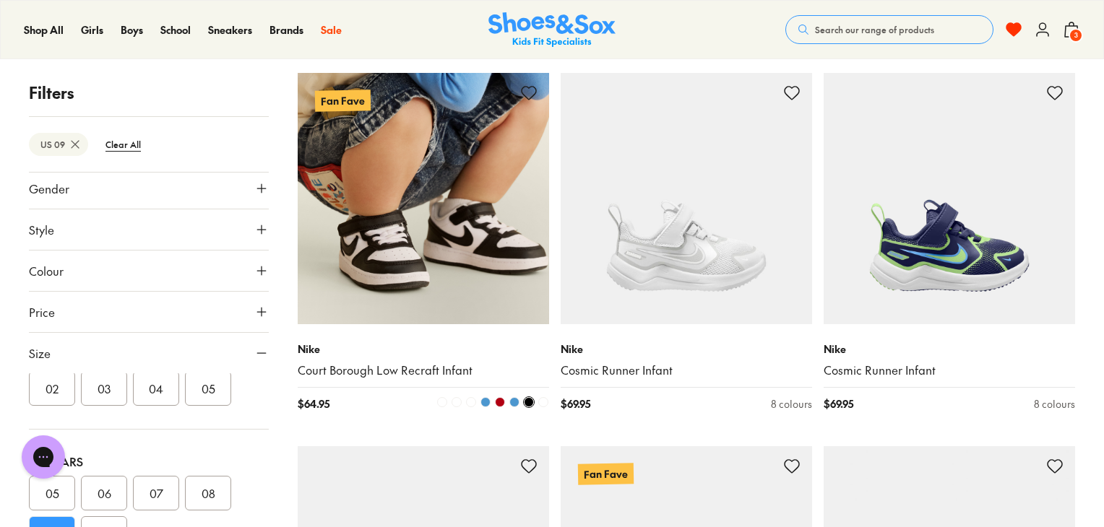
click at [530, 91] on icon at bounding box center [528, 93] width 17 height 17
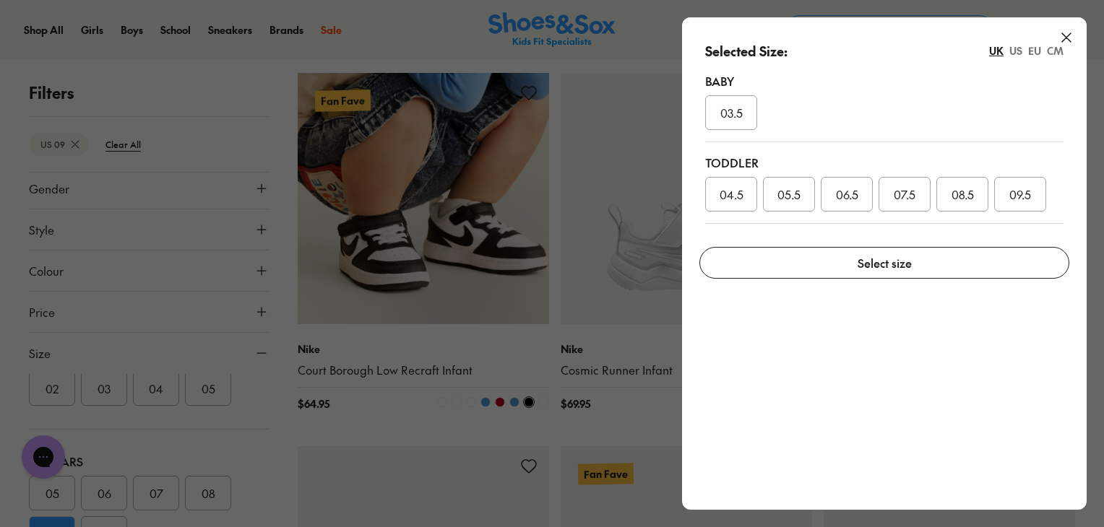
click at [1021, 49] on div "US" at bounding box center [1015, 50] width 13 height 15
click at [965, 204] on div "09" at bounding box center [962, 194] width 52 height 35
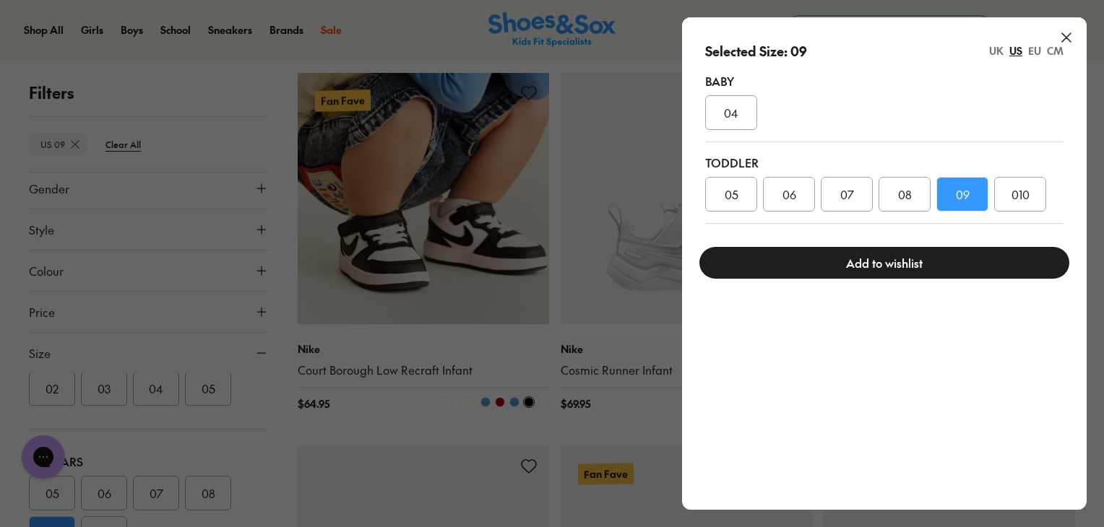
click at [916, 269] on button "Add to wishlist" at bounding box center [884, 263] width 370 height 32
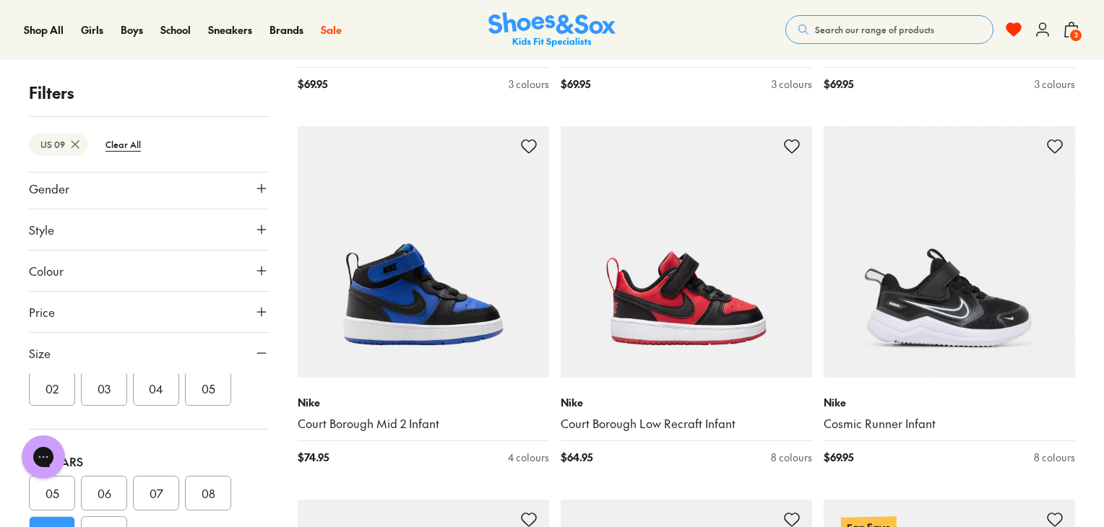
scroll to position [18148, 0]
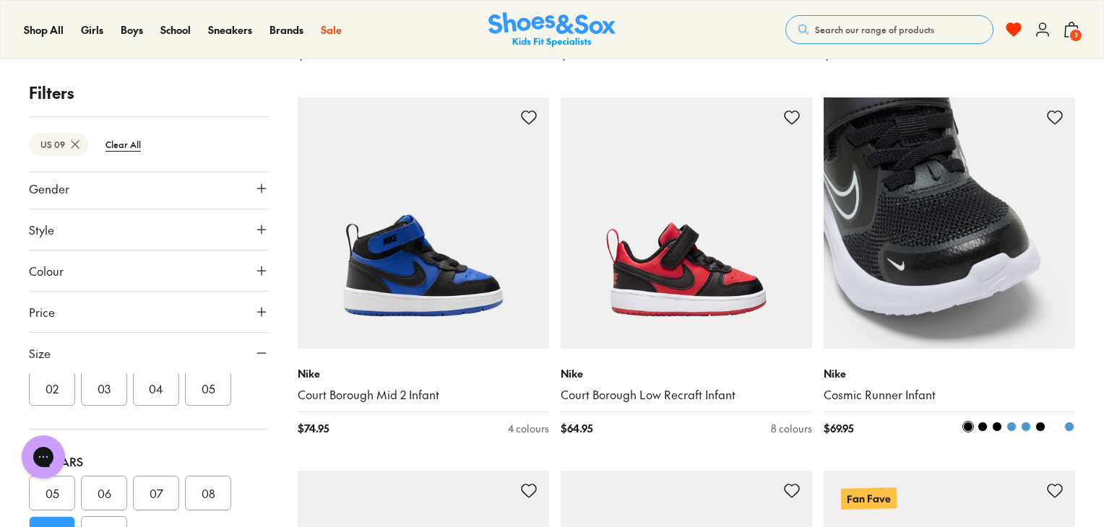
click at [1055, 111] on use at bounding box center [1055, 117] width 14 height 13
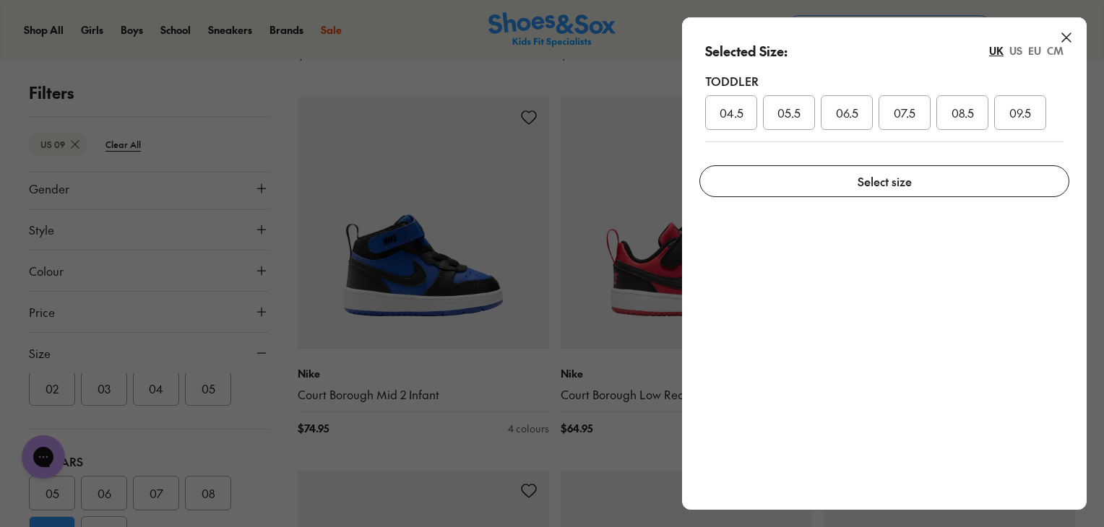
click at [1011, 50] on div "US" at bounding box center [1015, 50] width 13 height 15
click at [953, 118] on div "09" at bounding box center [962, 112] width 52 height 35
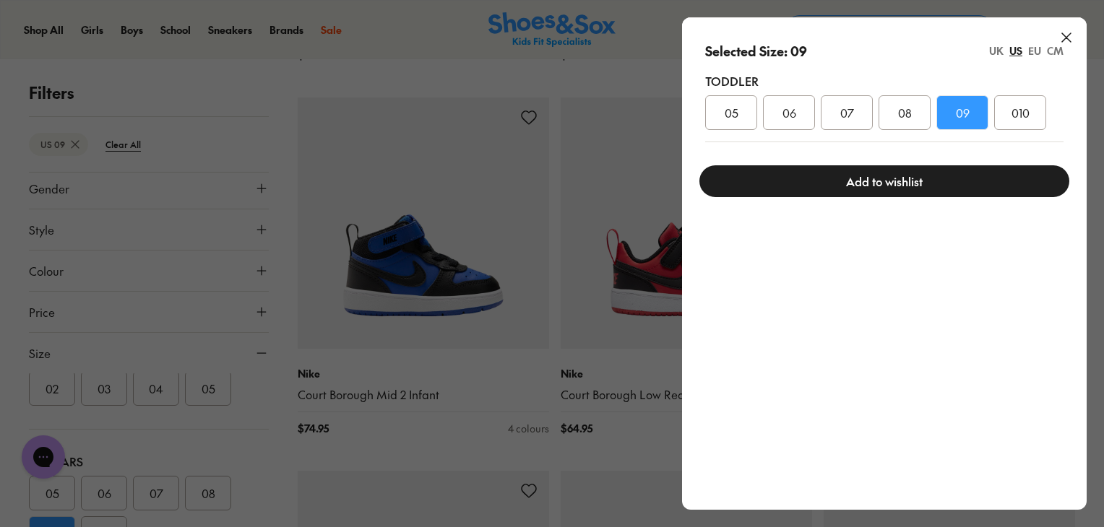
click at [916, 175] on button "Add to wishlist" at bounding box center [884, 181] width 370 height 32
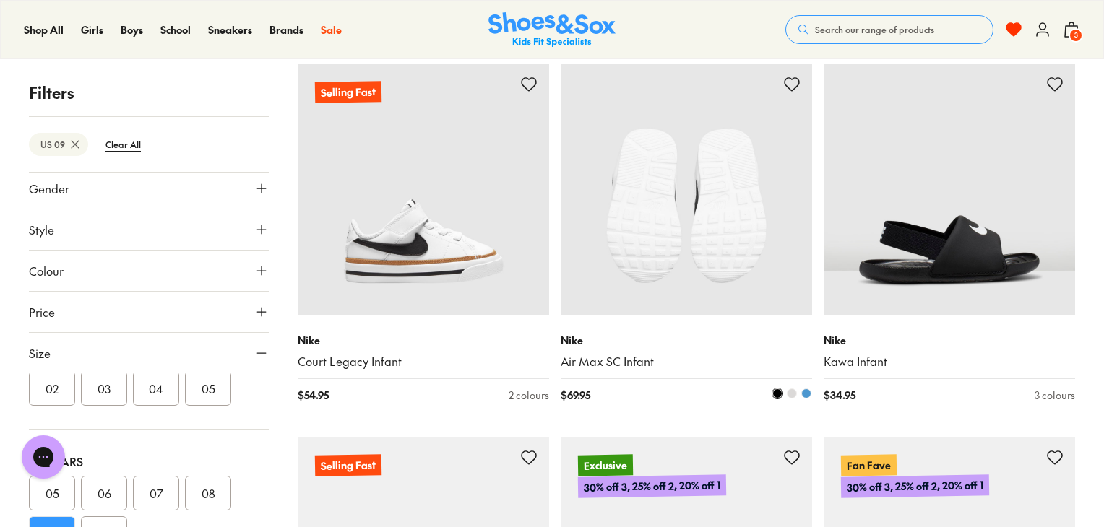
scroll to position [18929, 0]
click at [795, 82] on icon at bounding box center [791, 84] width 17 height 17
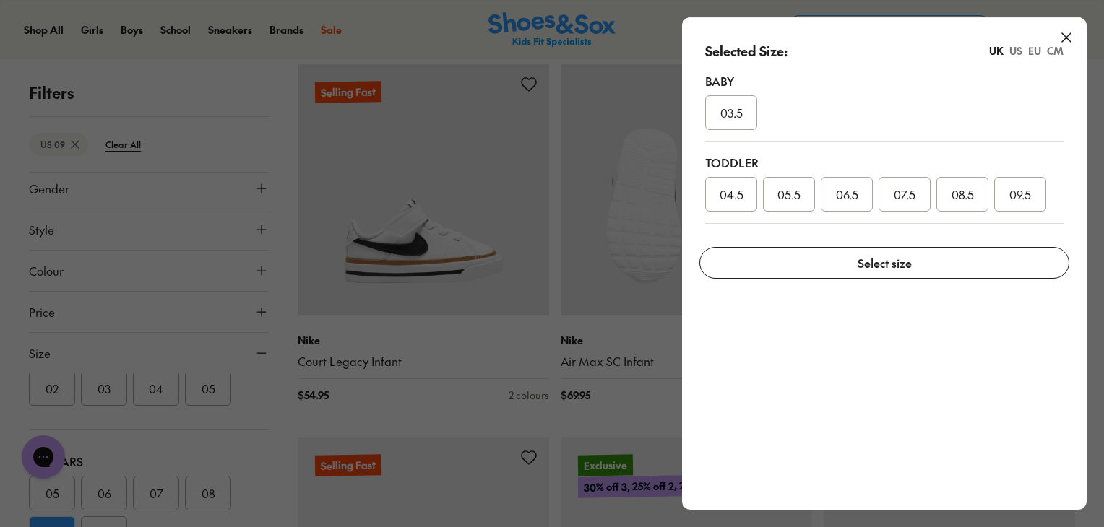
click at [1017, 51] on div "US" at bounding box center [1015, 50] width 13 height 15
click at [962, 180] on div "09" at bounding box center [962, 194] width 52 height 35
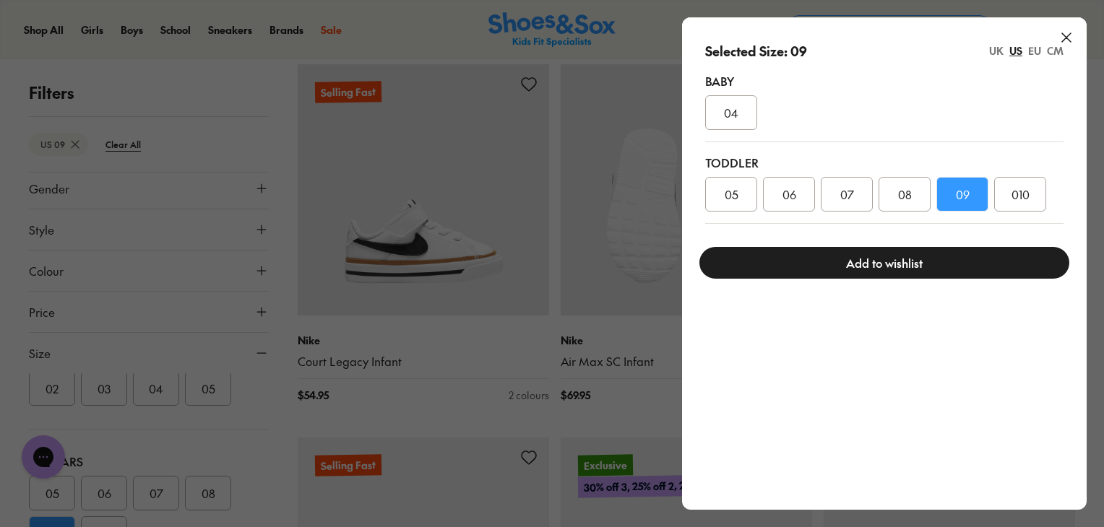
click at [911, 253] on button "Add to wishlist" at bounding box center [884, 263] width 370 height 32
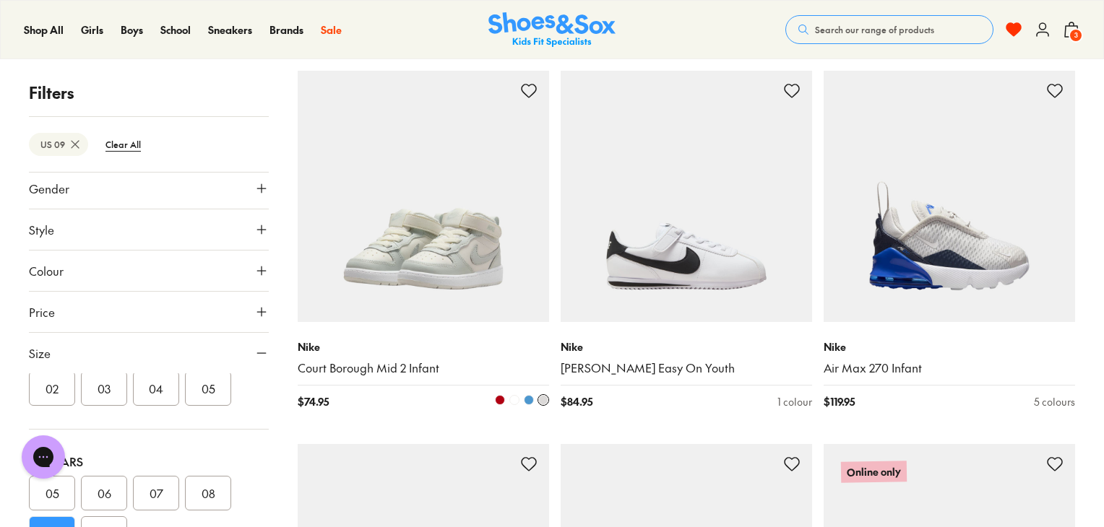
scroll to position [21096, 0]
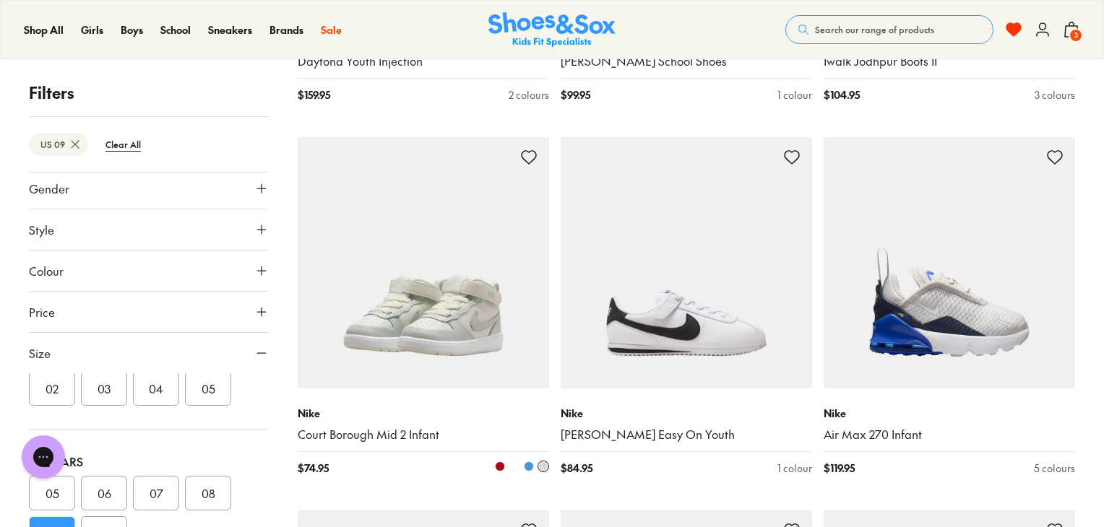
click at [522, 153] on use at bounding box center [529, 157] width 14 height 13
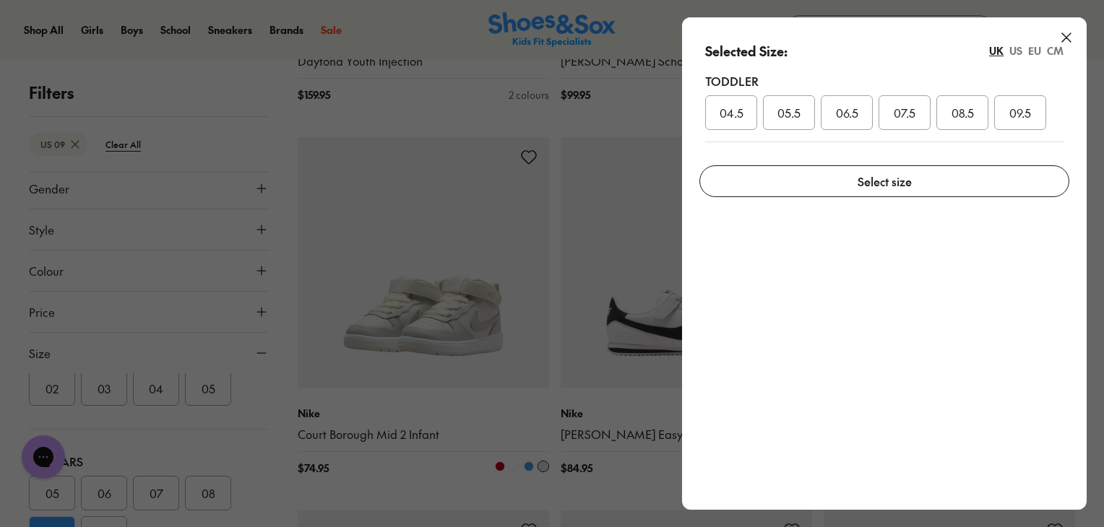
click at [1020, 50] on div "US" at bounding box center [1015, 50] width 13 height 15
click at [960, 115] on span "09" at bounding box center [963, 112] width 14 height 17
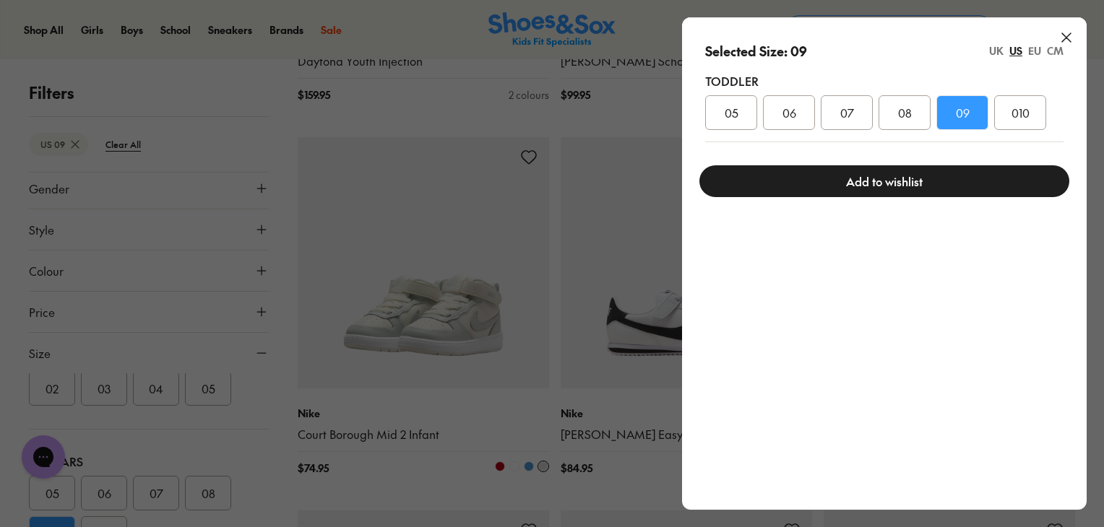
click at [892, 178] on button "Add to wishlist" at bounding box center [884, 181] width 370 height 32
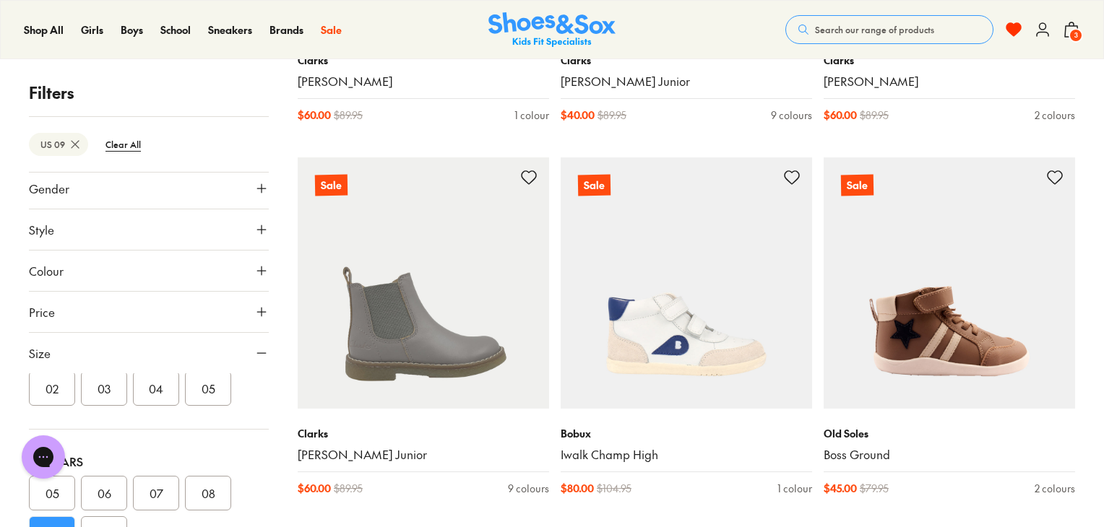
scroll to position [22599, 0]
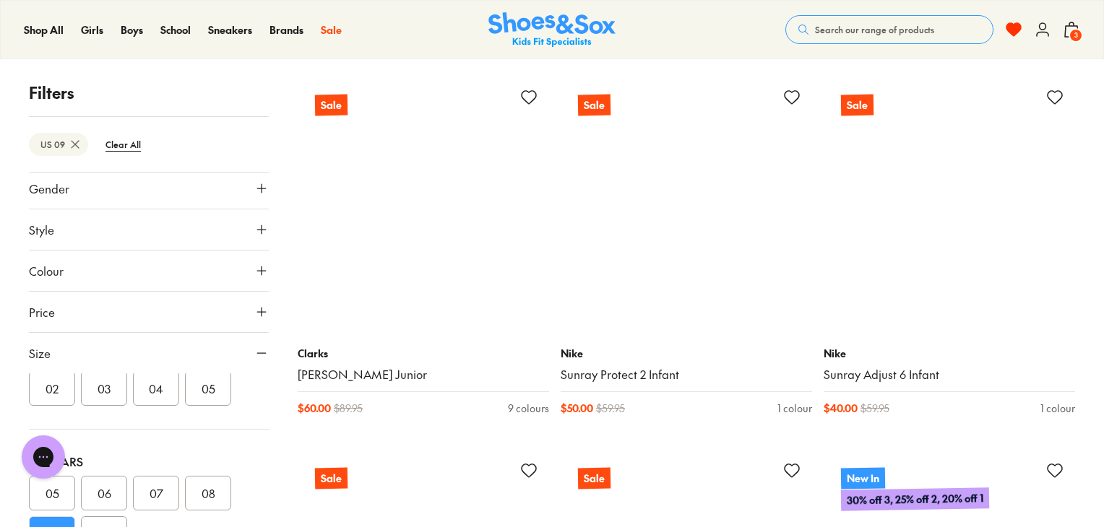
scroll to position [24131, 0]
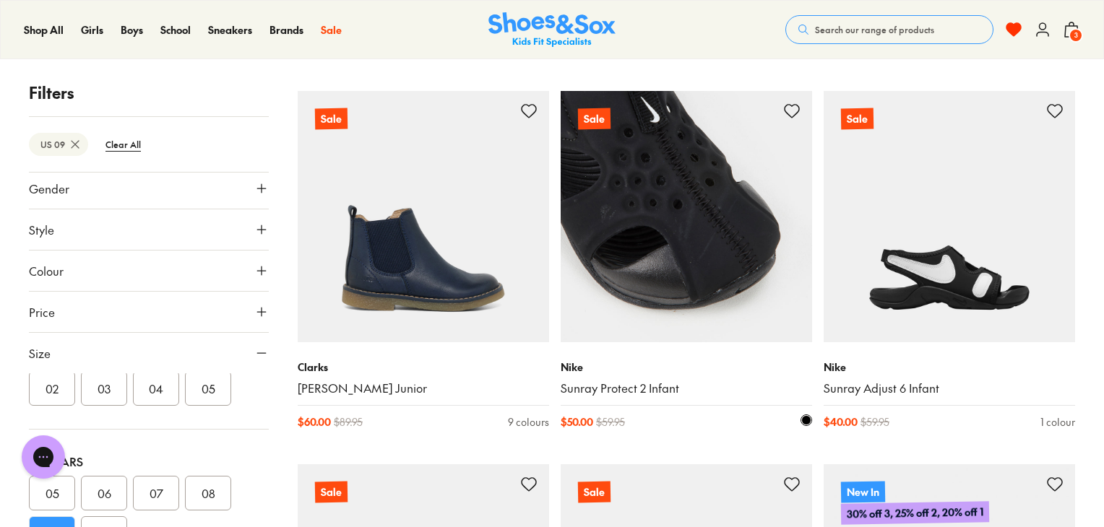
click at [792, 113] on icon at bounding box center [791, 111] width 17 height 17
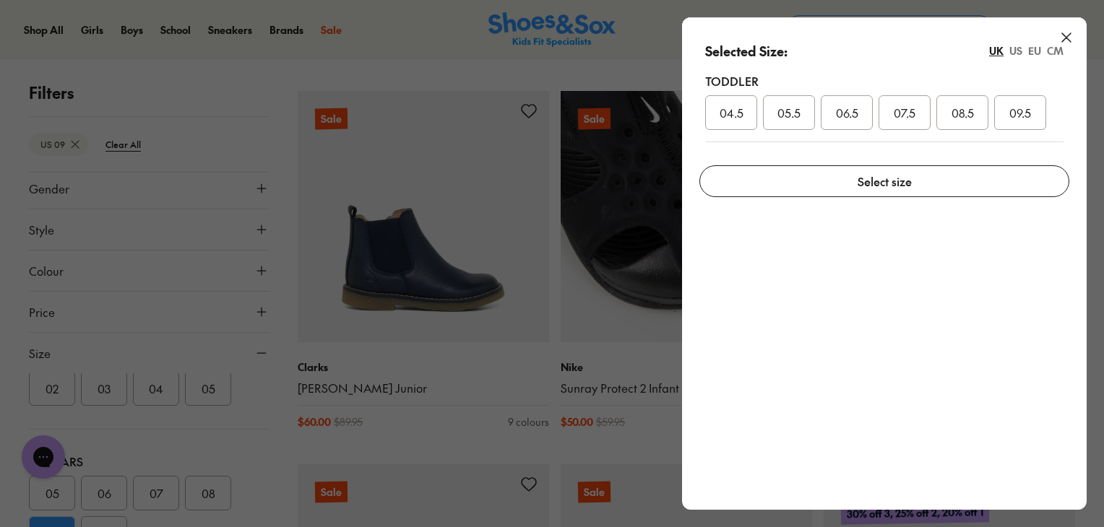
click at [1012, 48] on div "US" at bounding box center [1015, 50] width 13 height 15
click at [972, 109] on div "09" at bounding box center [962, 112] width 52 height 35
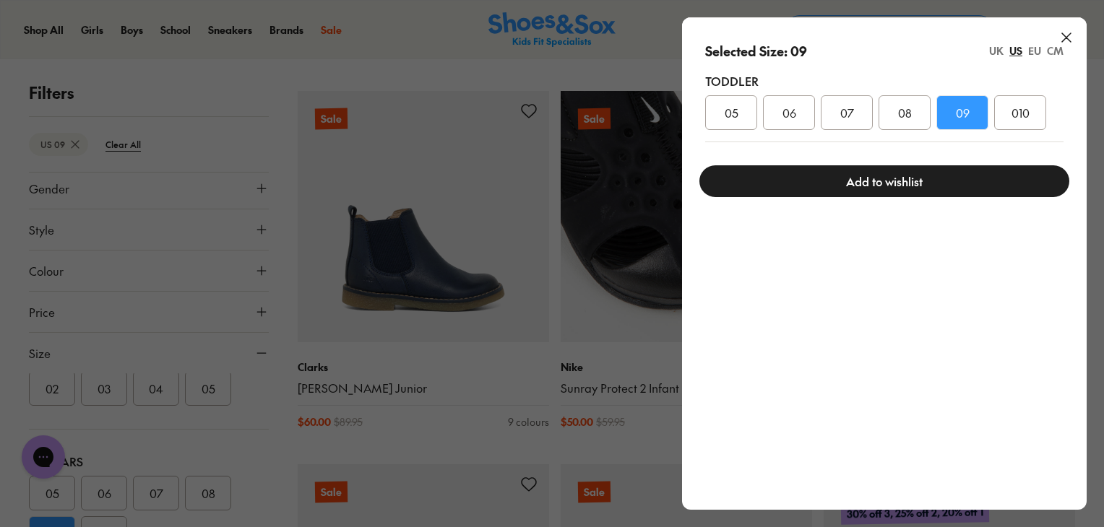
click at [907, 177] on button "Add to wishlist" at bounding box center [884, 181] width 370 height 32
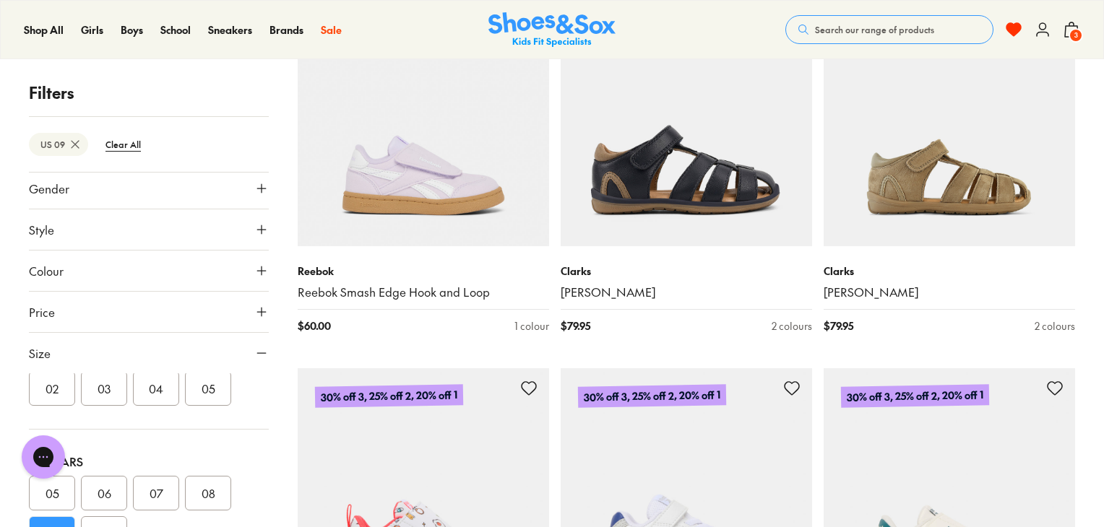
scroll to position [26038, 0]
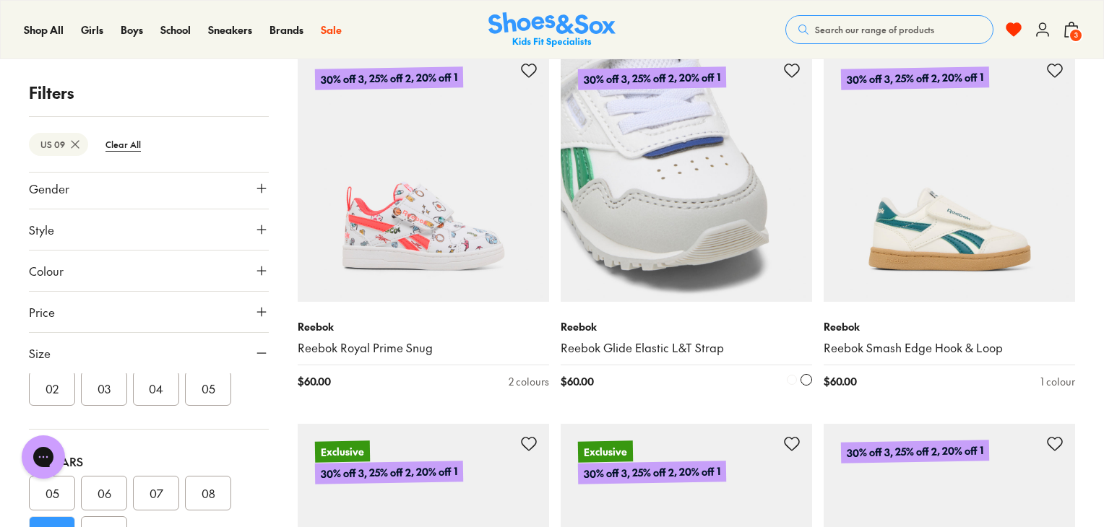
click at [789, 66] on icon at bounding box center [791, 70] width 17 height 17
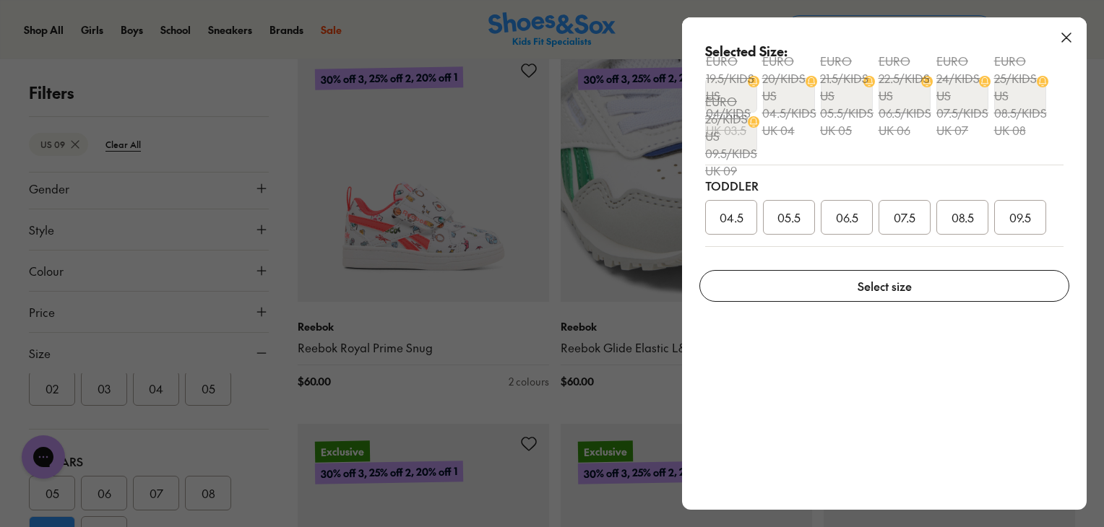
click at [1011, 216] on span "09.5" at bounding box center [1020, 217] width 22 height 17
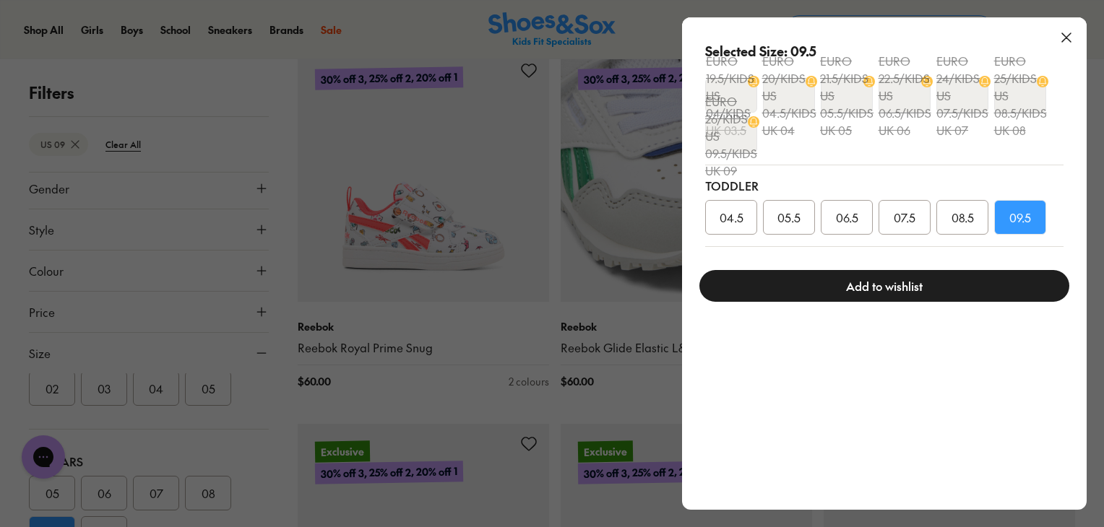
click at [897, 284] on button "Add to wishlist" at bounding box center [884, 286] width 370 height 32
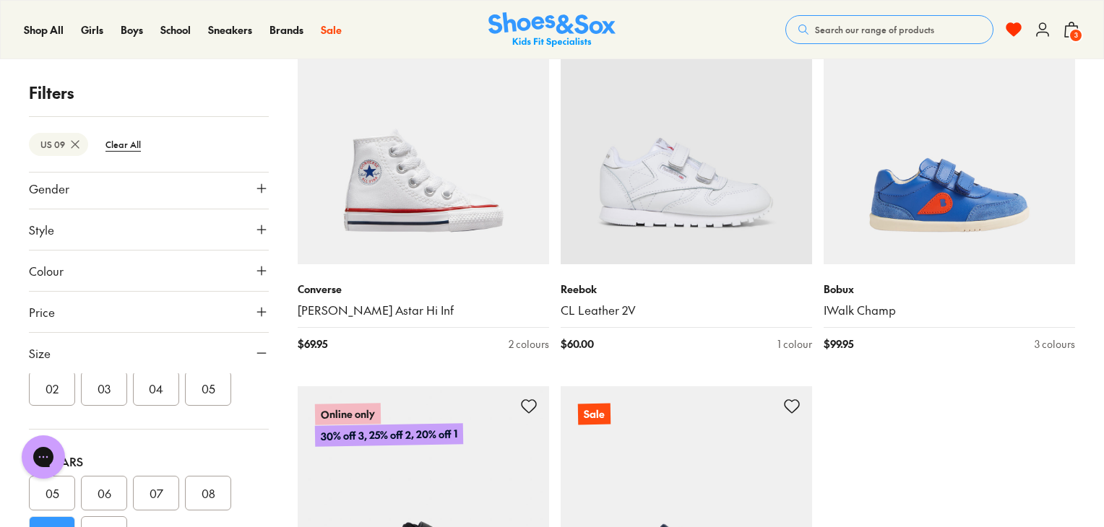
scroll to position [27728, 0]
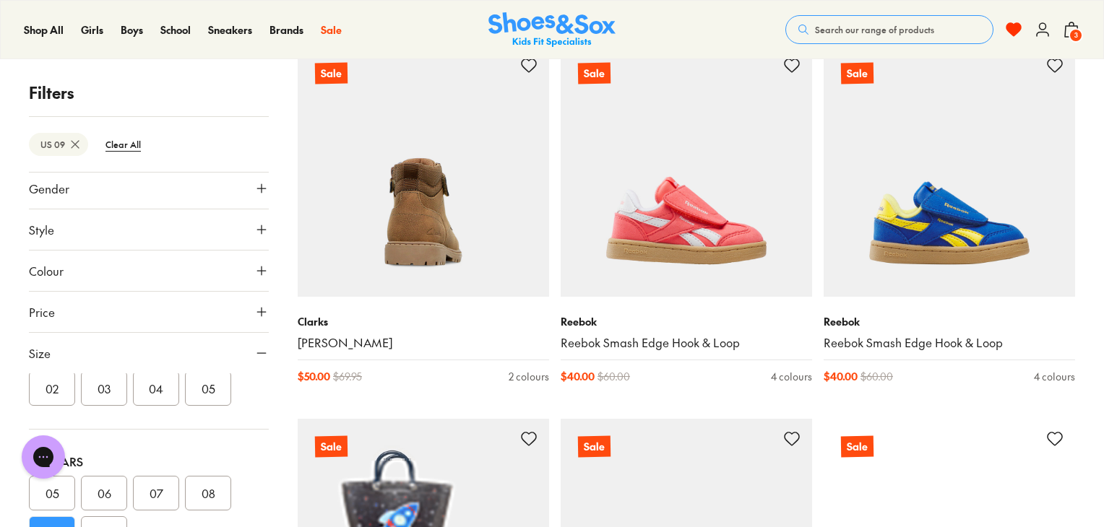
scroll to position [28639, 0]
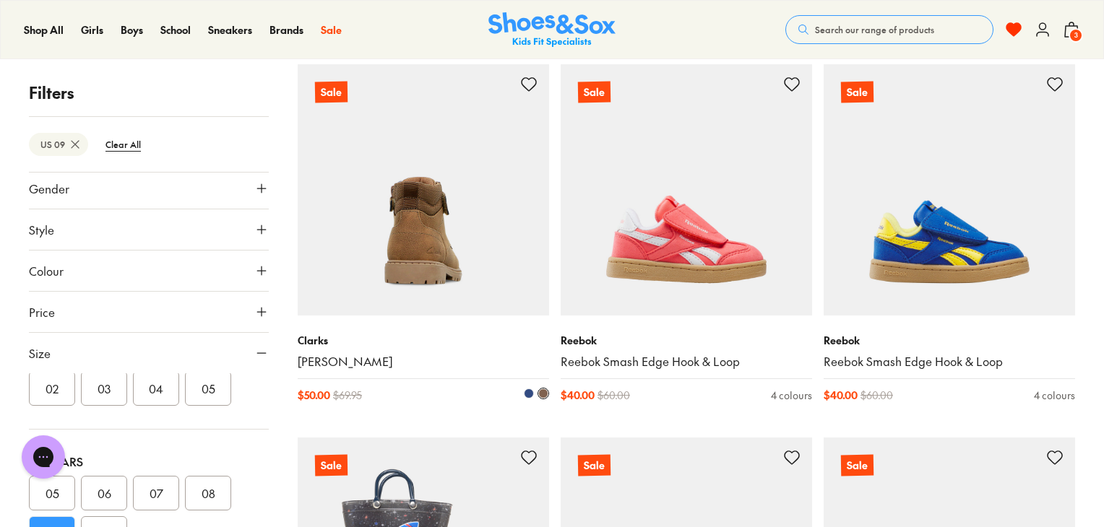
click at [531, 79] on icon at bounding box center [528, 84] width 17 height 17
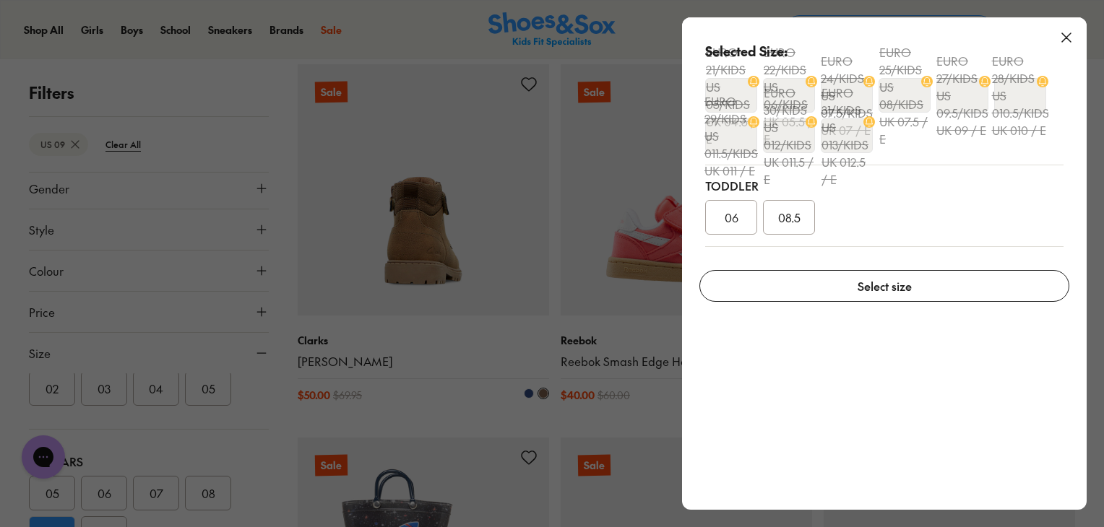
click at [809, 212] on div "08.5" at bounding box center [789, 217] width 52 height 35
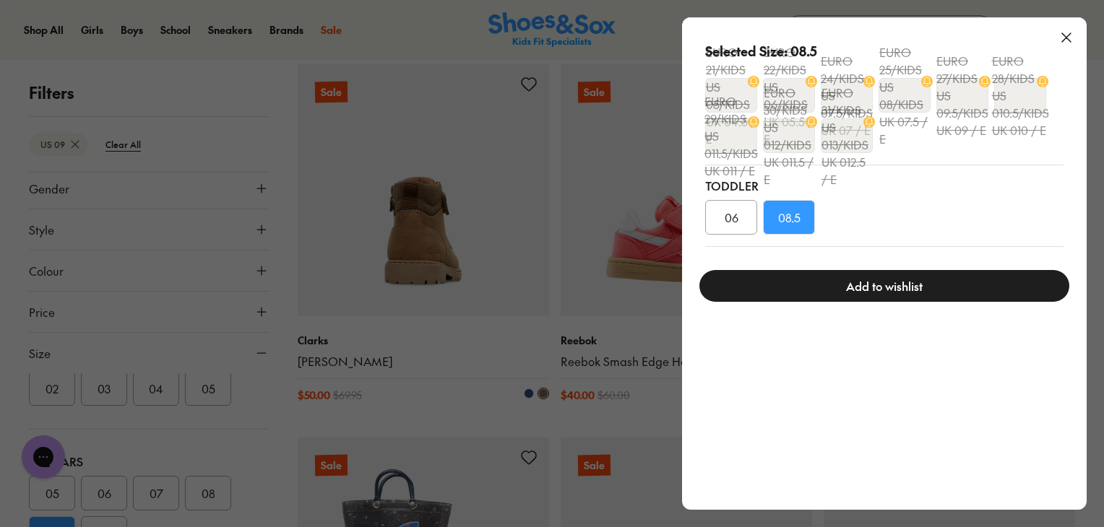
drag, startPoint x: 809, startPoint y: 212, endPoint x: 855, endPoint y: 267, distance: 72.3
click at [855, 267] on form "Selected Size: 08.5 EURO 21/KIDS US 05/KIDS UK 04.5 / E EURO 22/KIDS US 06/KIDS…" at bounding box center [884, 165] width 405 height 296
click at [855, 280] on button "Add to wishlist" at bounding box center [884, 286] width 370 height 32
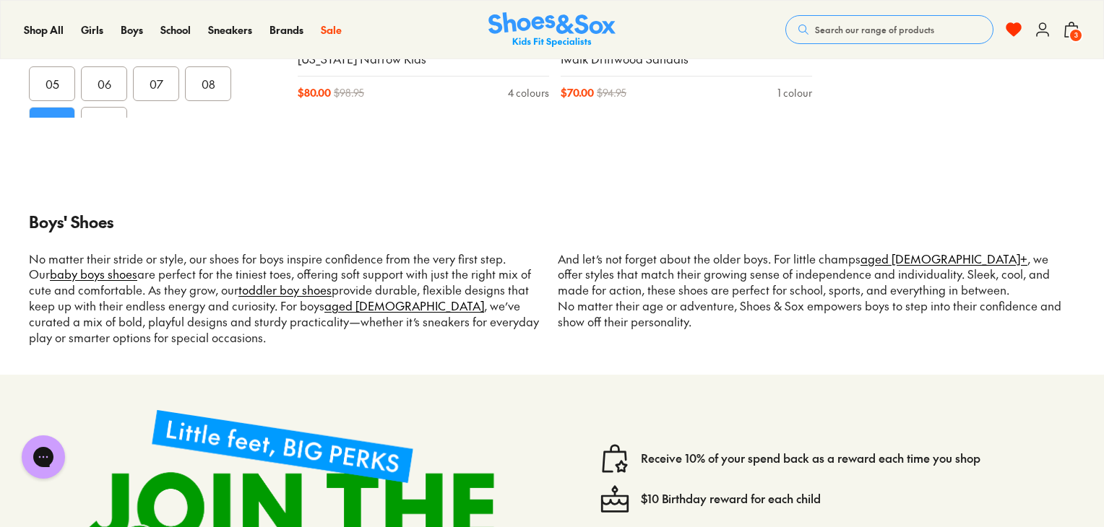
scroll to position [29737, 0]
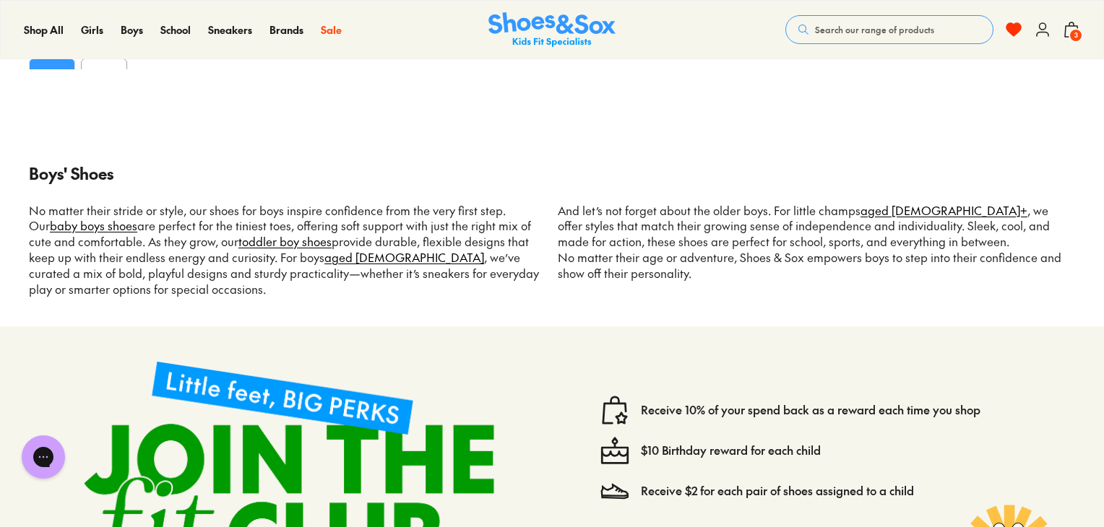
click at [1046, 32] on use at bounding box center [1043, 29] width 12 height 13
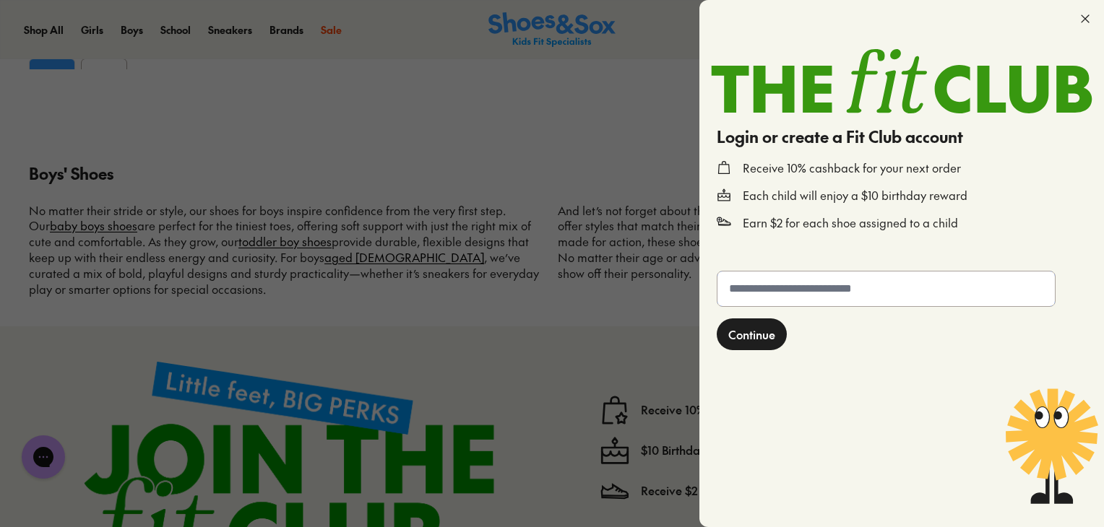
click at [796, 301] on input "text" at bounding box center [885, 289] width 337 height 35
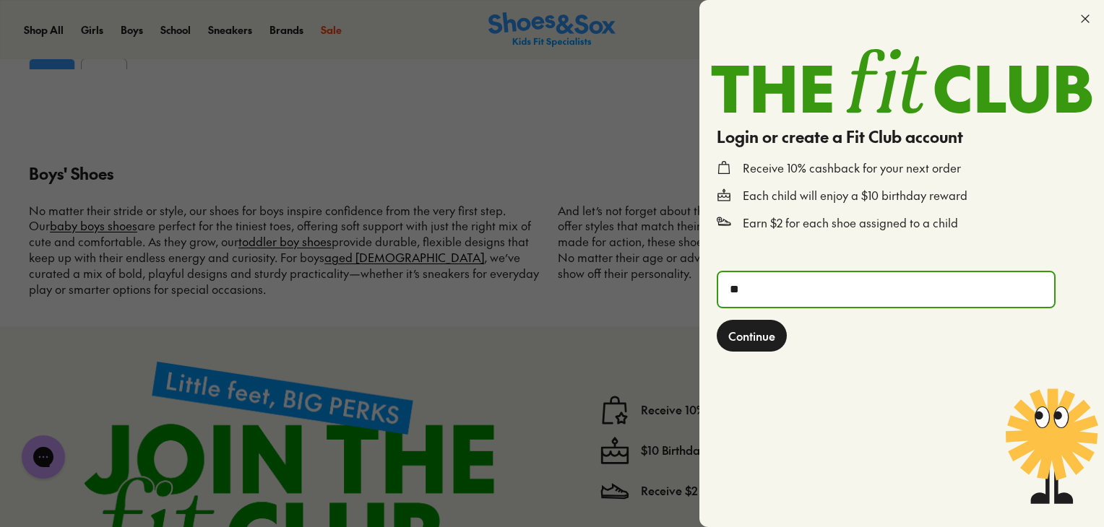
type input "*"
type input "**********"
click at [746, 341] on span "Continue" at bounding box center [751, 335] width 47 height 17
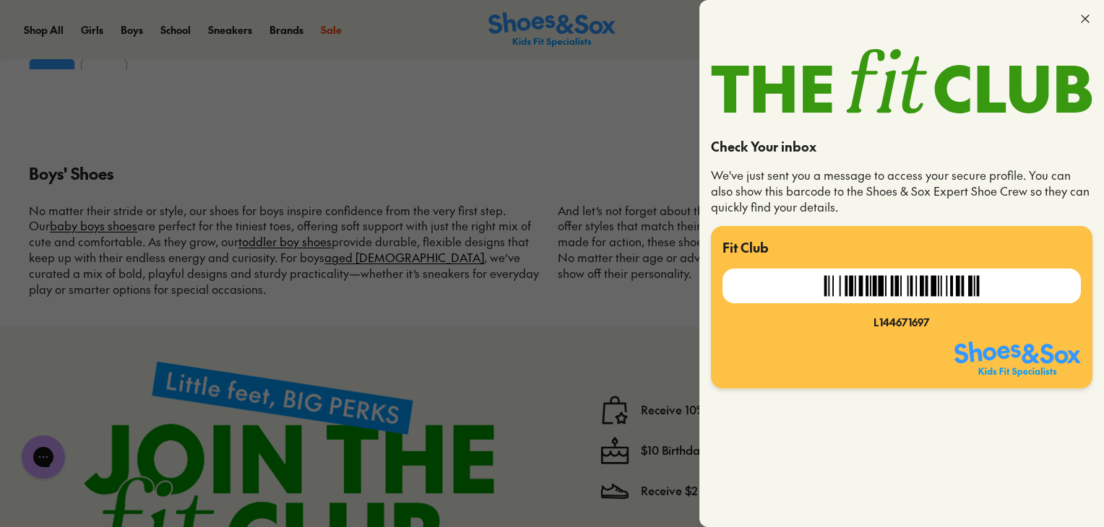
click at [1084, 25] on icon at bounding box center [1085, 19] width 14 height 14
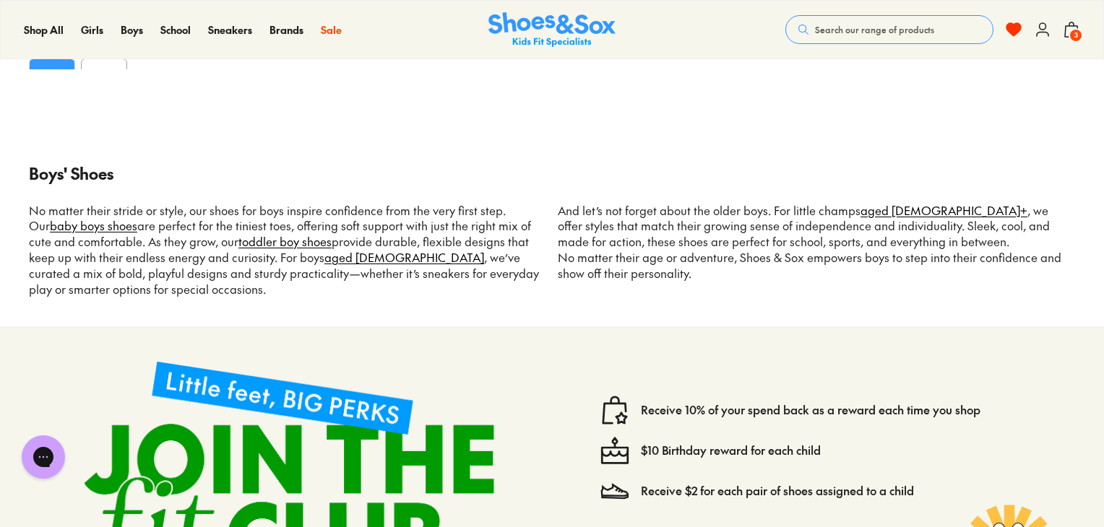
click at [1046, 27] on use at bounding box center [1043, 29] width 12 height 13
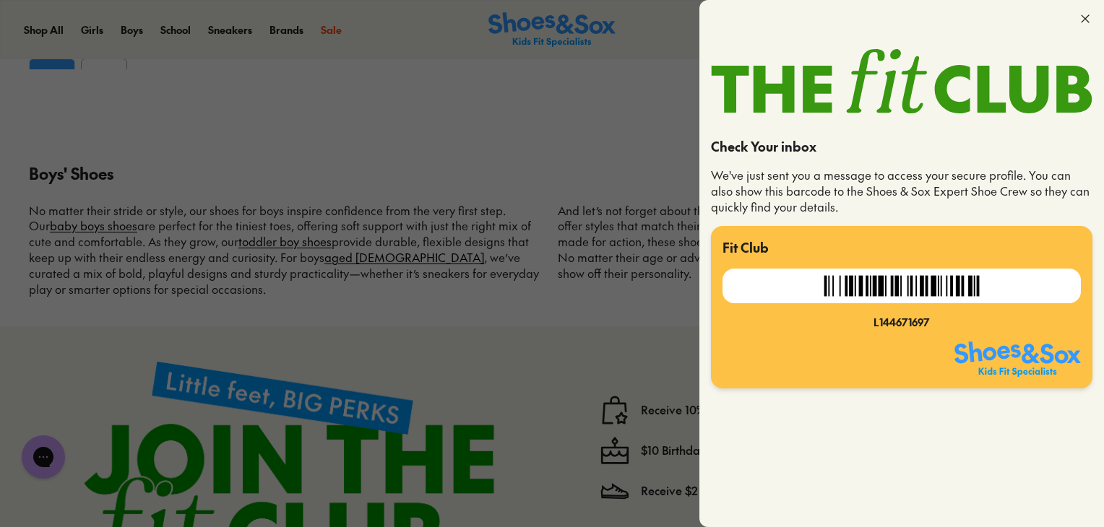
click at [1084, 17] on icon at bounding box center [1085, 19] width 14 height 14
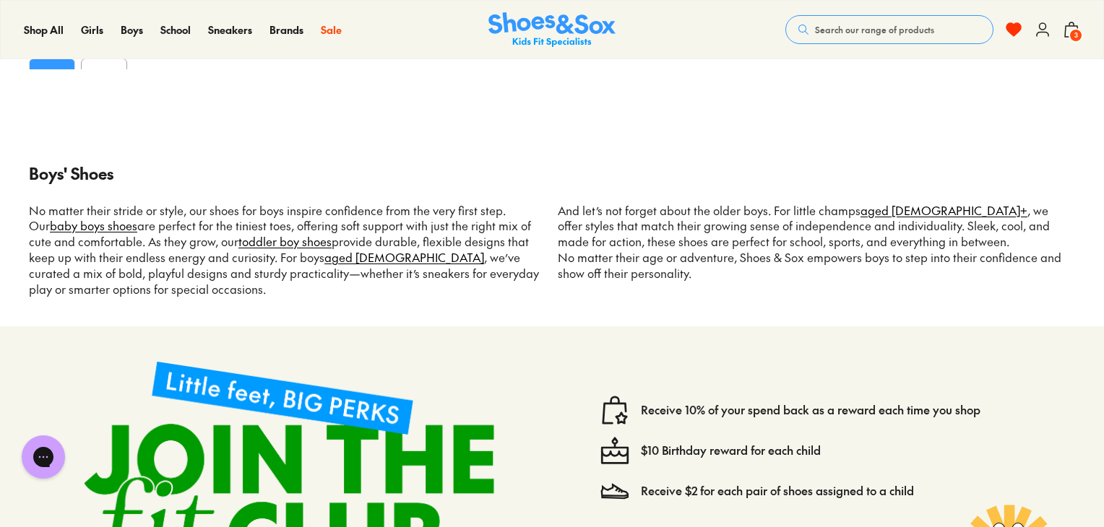
click at [1014, 27] on use at bounding box center [1013, 29] width 14 height 13
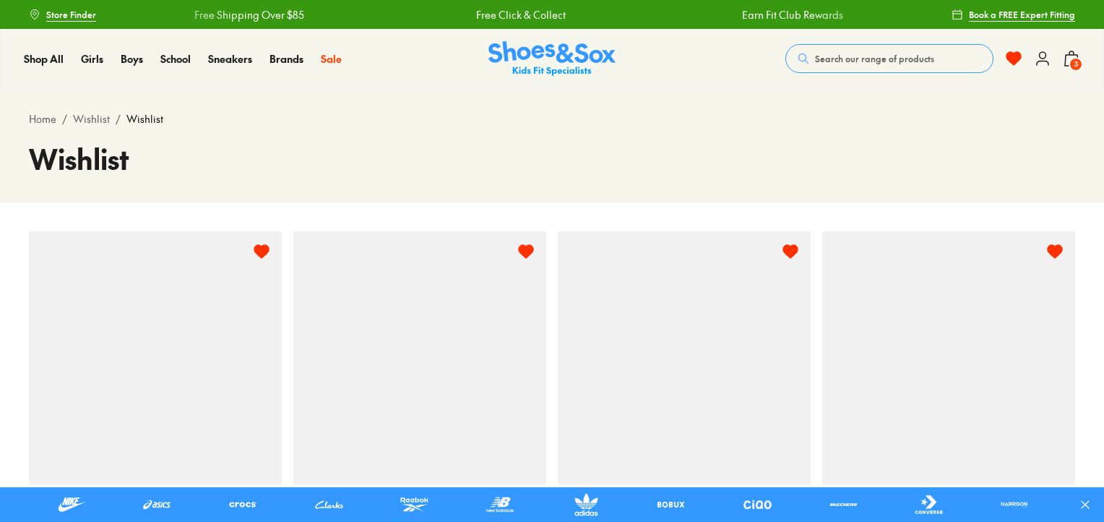
select select "**********"
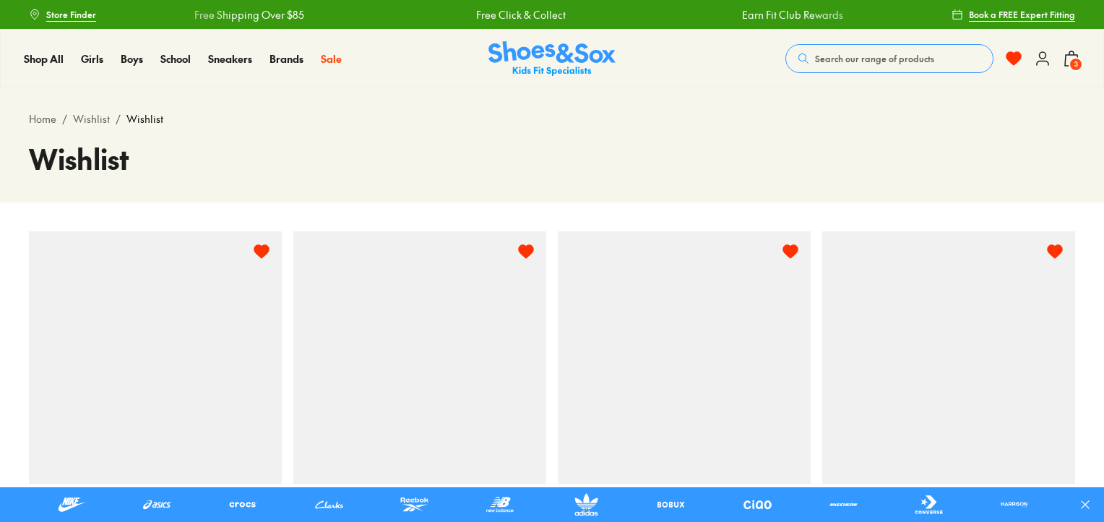
select select "**********"
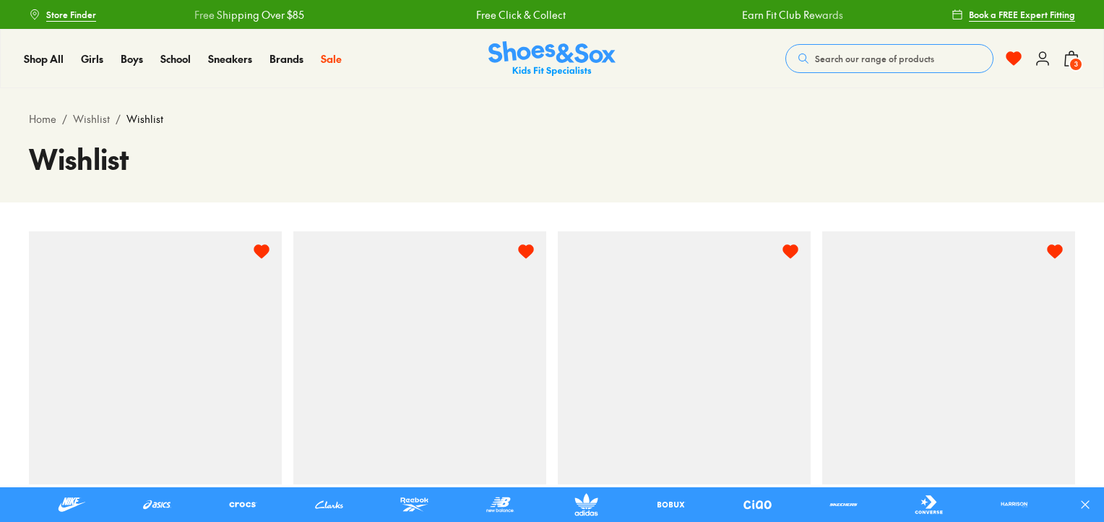
select select "**********"
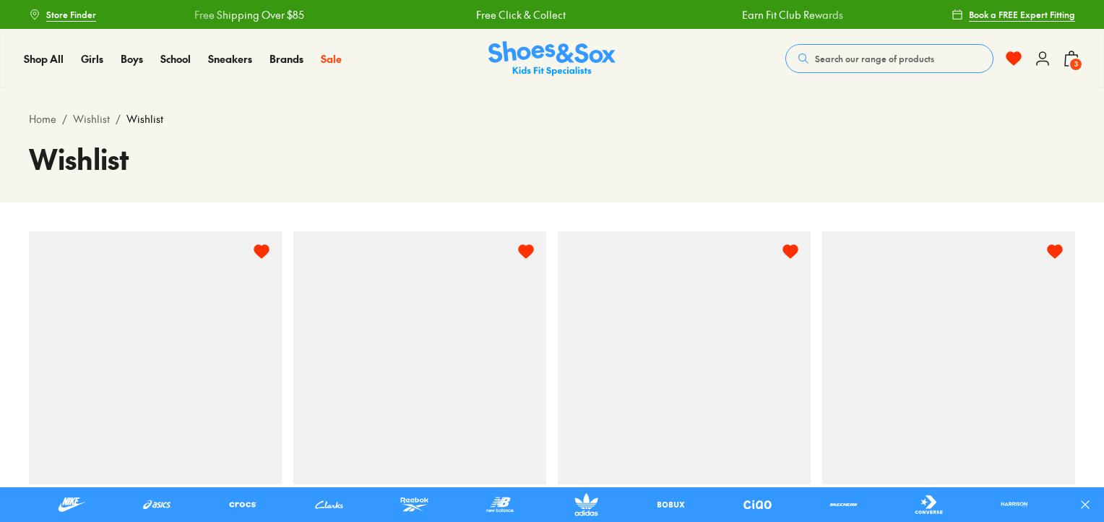
select select "**********"
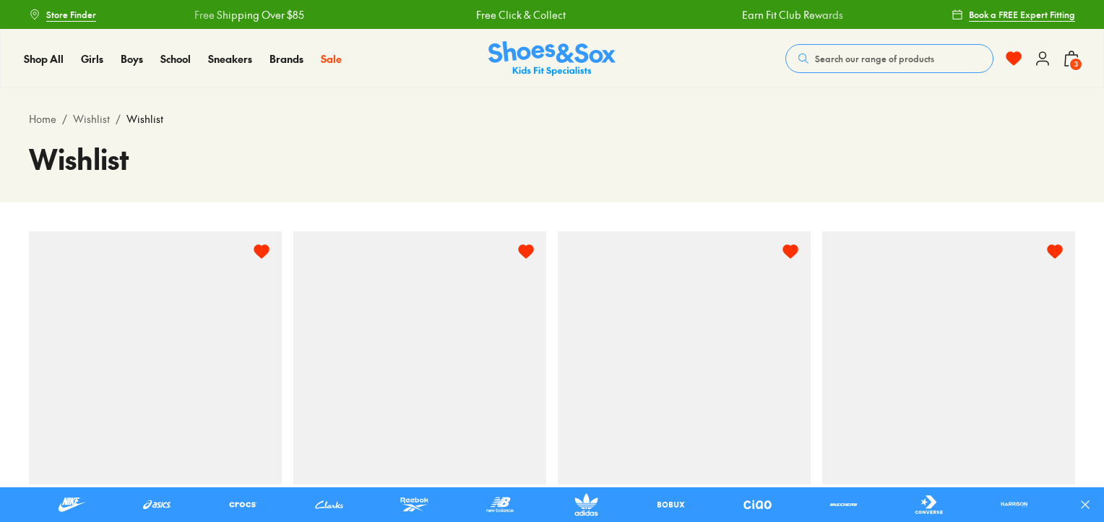
select select "**********"
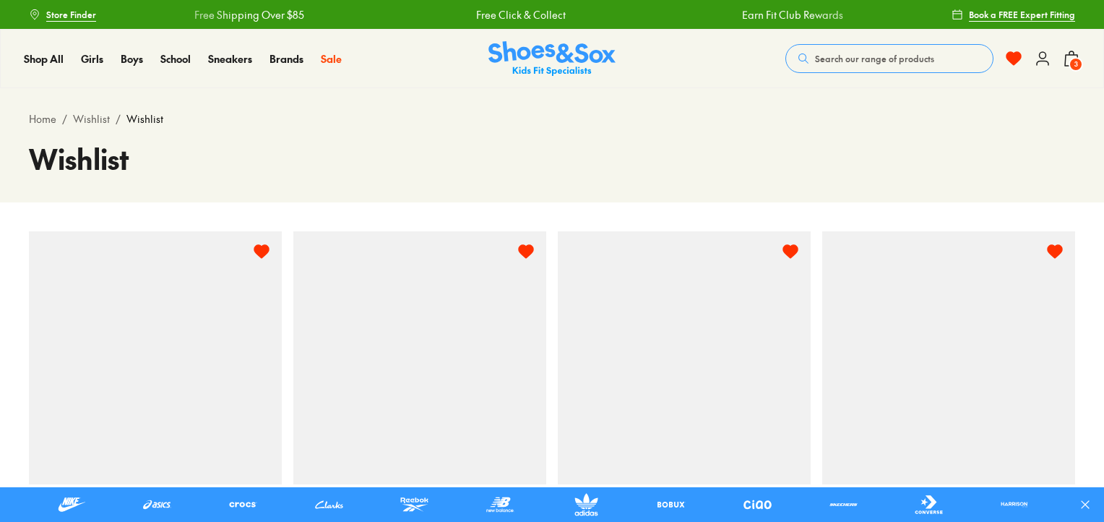
select select "**********"
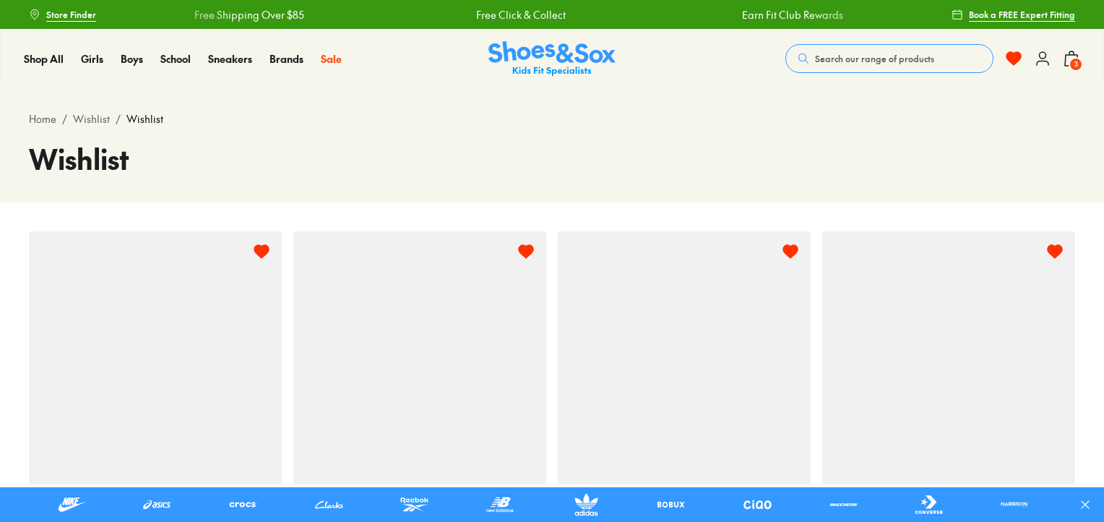
select select "**********"
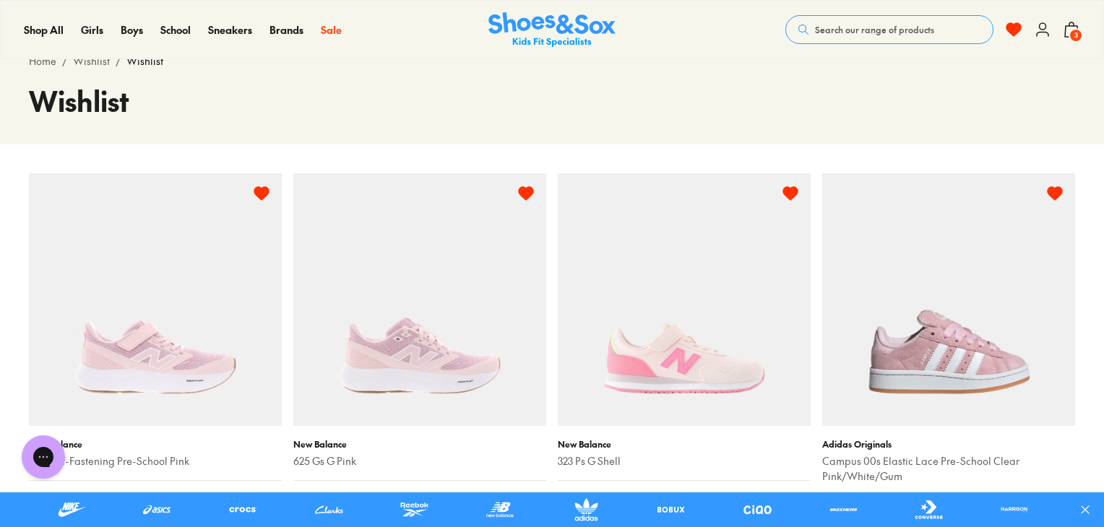
scroll to position [87, 0]
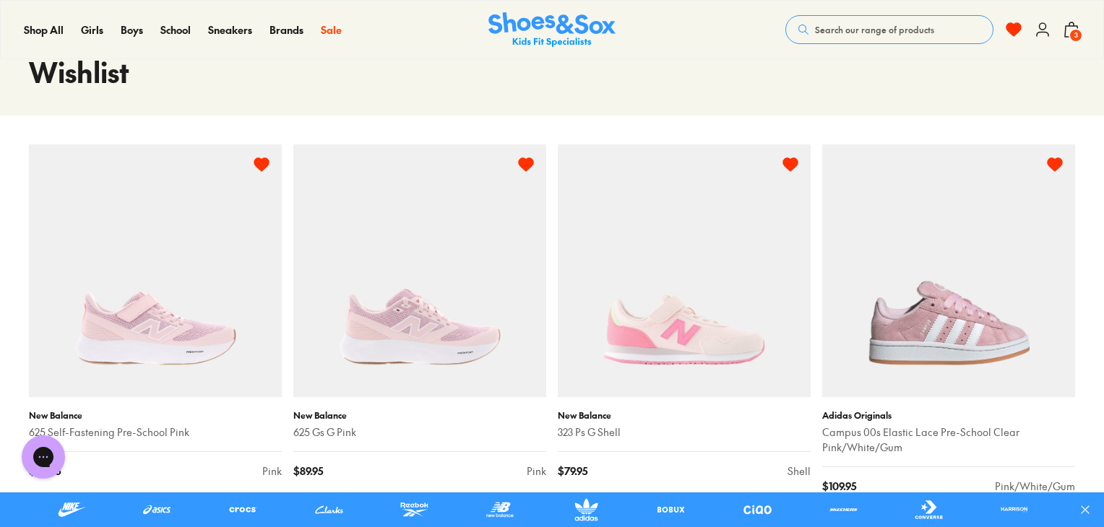
click at [1077, 30] on span "3" at bounding box center [1076, 35] width 14 height 14
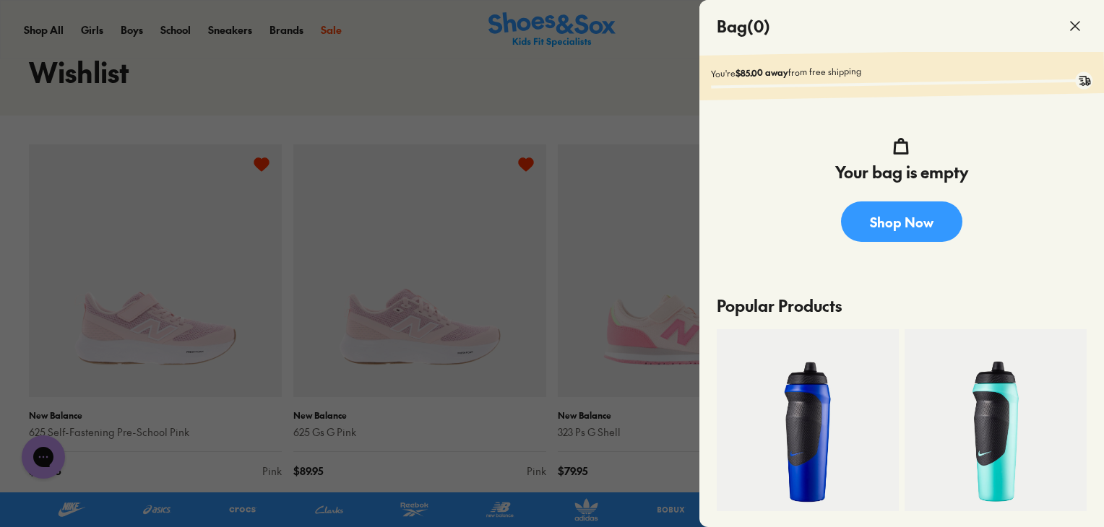
click at [626, 126] on div at bounding box center [552, 263] width 1104 height 527
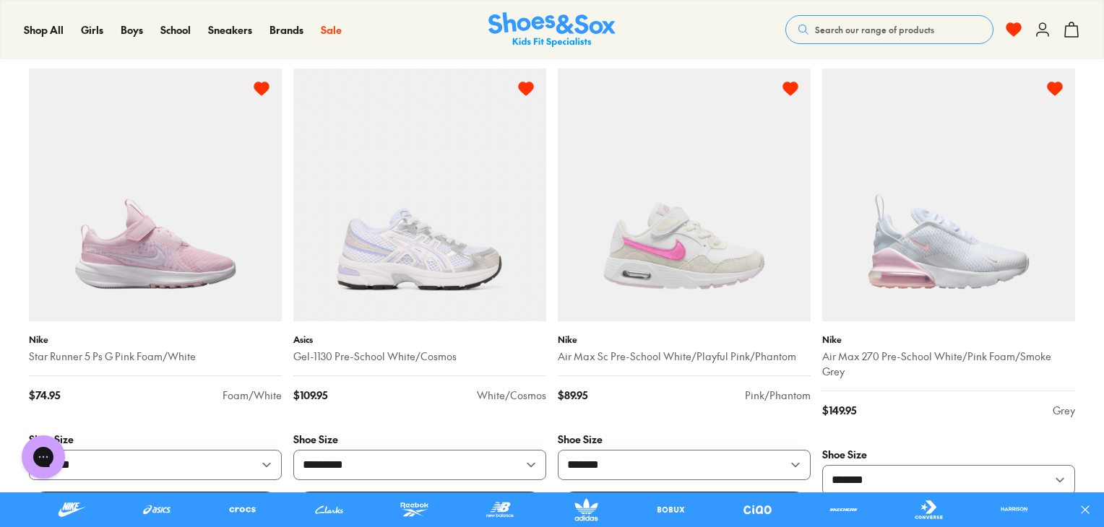
scroll to position [1098, 0]
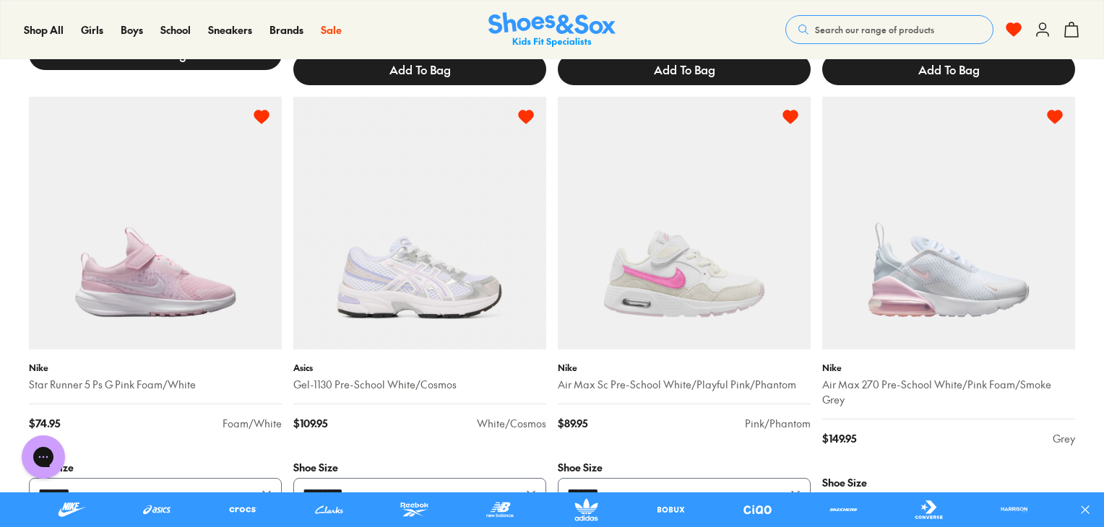
click at [531, 119] on icon at bounding box center [525, 116] width 17 height 17
select select "**********"
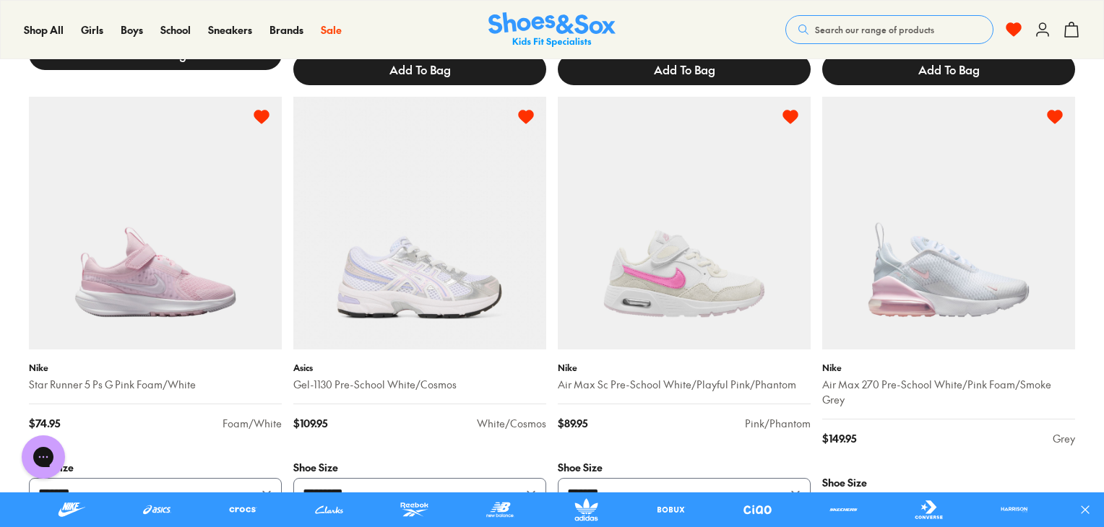
select select "**********"
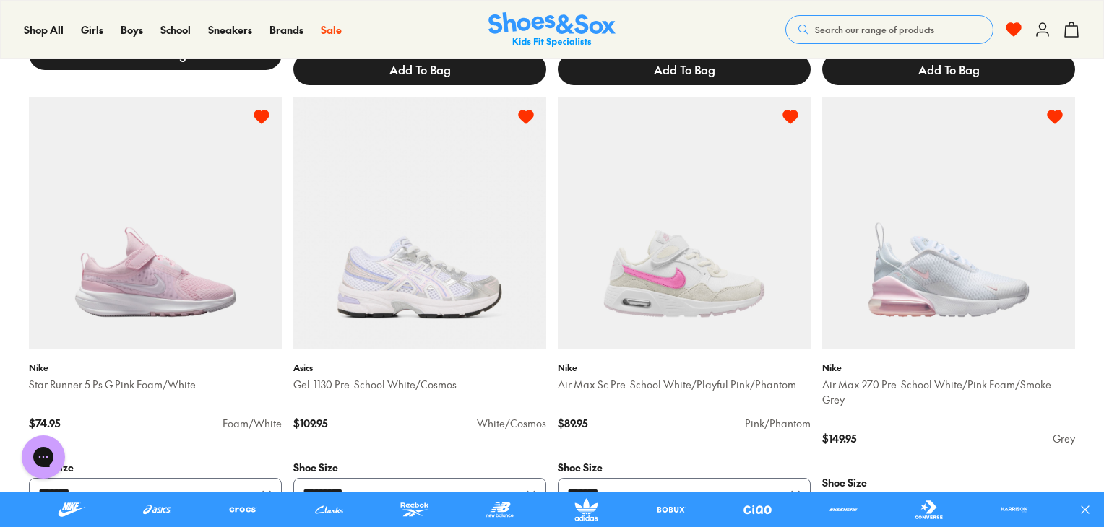
select select "**********"
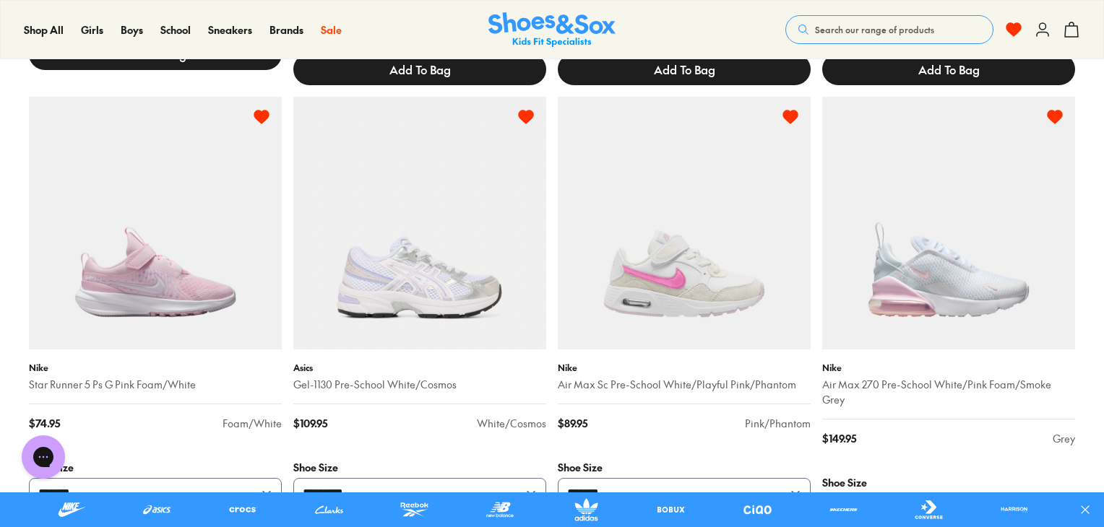
select select "**********"
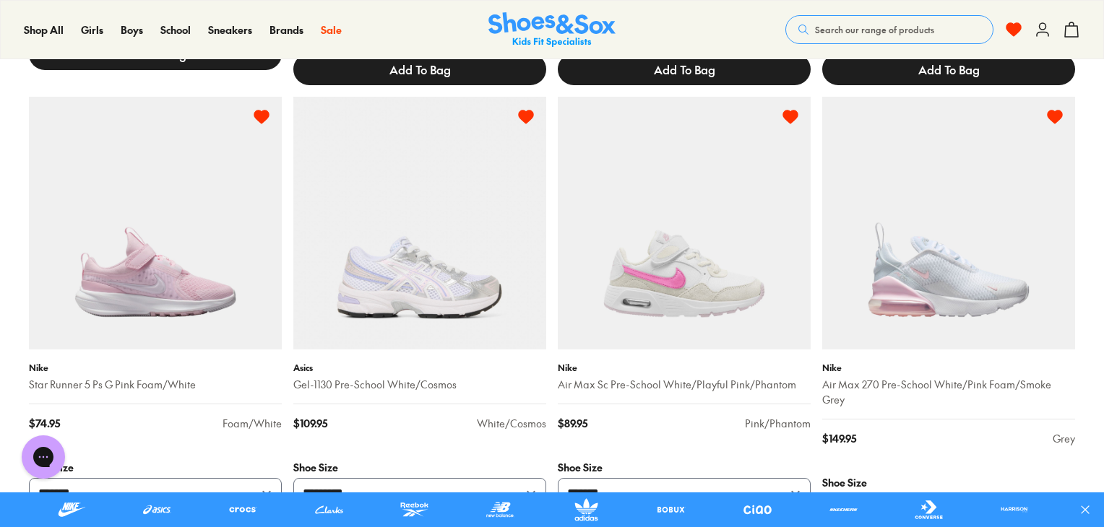
select select "**********"
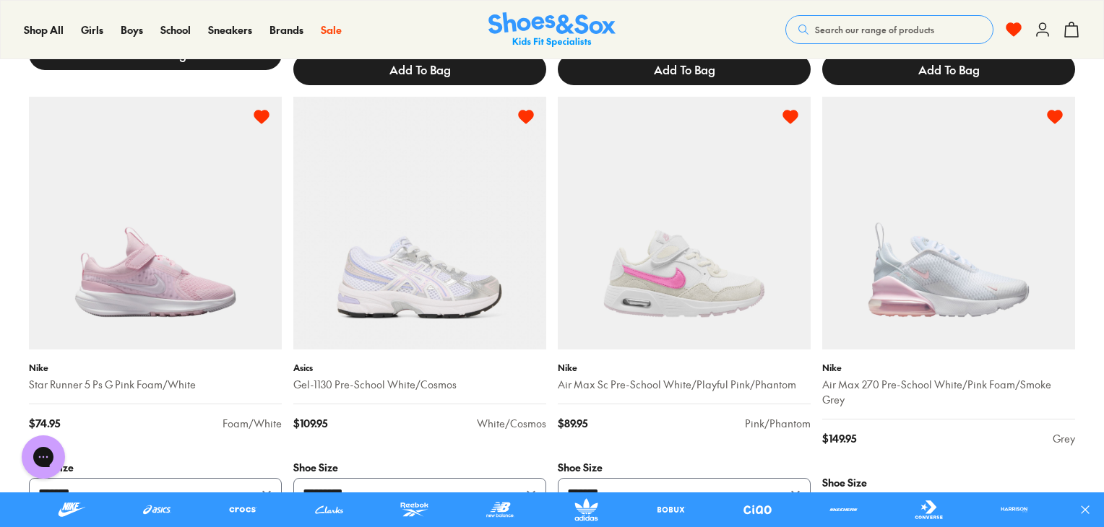
select select "**********"
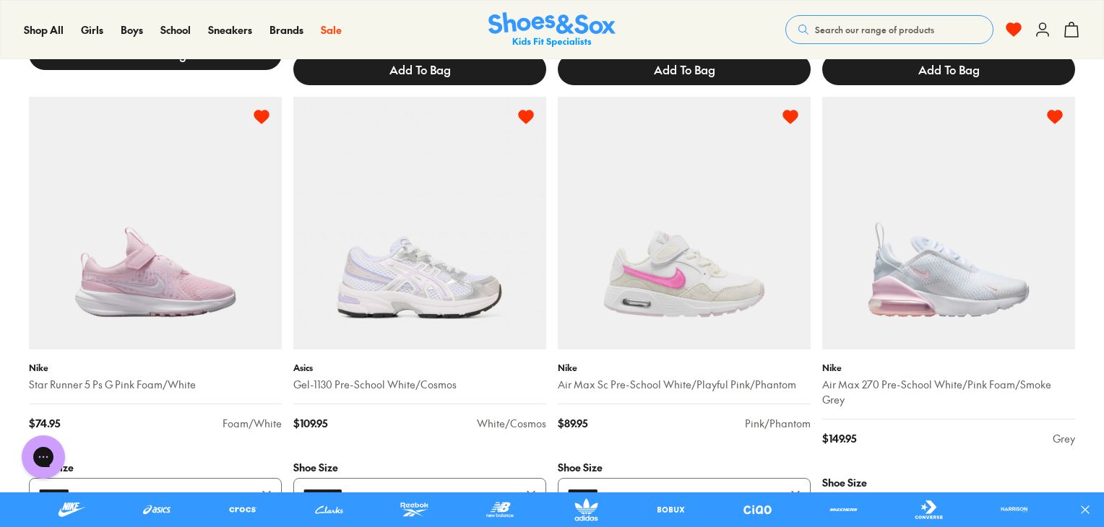
select select "**********"
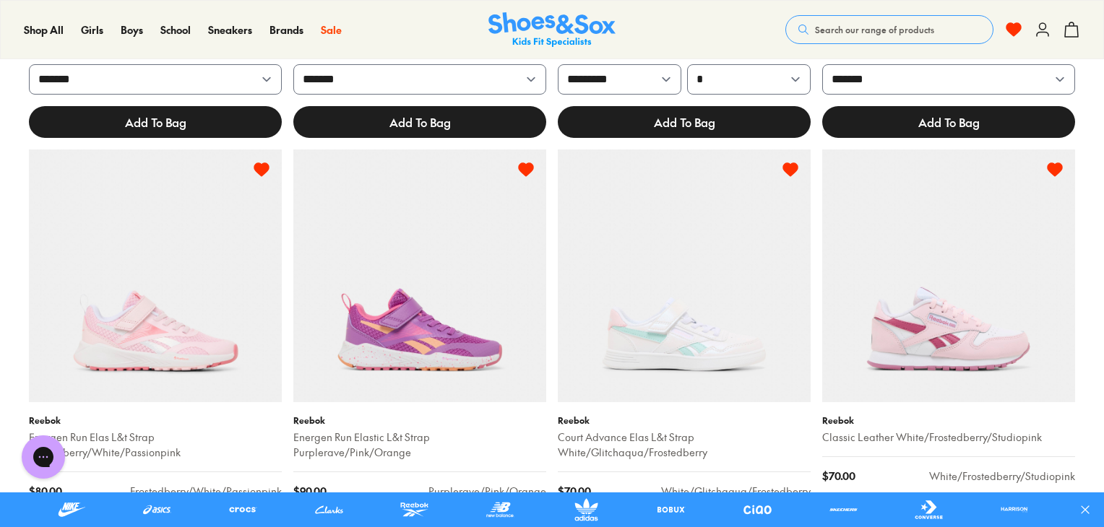
scroll to position [2023, 0]
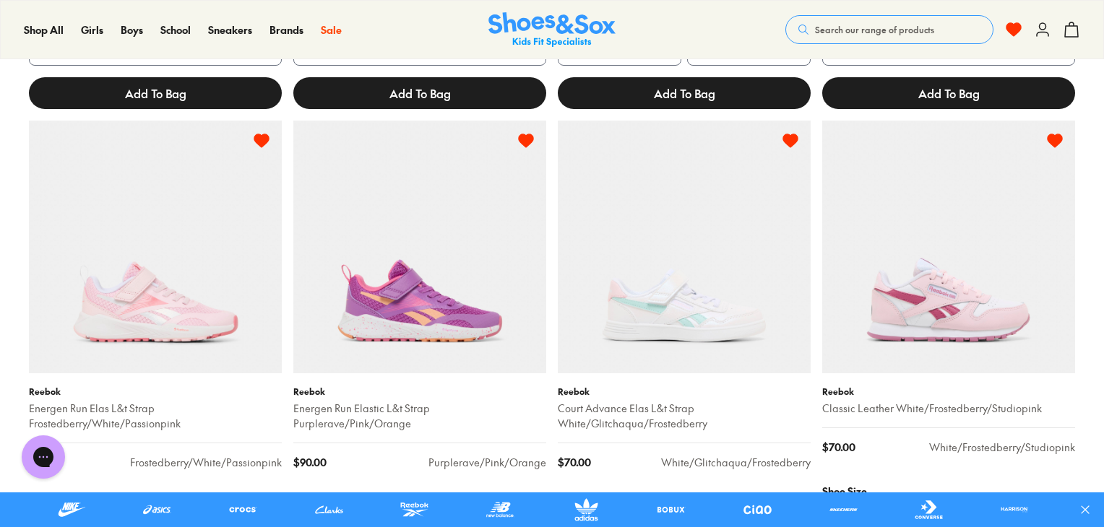
click at [748, 302] on img at bounding box center [684, 247] width 253 height 253
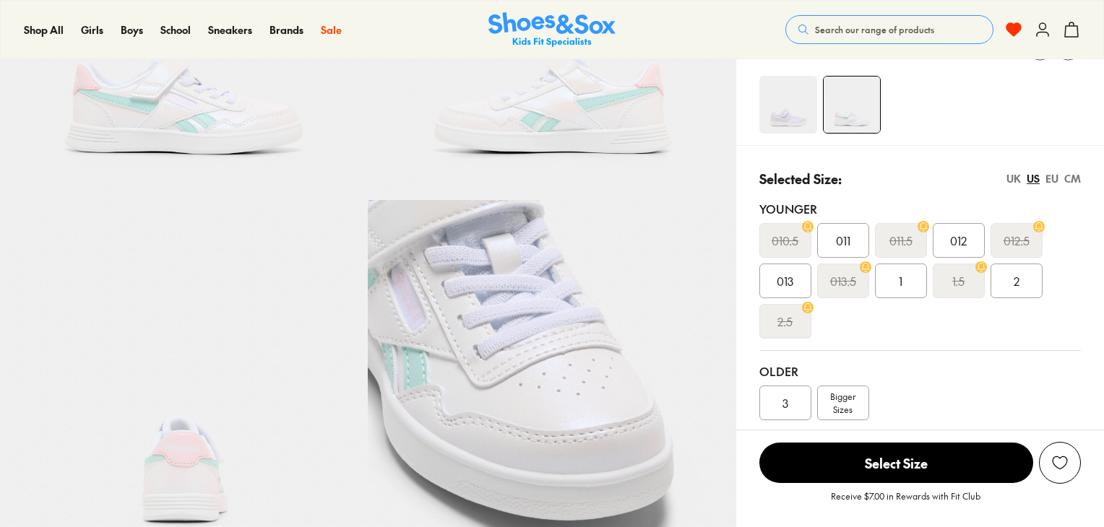
select select "*"
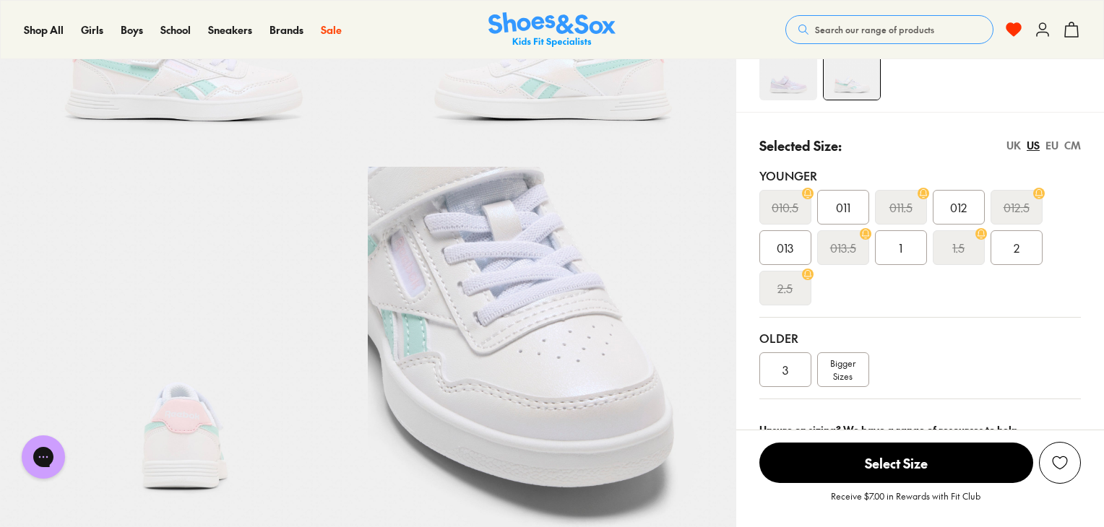
scroll to position [318, 0]
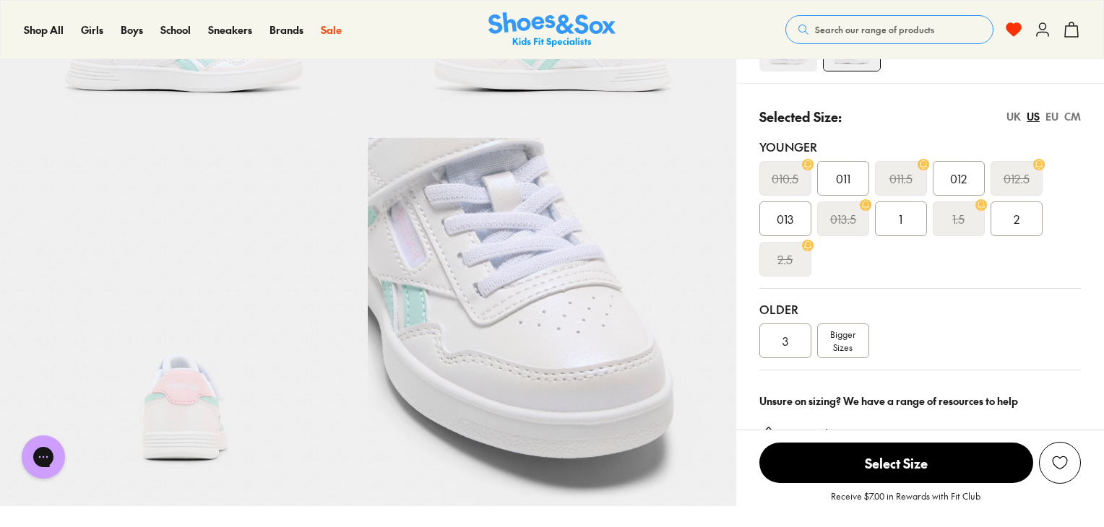
click at [191, 387] on img at bounding box center [184, 322] width 368 height 368
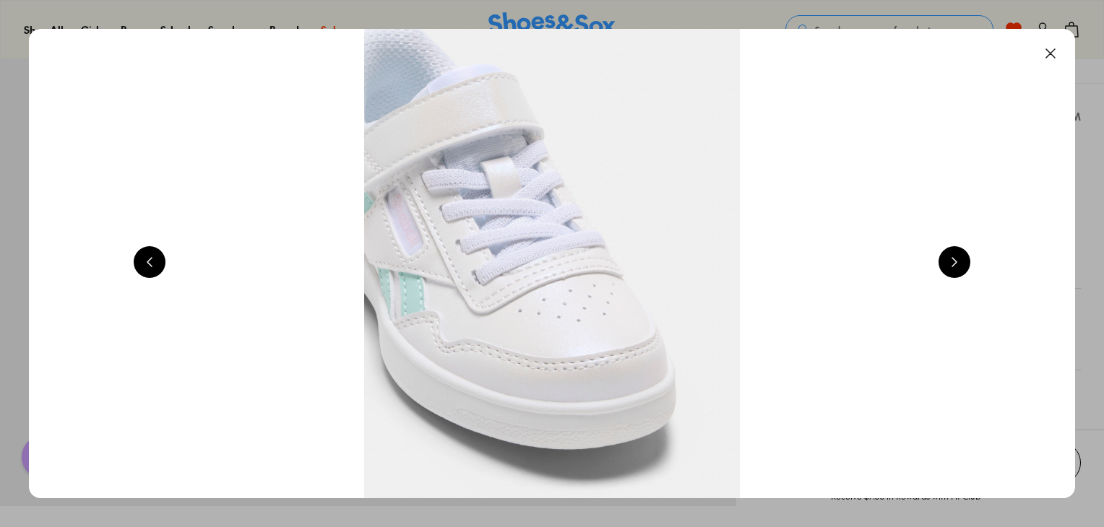
scroll to position [0, 3156]
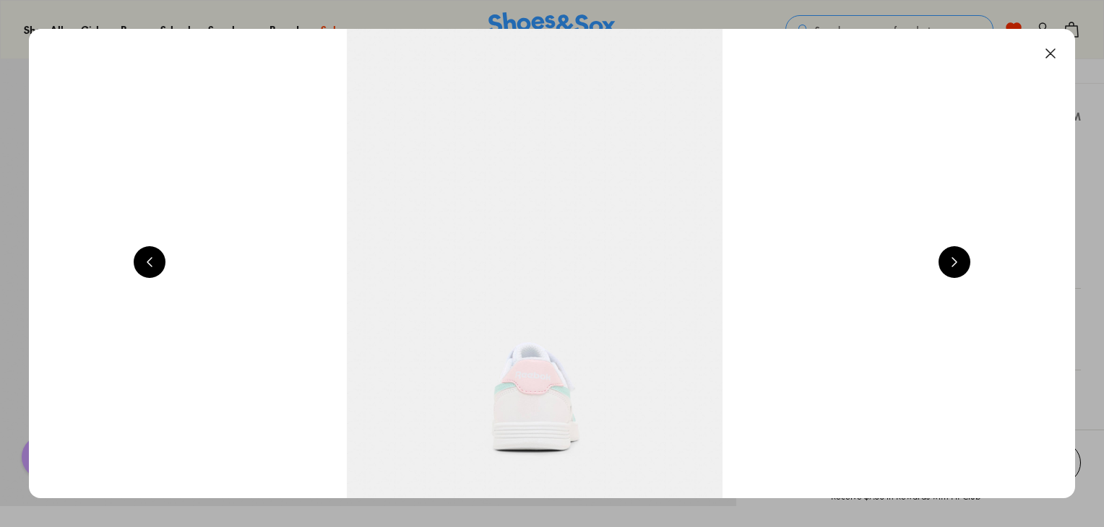
click at [1059, 50] on button at bounding box center [1051, 54] width 32 height 32
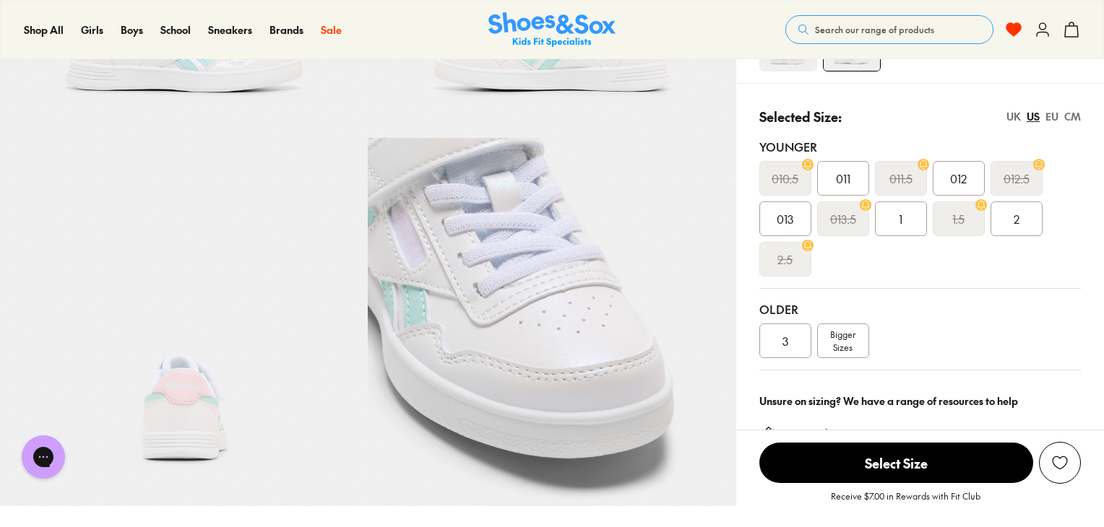
click at [1013, 28] on use at bounding box center [1013, 29] width 14 height 13
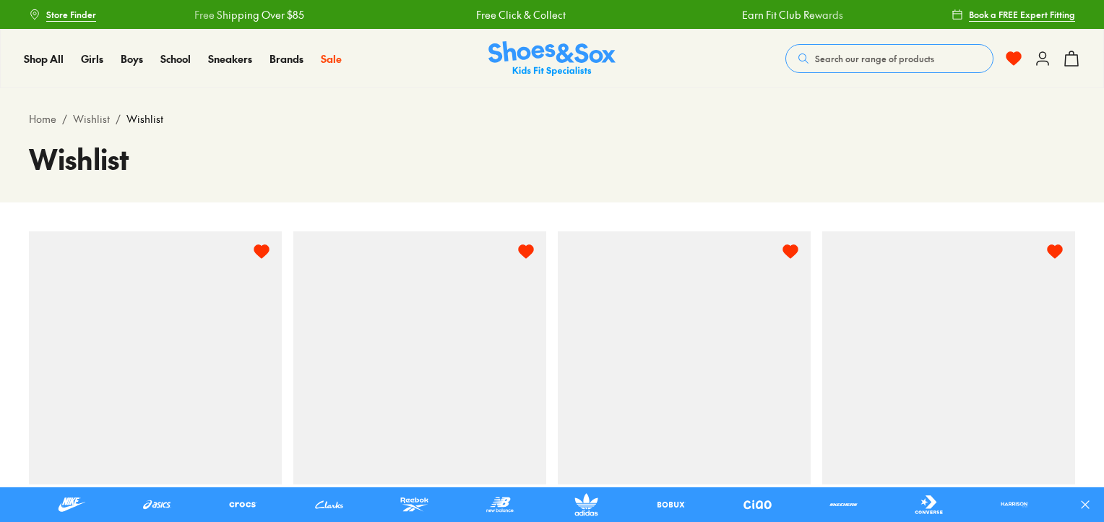
select select "**********"
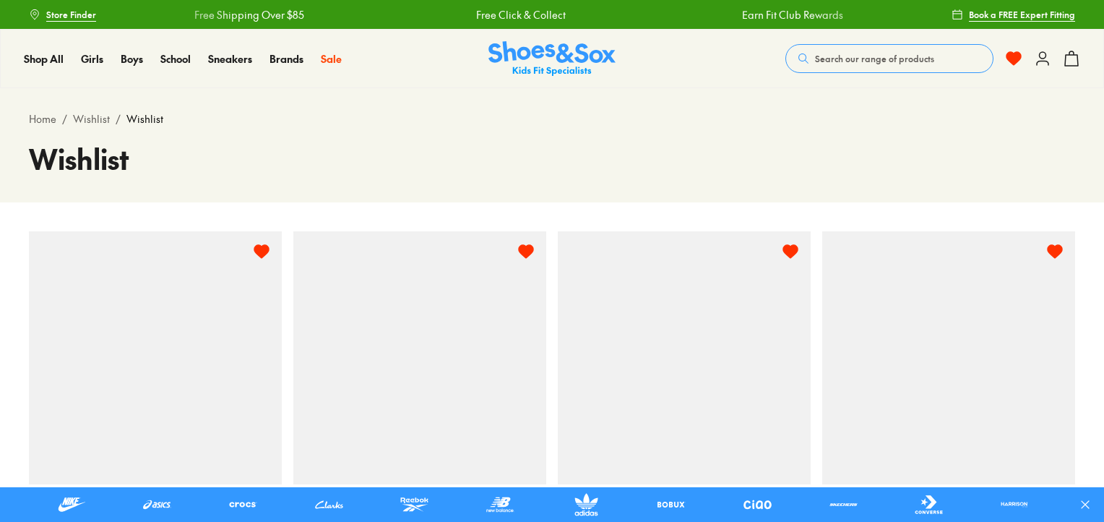
select select "**********"
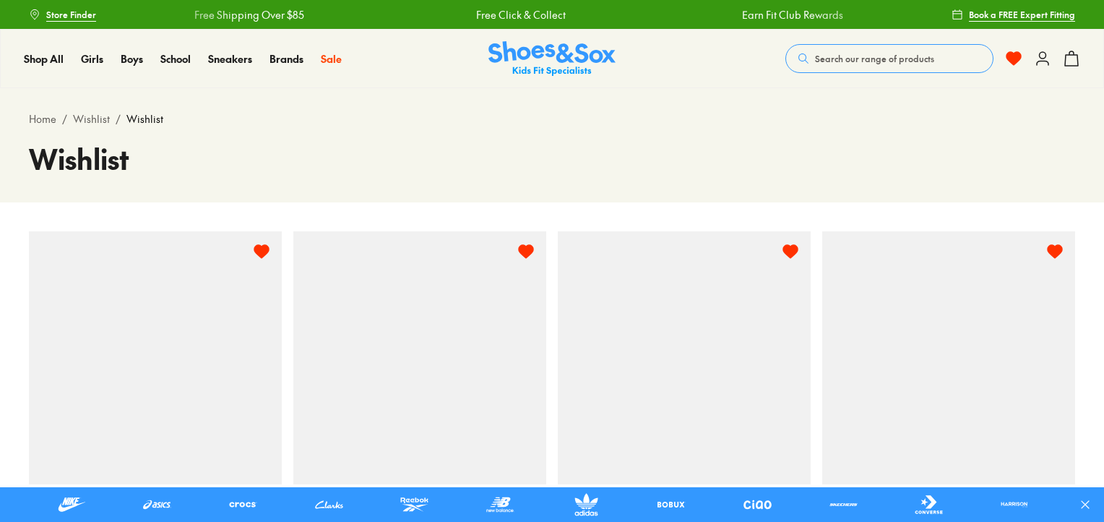
select select "**********"
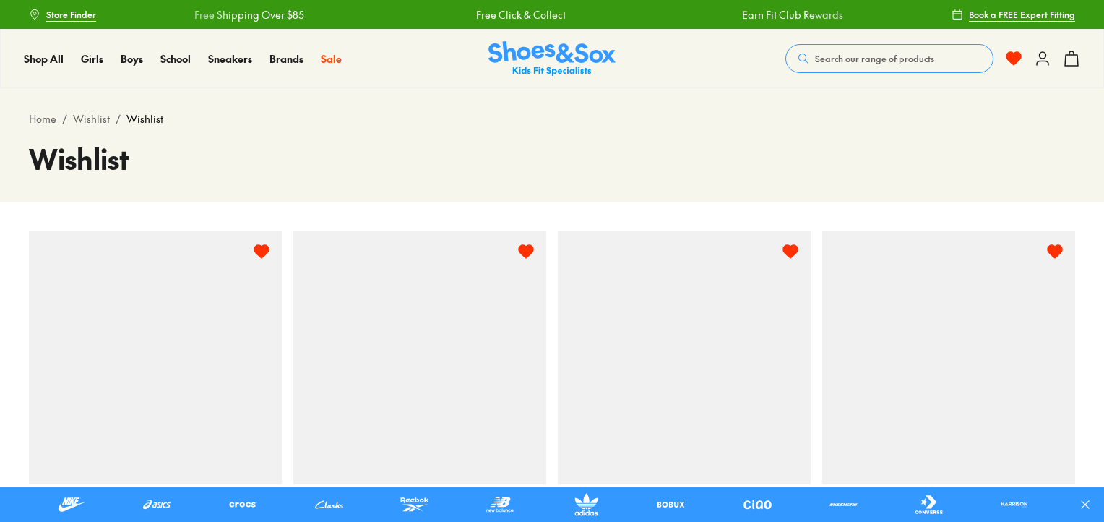
select select "**********"
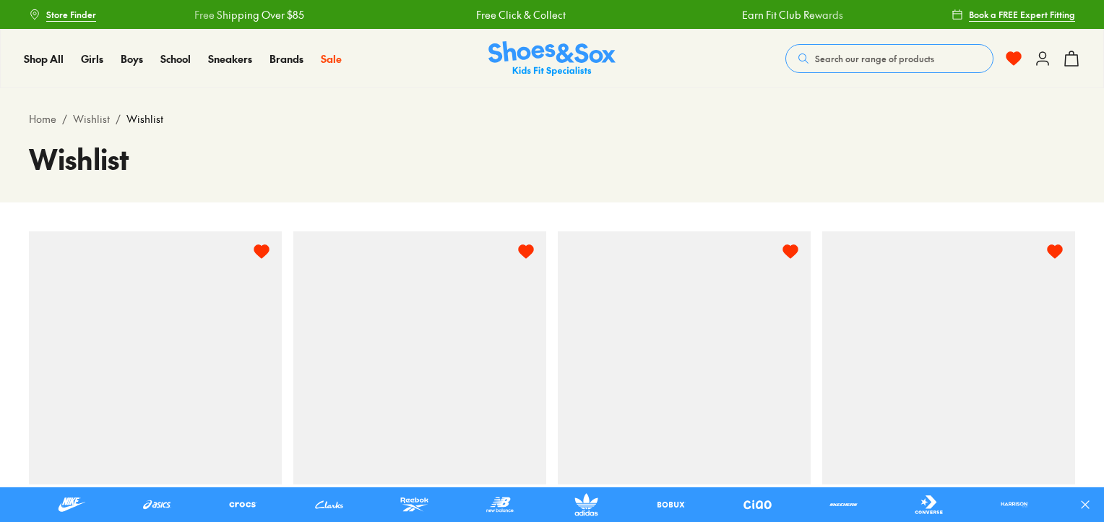
select select "**********"
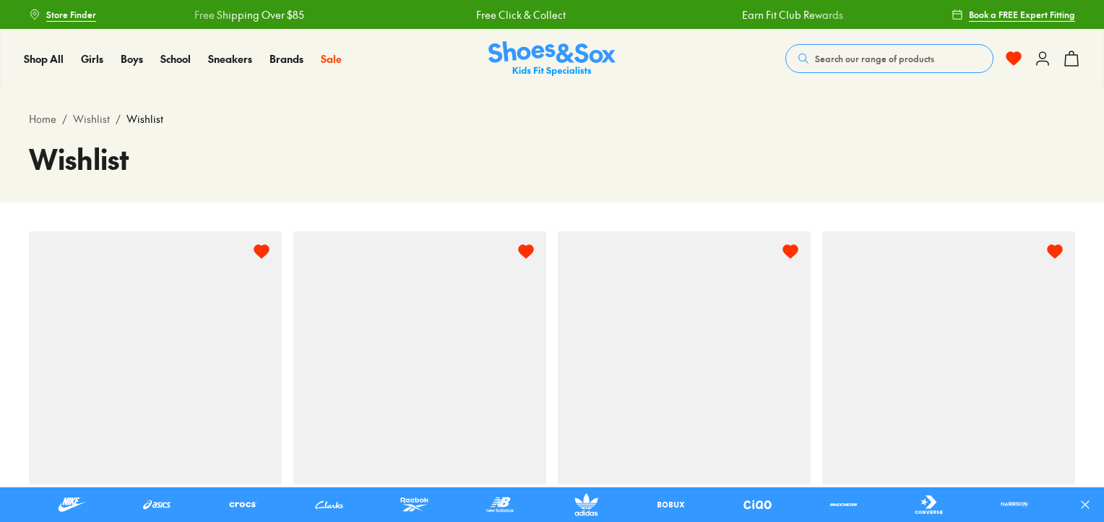
select select "**********"
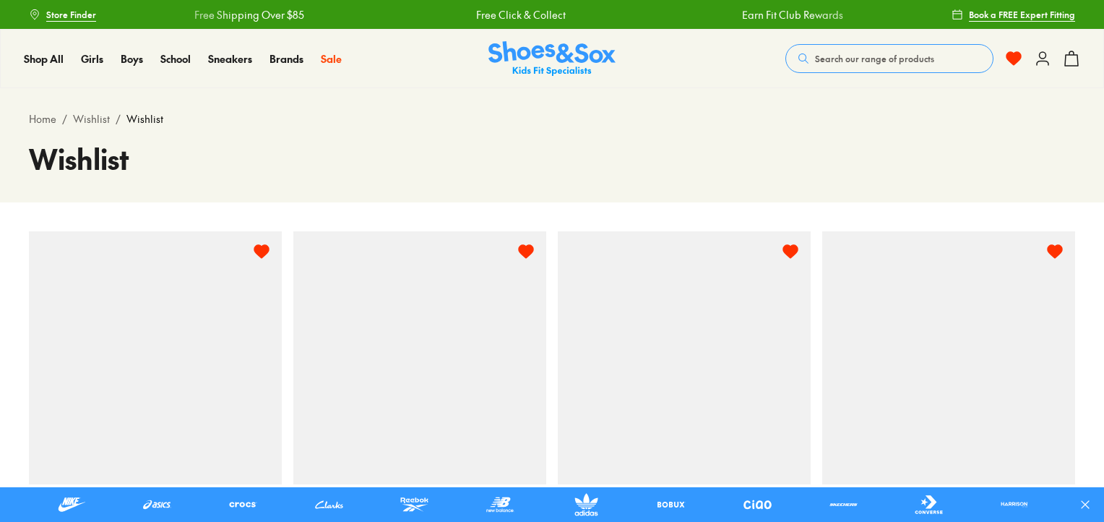
select select "**********"
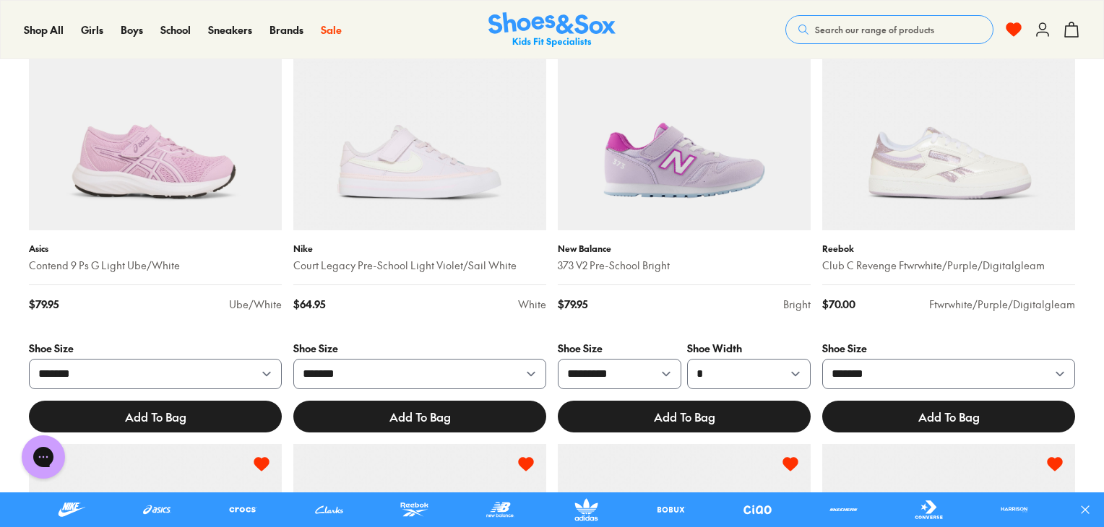
scroll to position [420, 0]
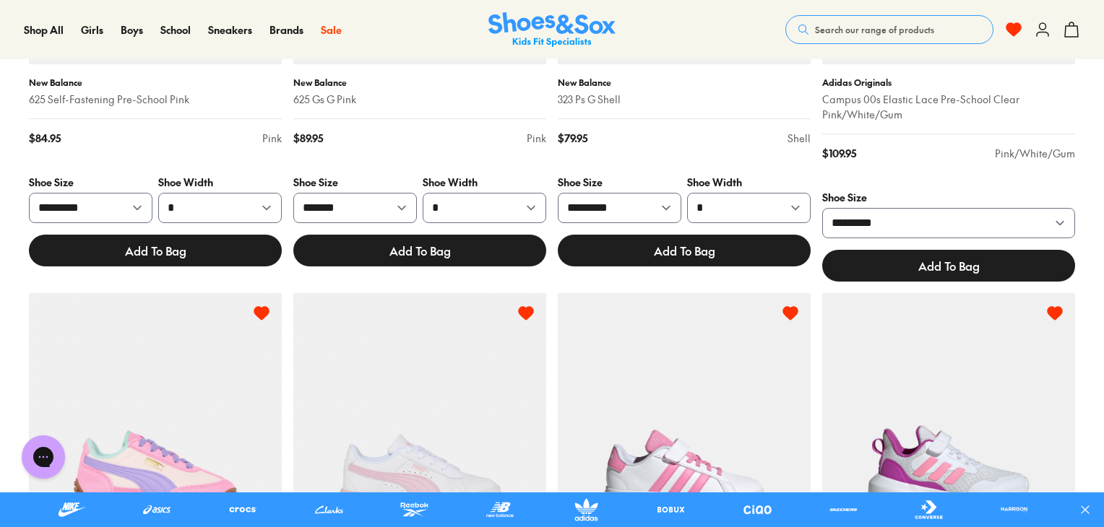
click at [878, 35] on span "Search our range of products" at bounding box center [874, 29] width 119 height 13
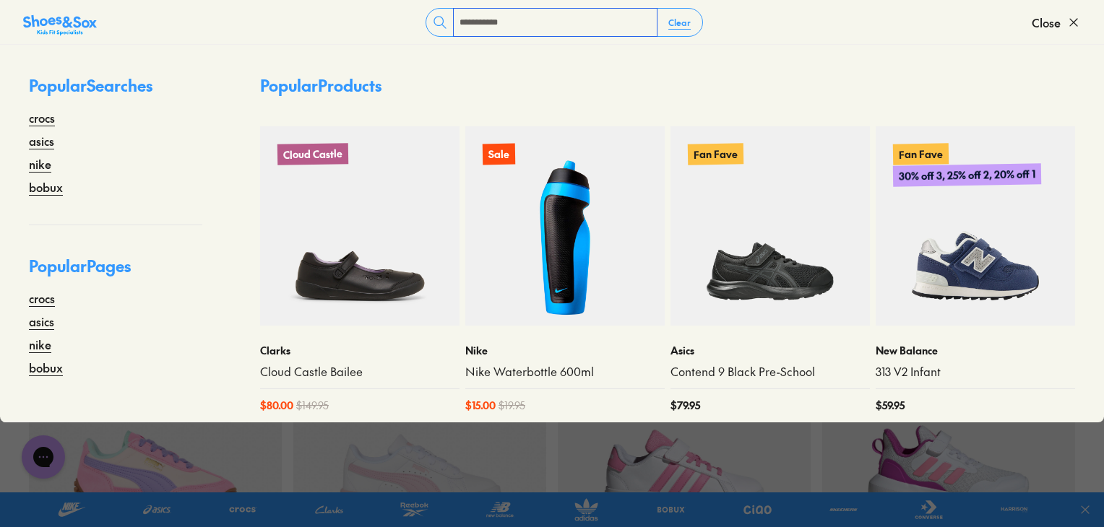
type input "**********"
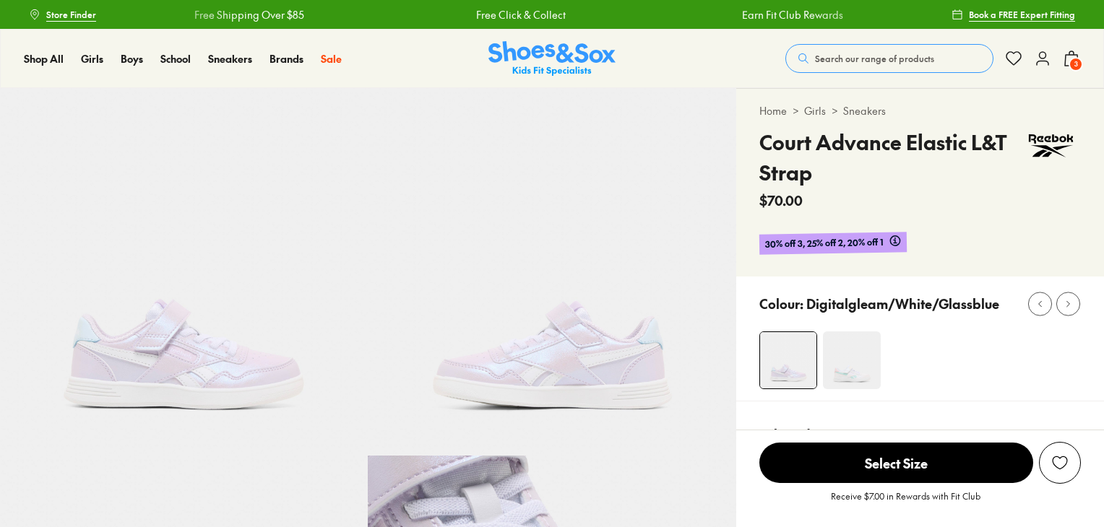
select select "*"
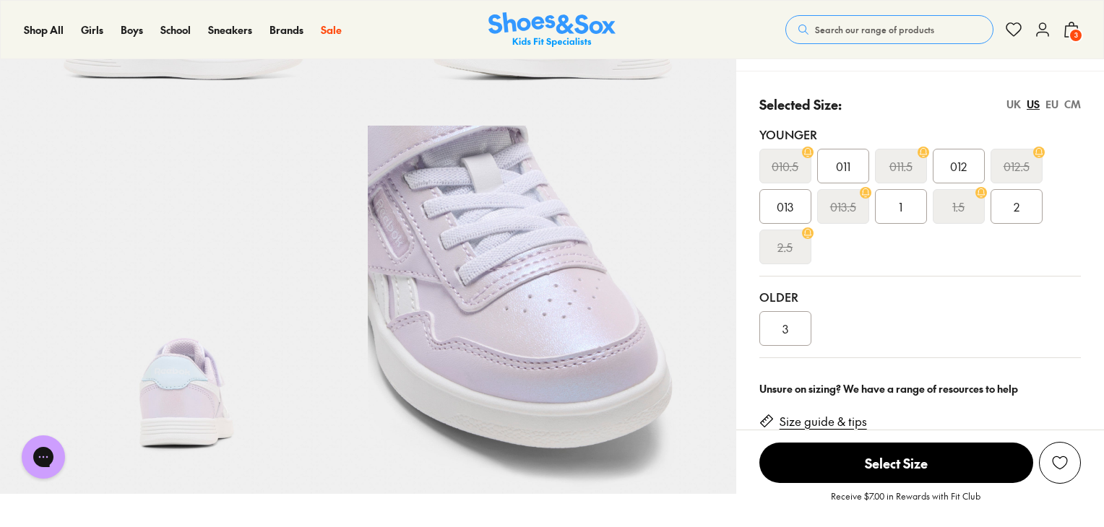
click at [185, 357] on img at bounding box center [184, 310] width 368 height 368
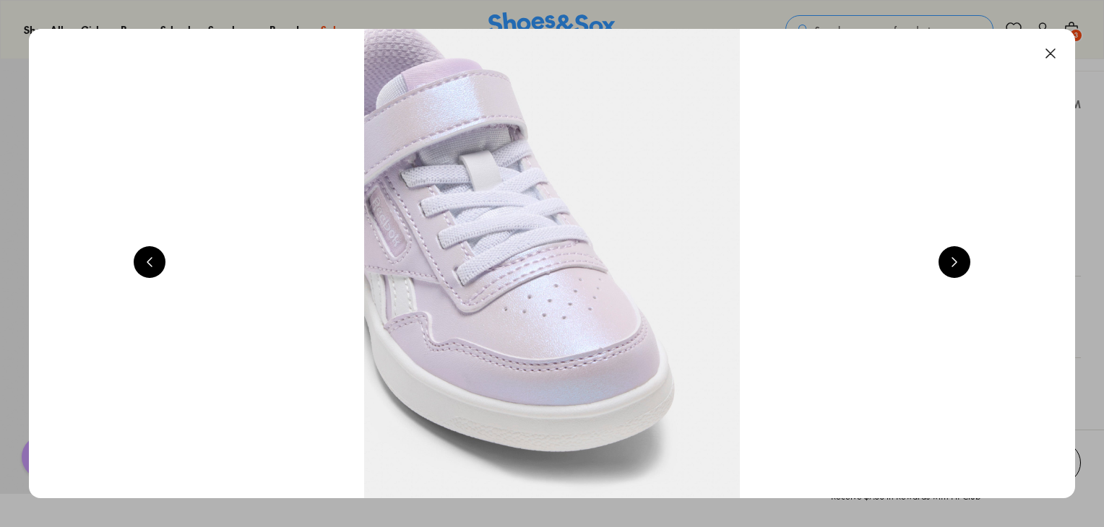
scroll to position [0, 3156]
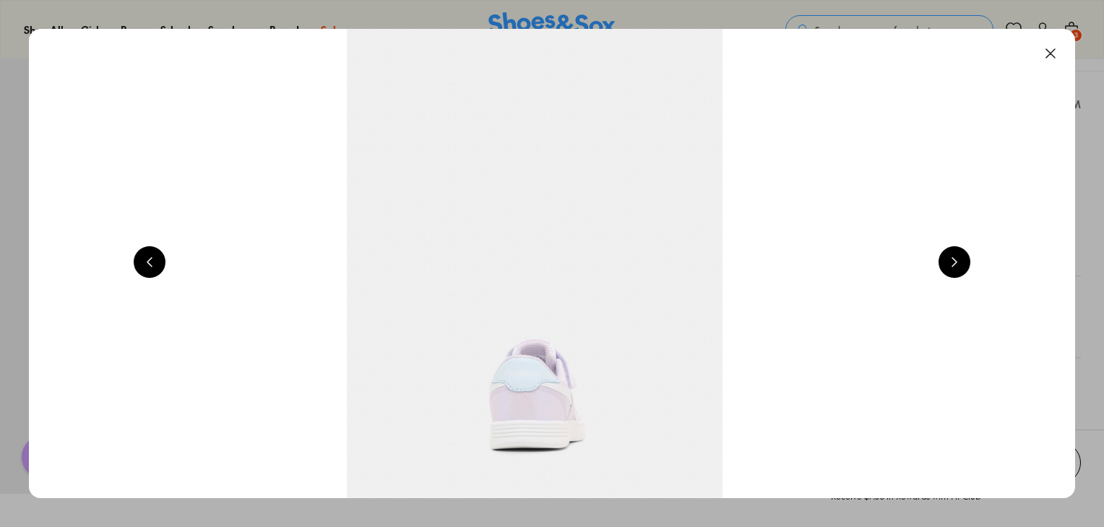
click at [1063, 60] on button at bounding box center [1051, 54] width 32 height 32
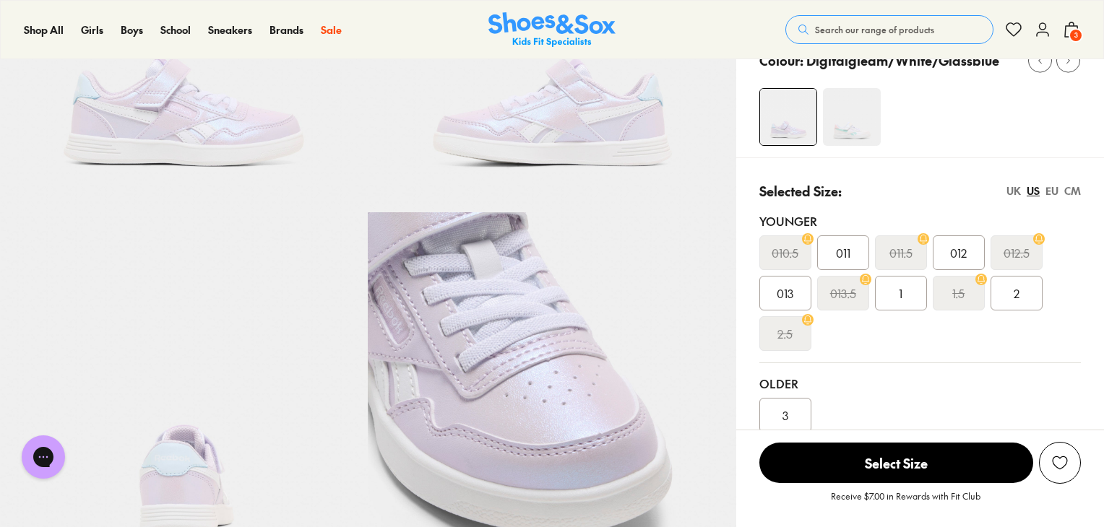
scroll to position [215, 0]
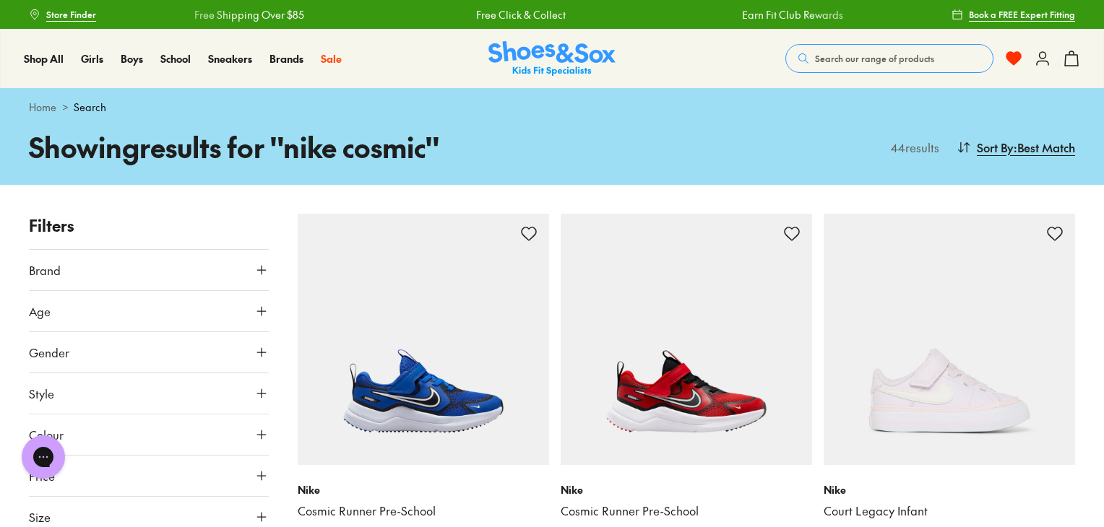
click at [1014, 54] on use at bounding box center [1013, 58] width 14 height 13
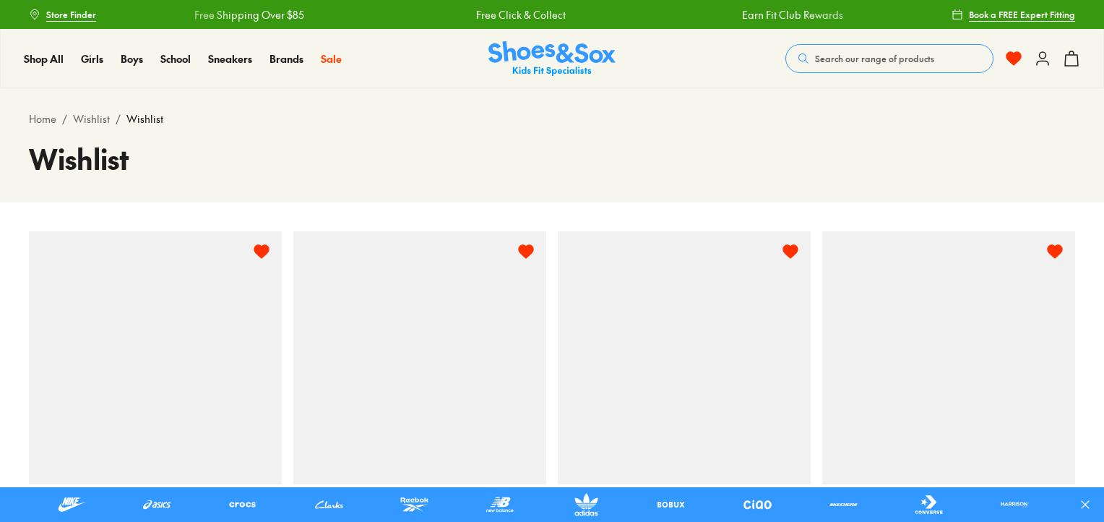
select select "**********"
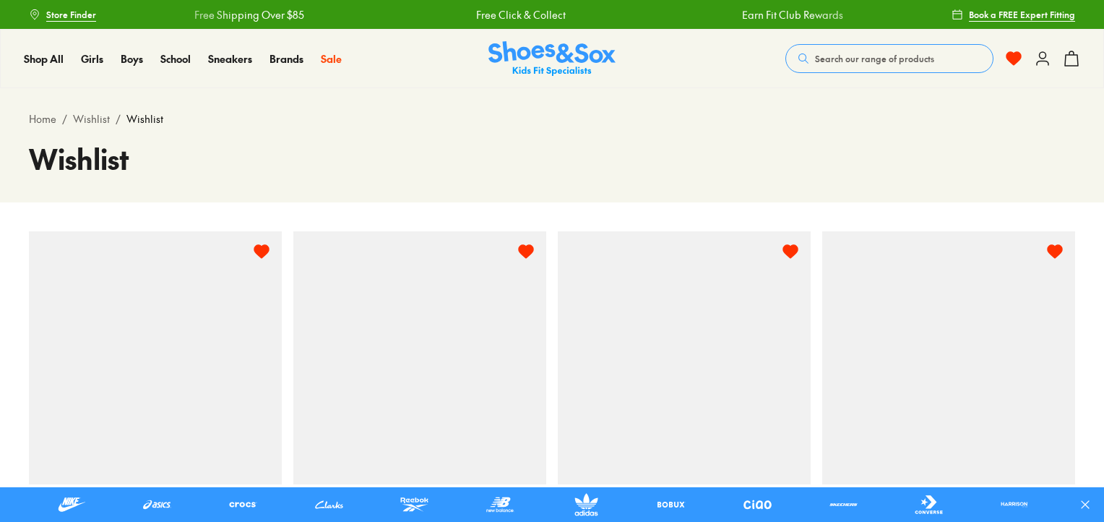
select select "**********"
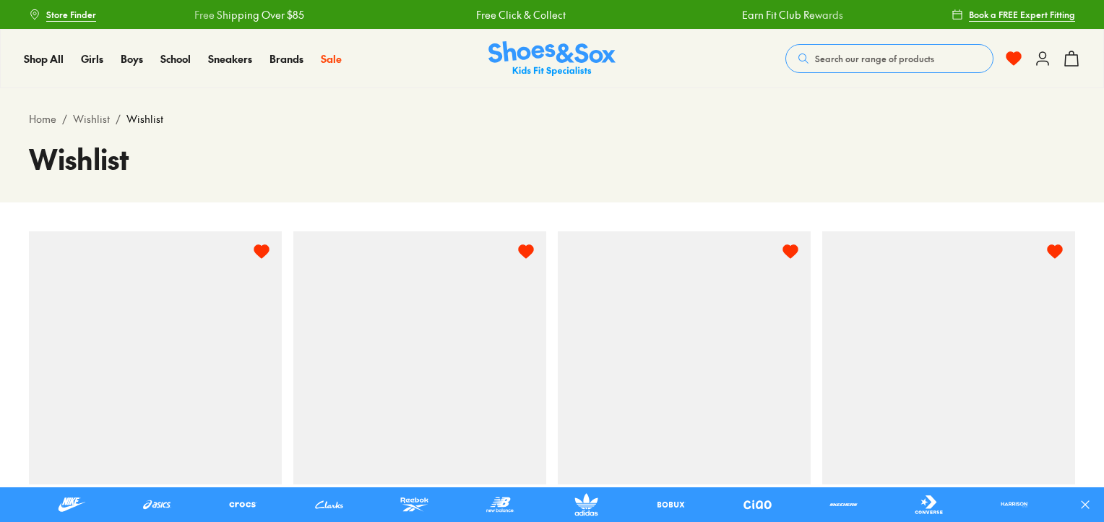
select select "**********"
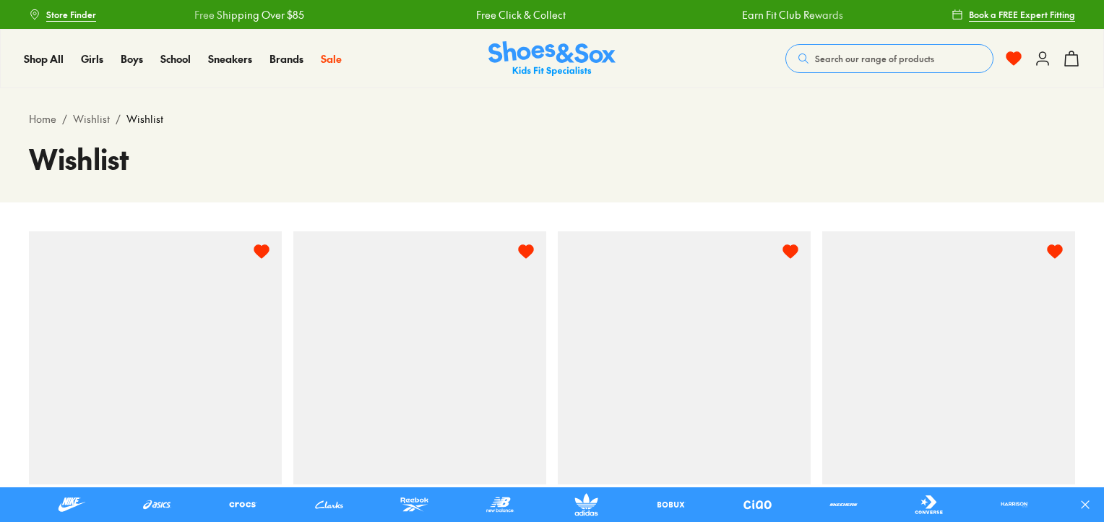
select select "**********"
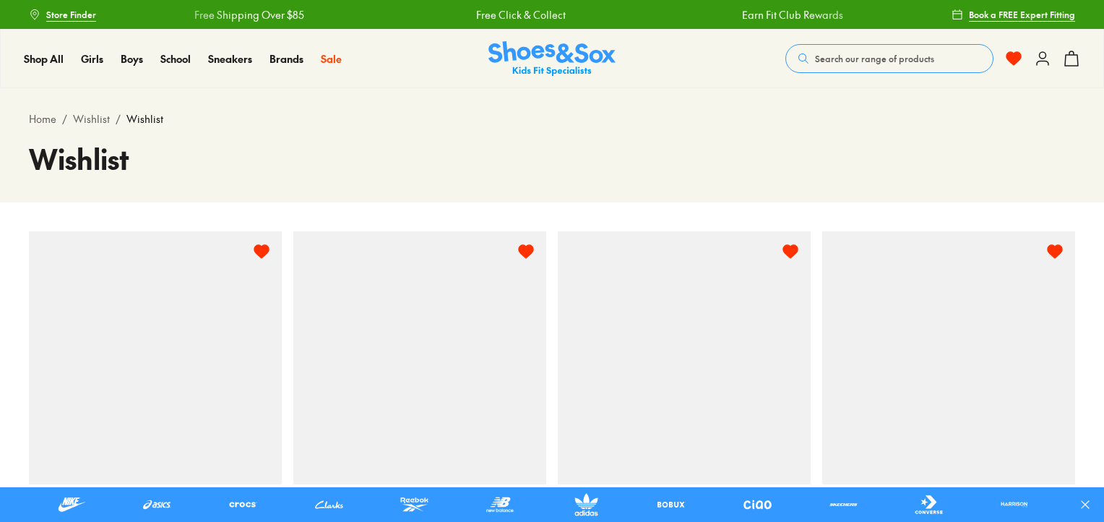
select select "**********"
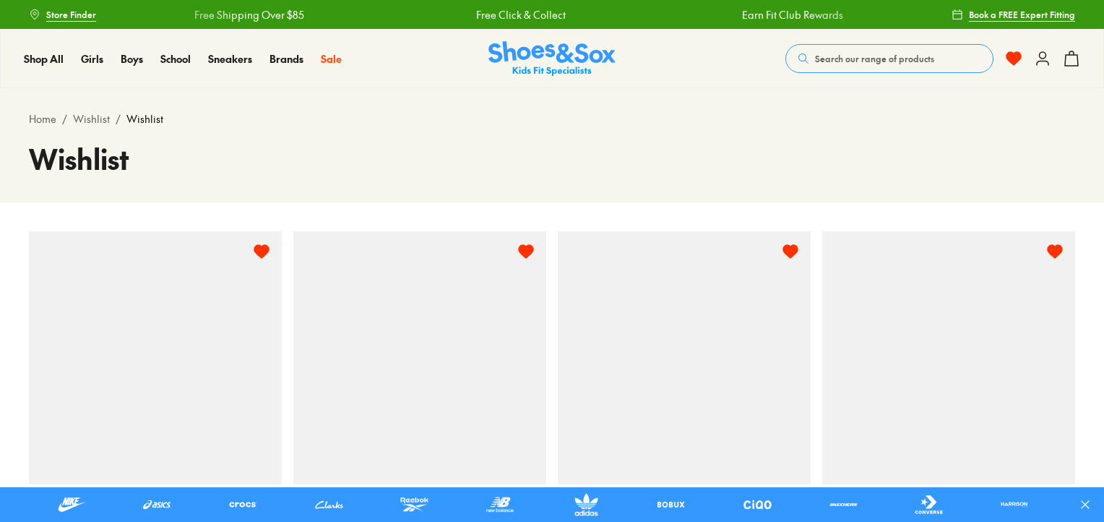
select select "**********"
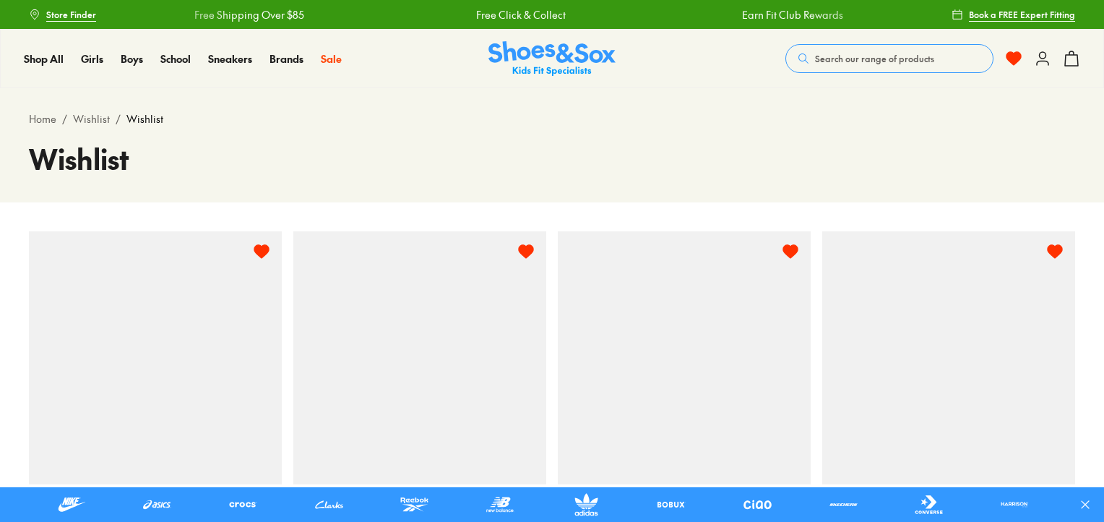
select select "**********"
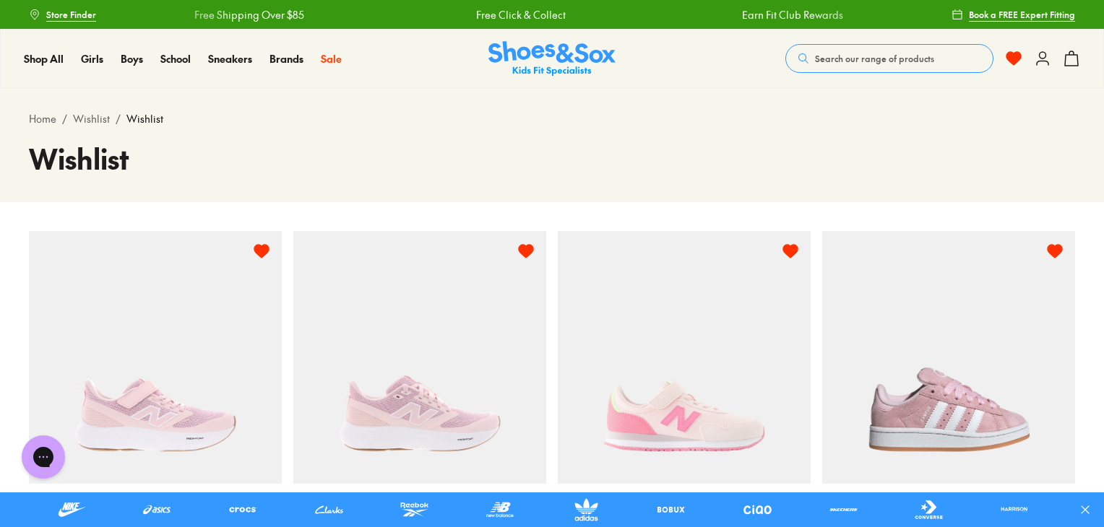
click at [1038, 67] on button at bounding box center [1042, 59] width 17 height 32
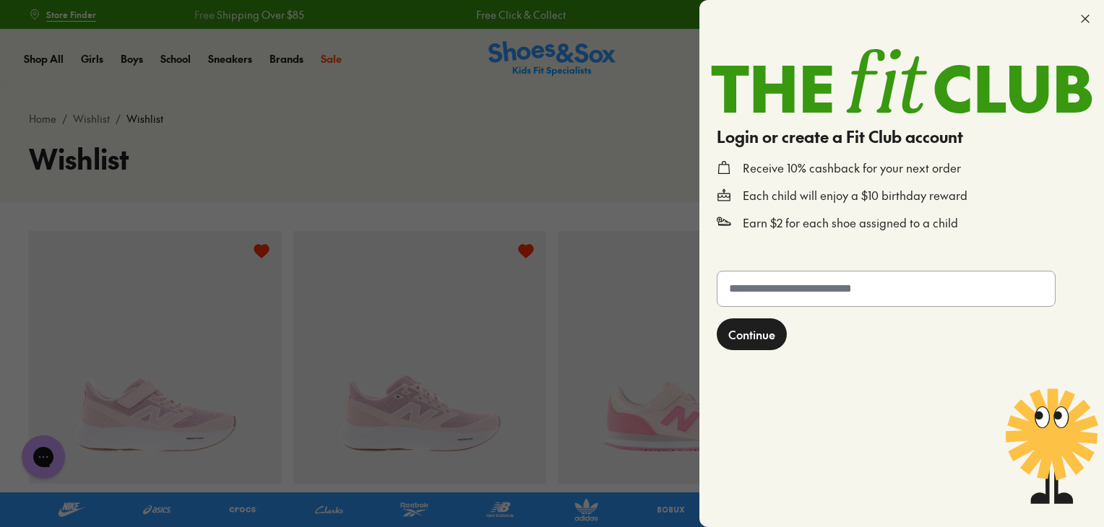
click at [789, 293] on input "text" at bounding box center [885, 289] width 337 height 35
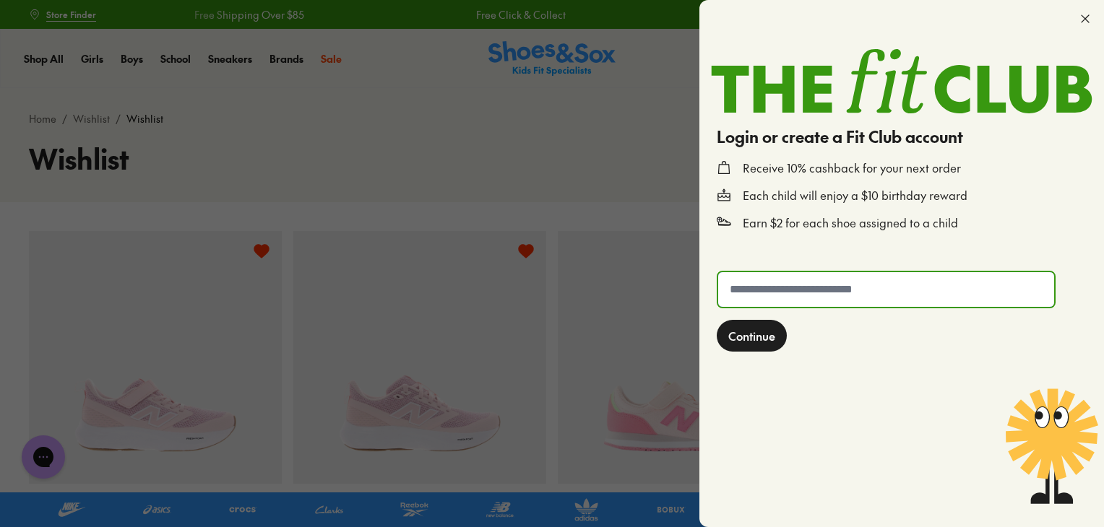
type input "**********"
click at [753, 333] on span "Continue" at bounding box center [751, 335] width 47 height 17
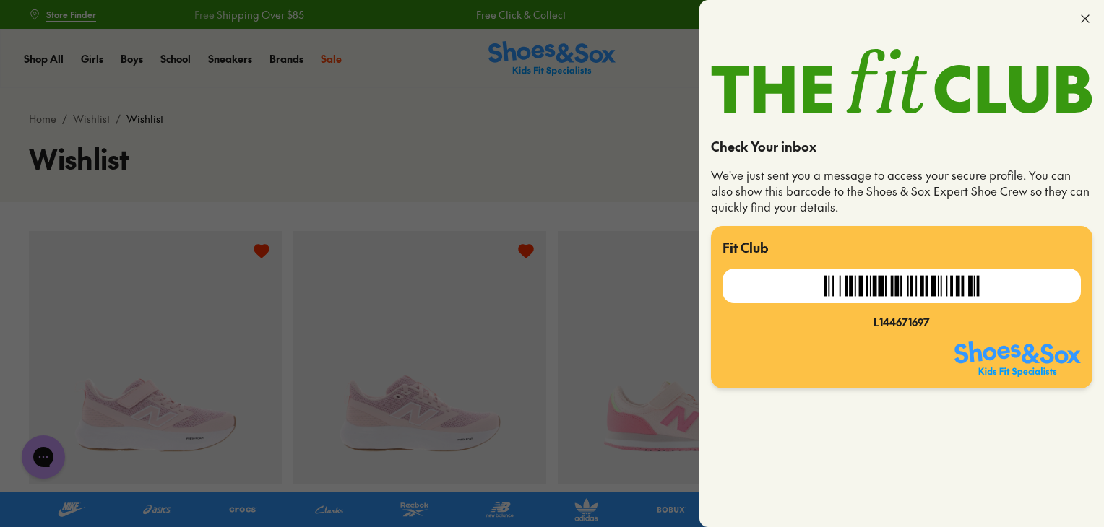
click at [959, 339] on div "Fit Club L144671697" at bounding box center [901, 307] width 381 height 162
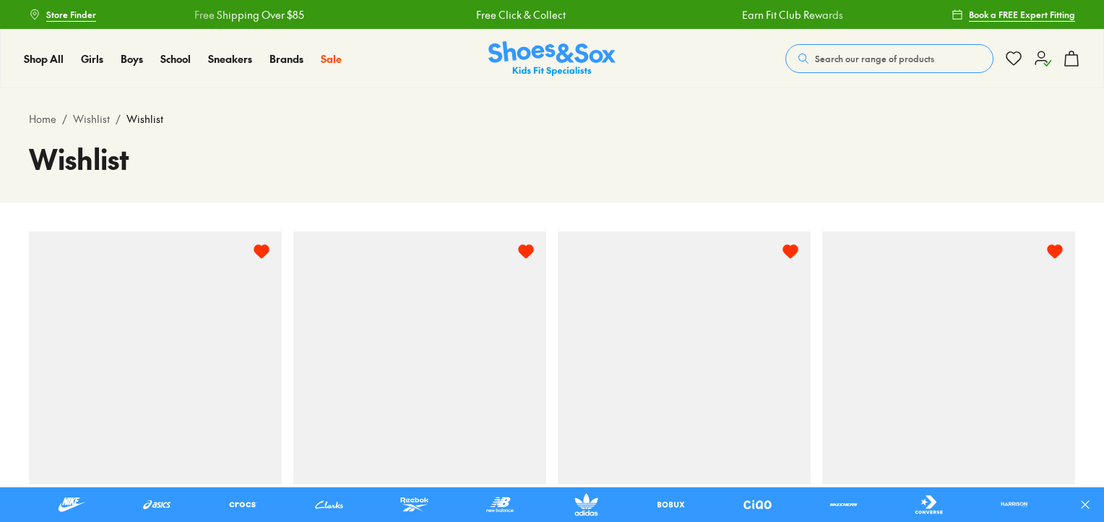
select select "**********"
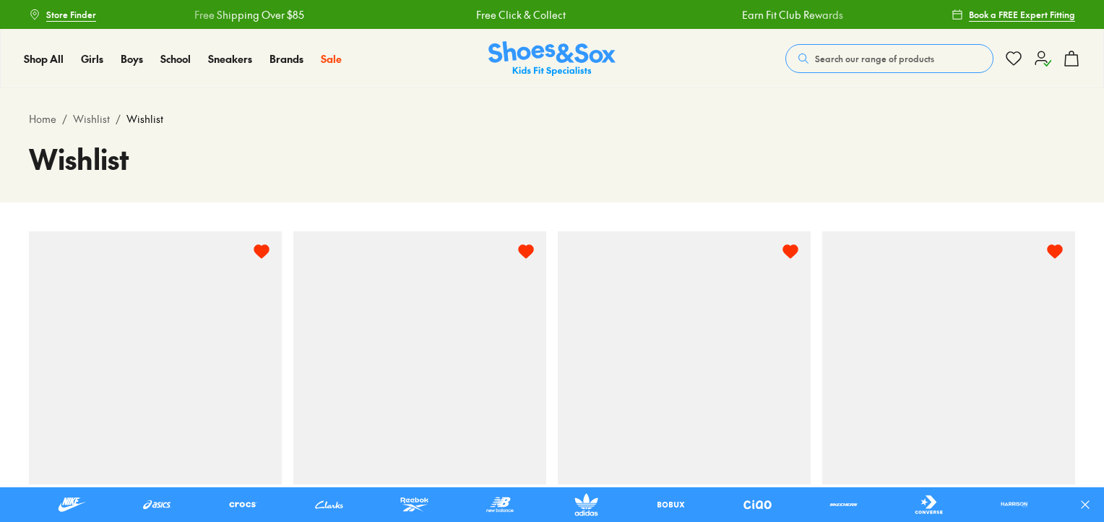
select select "**********"
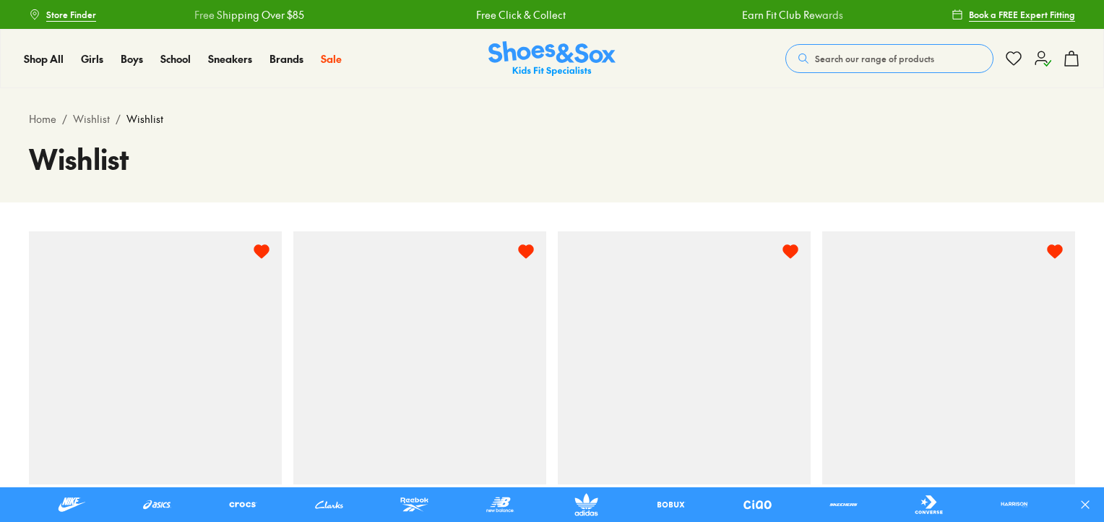
select select "**********"
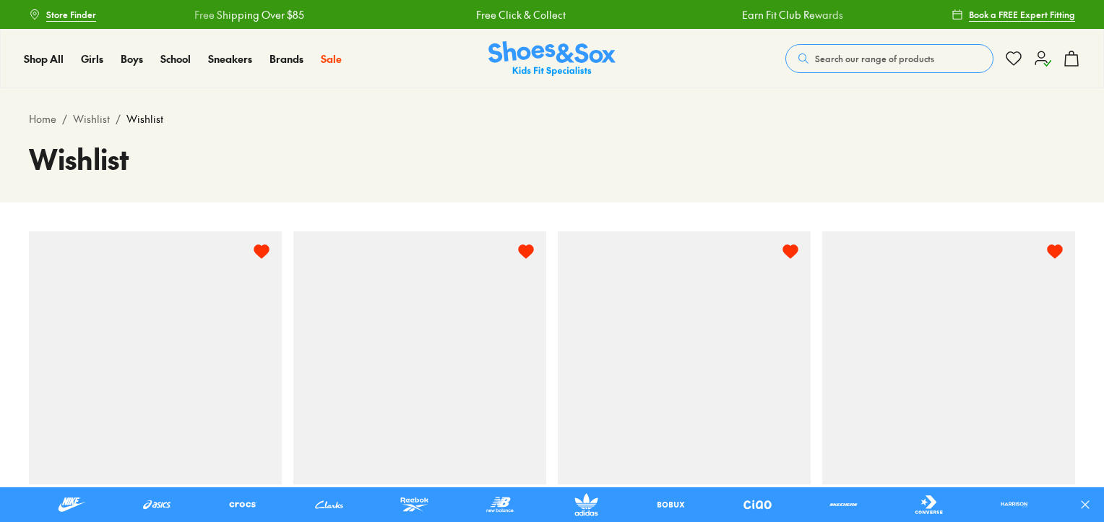
select select "**********"
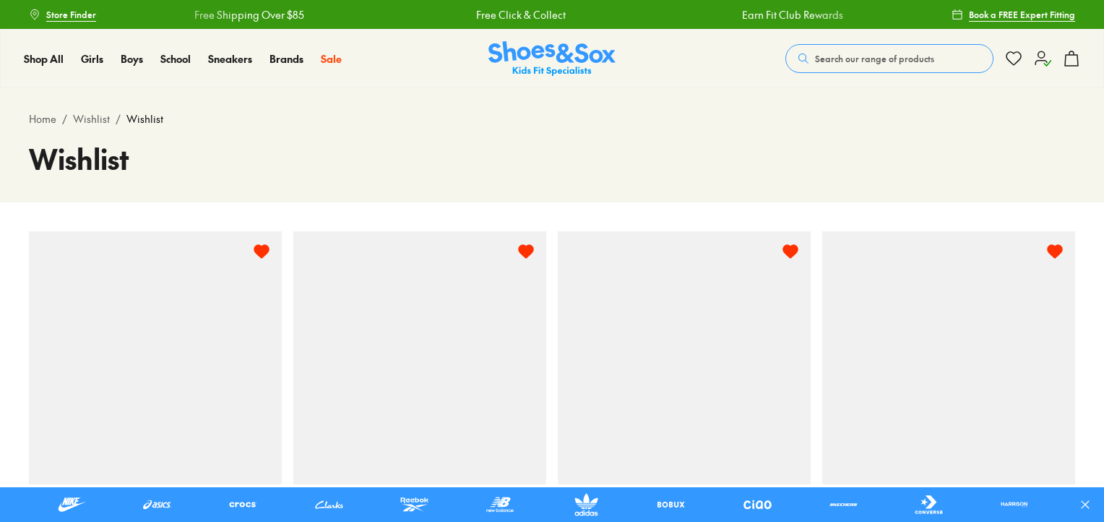
select select "**********"
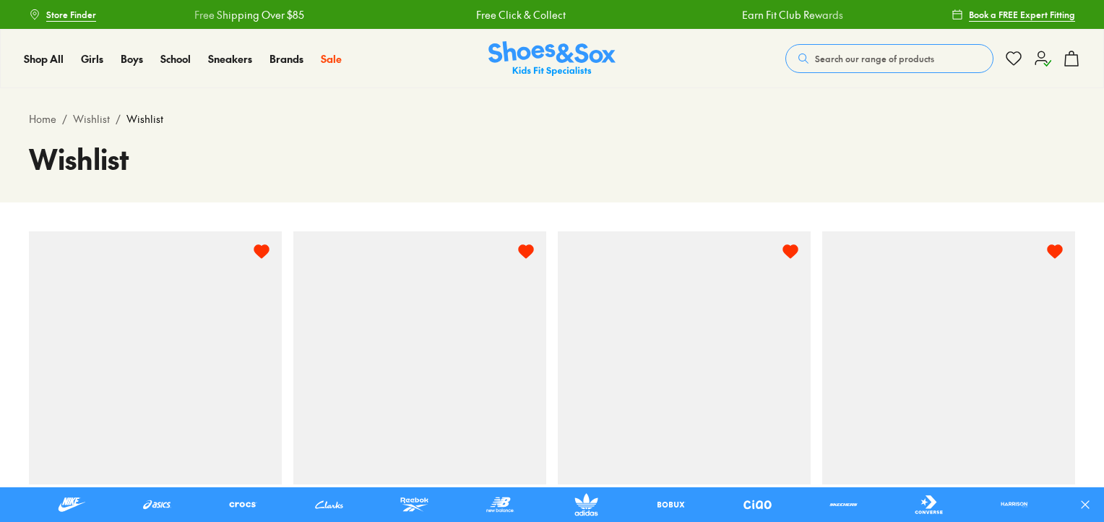
select select "**********"
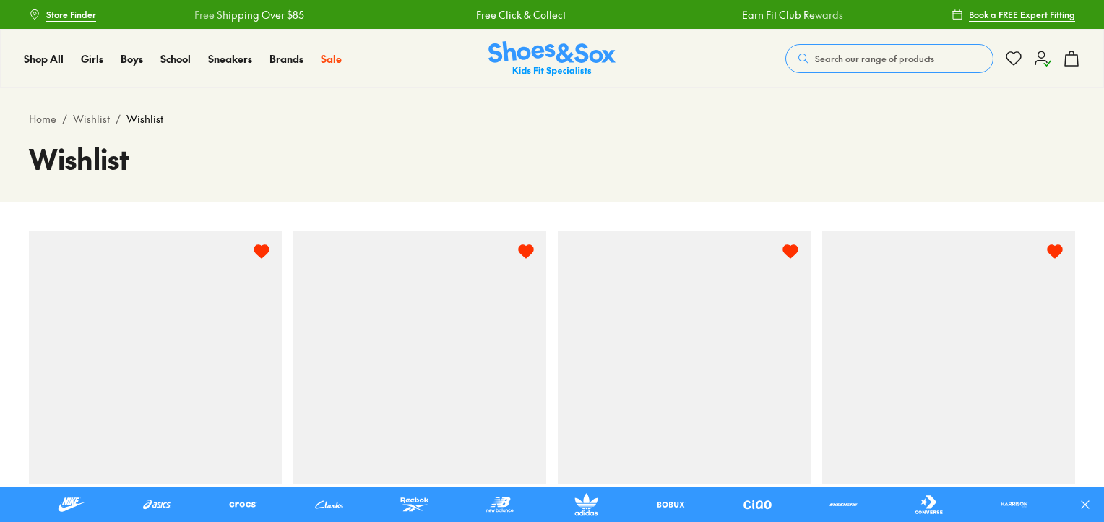
select select "**********"
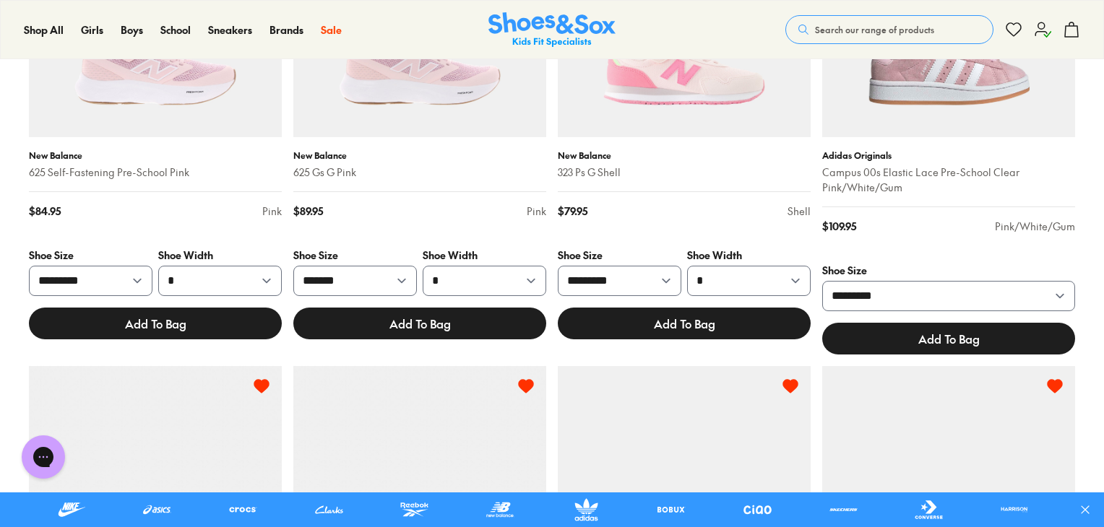
scroll to position [353, 0]
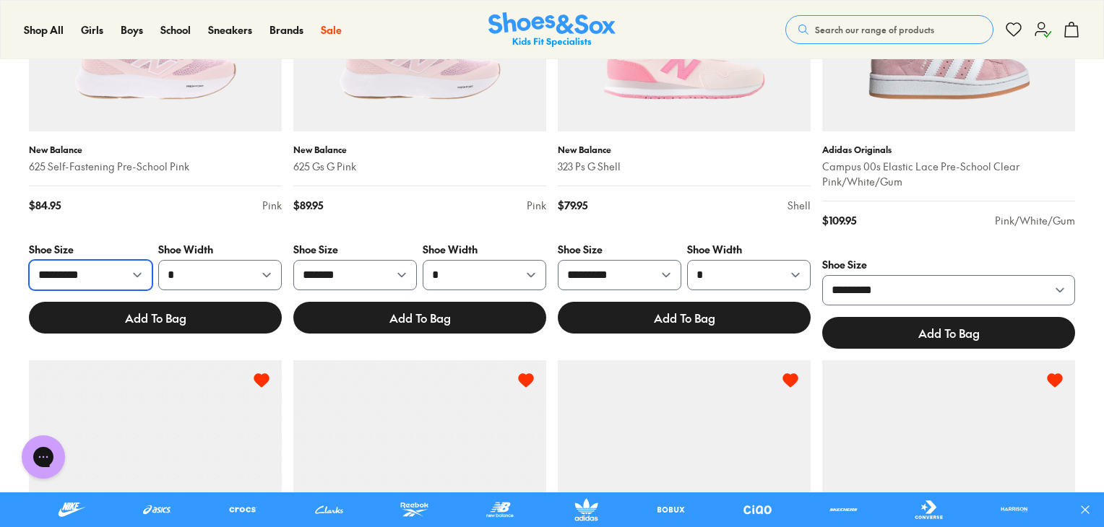
click at [142, 280] on select "********* ********* ******* ********* ********* *******" at bounding box center [91, 275] width 124 height 30
